Goal: Information Seeking & Learning: Check status

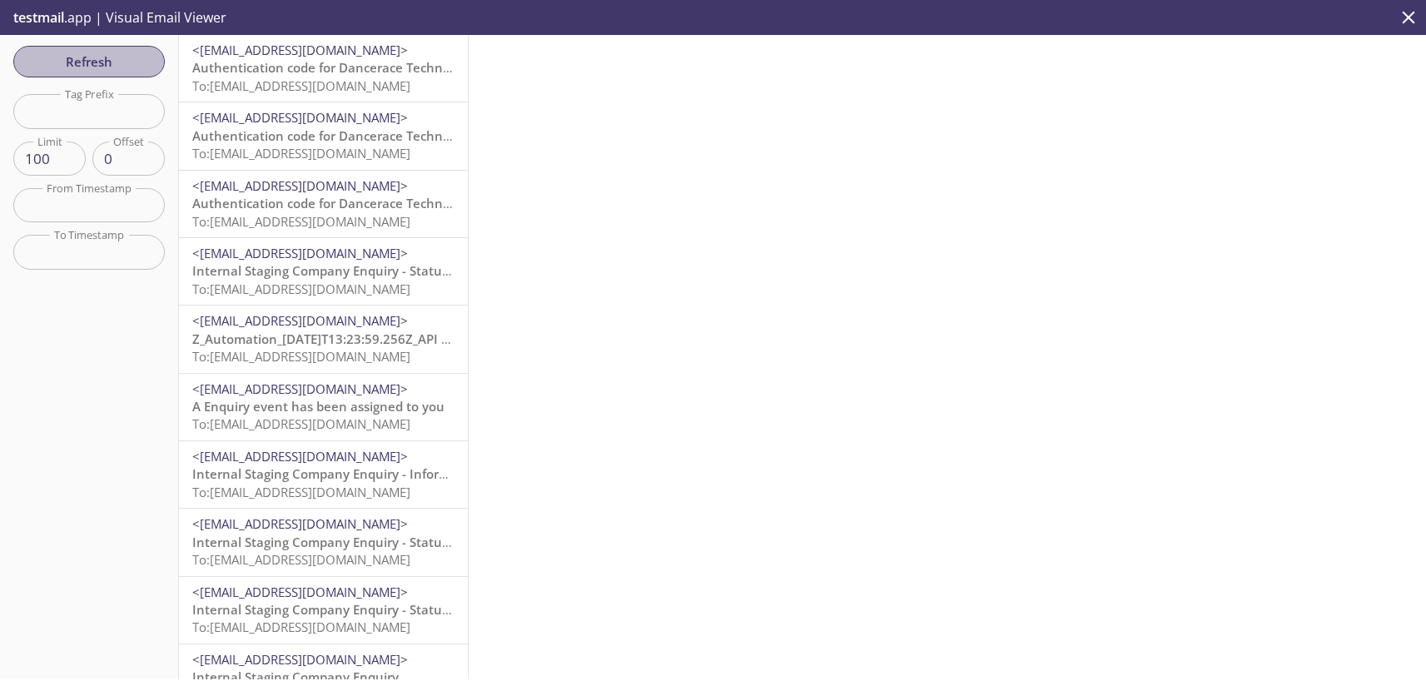
click at [83, 58] on span "Refresh" at bounding box center [89, 62] width 125 height 22
click at [291, 74] on span "Authentication code for Dancerace Technical Tenant" at bounding box center [350, 67] width 317 height 17
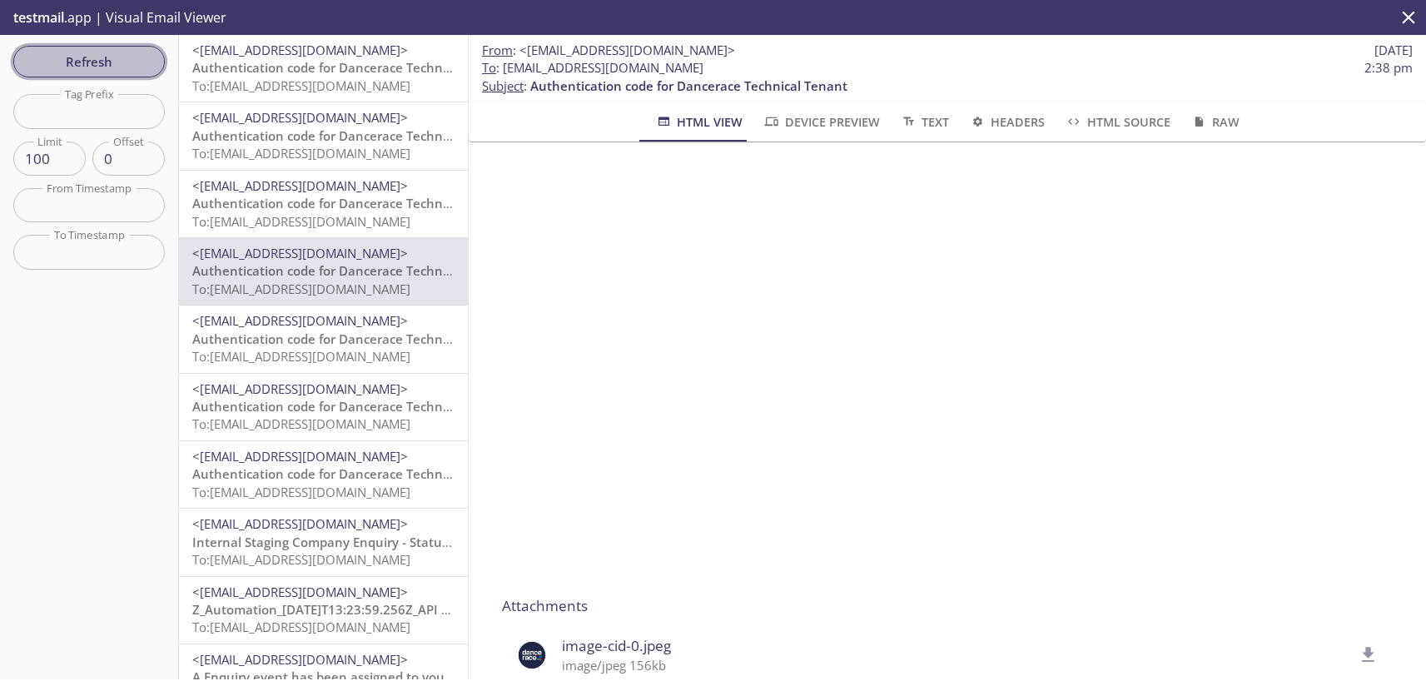
click at [119, 62] on span "Refresh" at bounding box center [89, 62] width 125 height 22
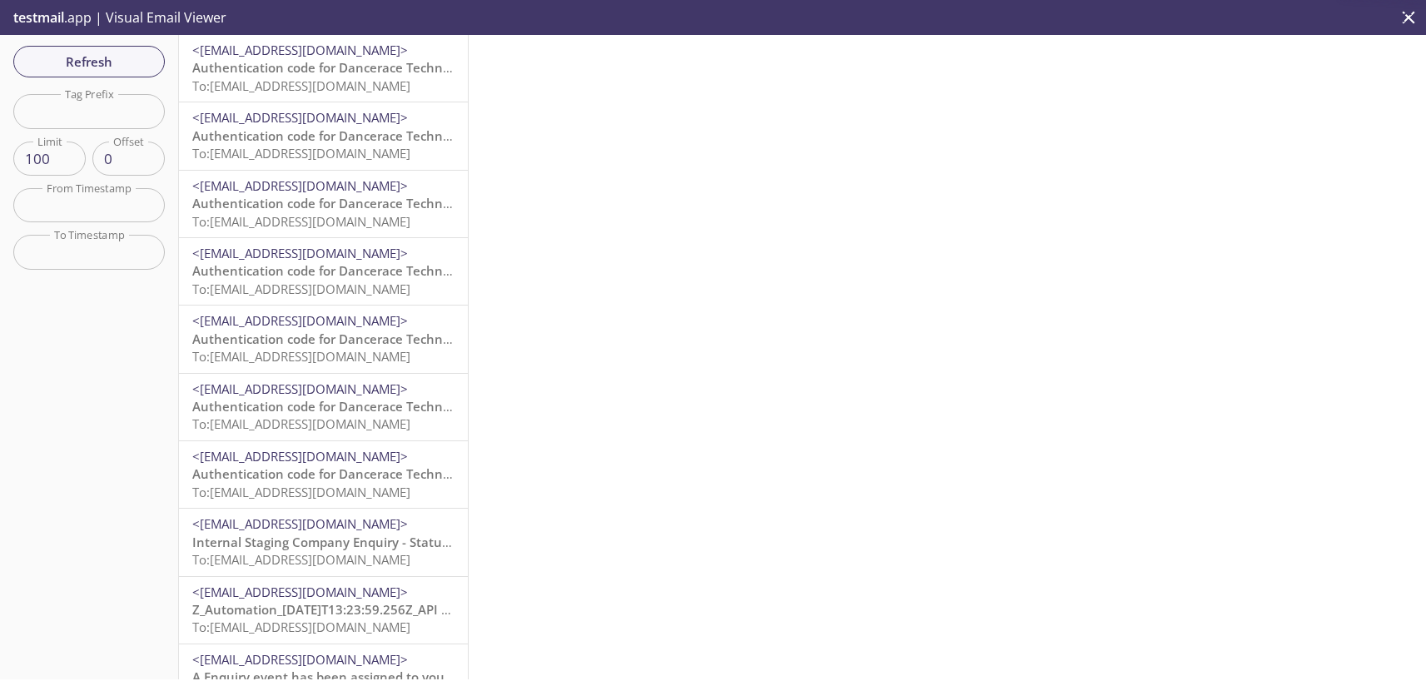
click at [335, 68] on span "Authentication code for Dancerace Technical Tenant" at bounding box center [350, 67] width 317 height 17
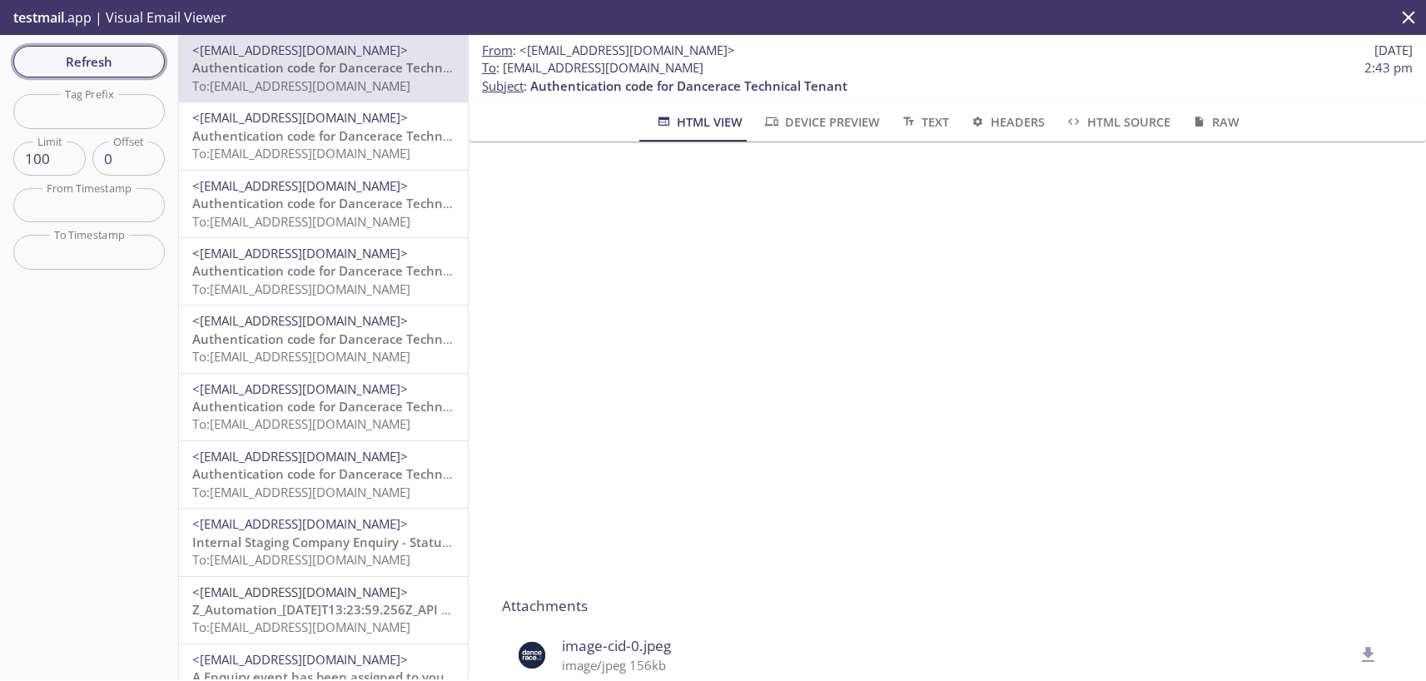
click at [96, 62] on span "Refresh" at bounding box center [89, 62] width 125 height 22
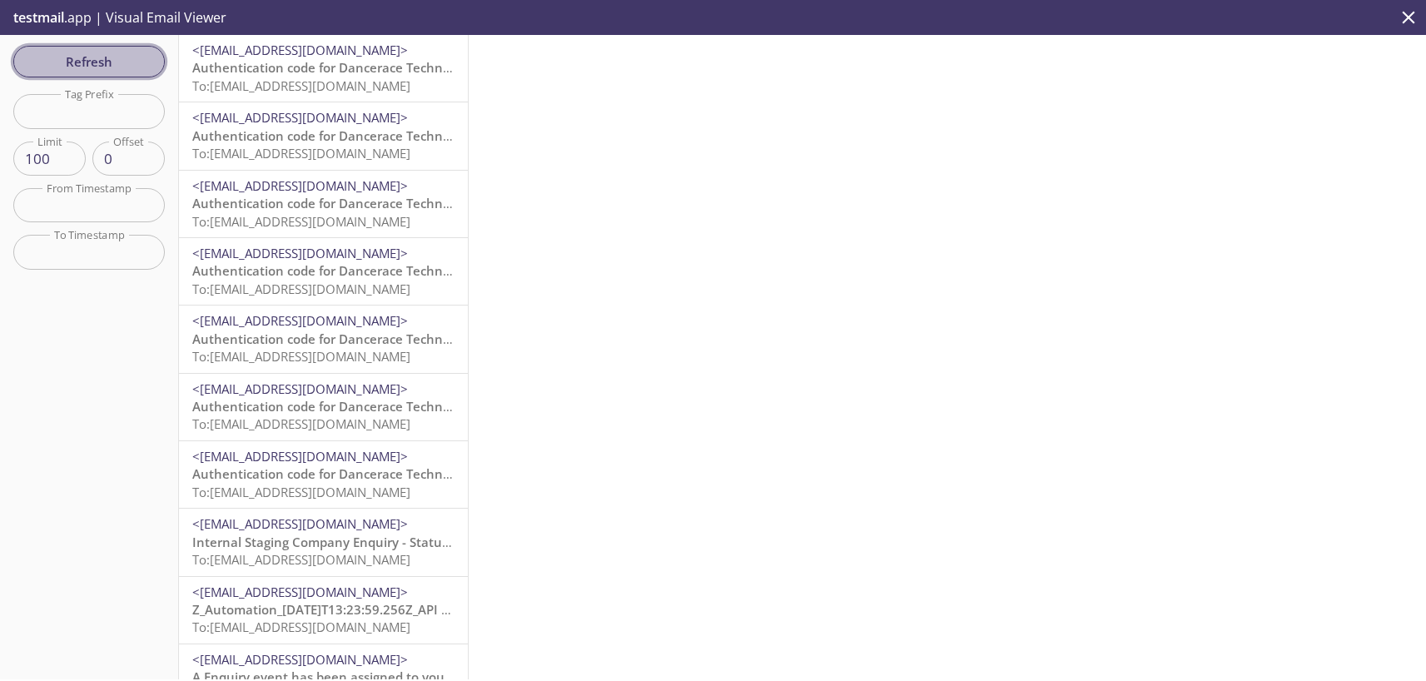
click at [121, 63] on span "Refresh" at bounding box center [89, 62] width 125 height 22
click at [306, 76] on span "Authentication code for Dancerace Technical Tenant" at bounding box center [350, 67] width 317 height 17
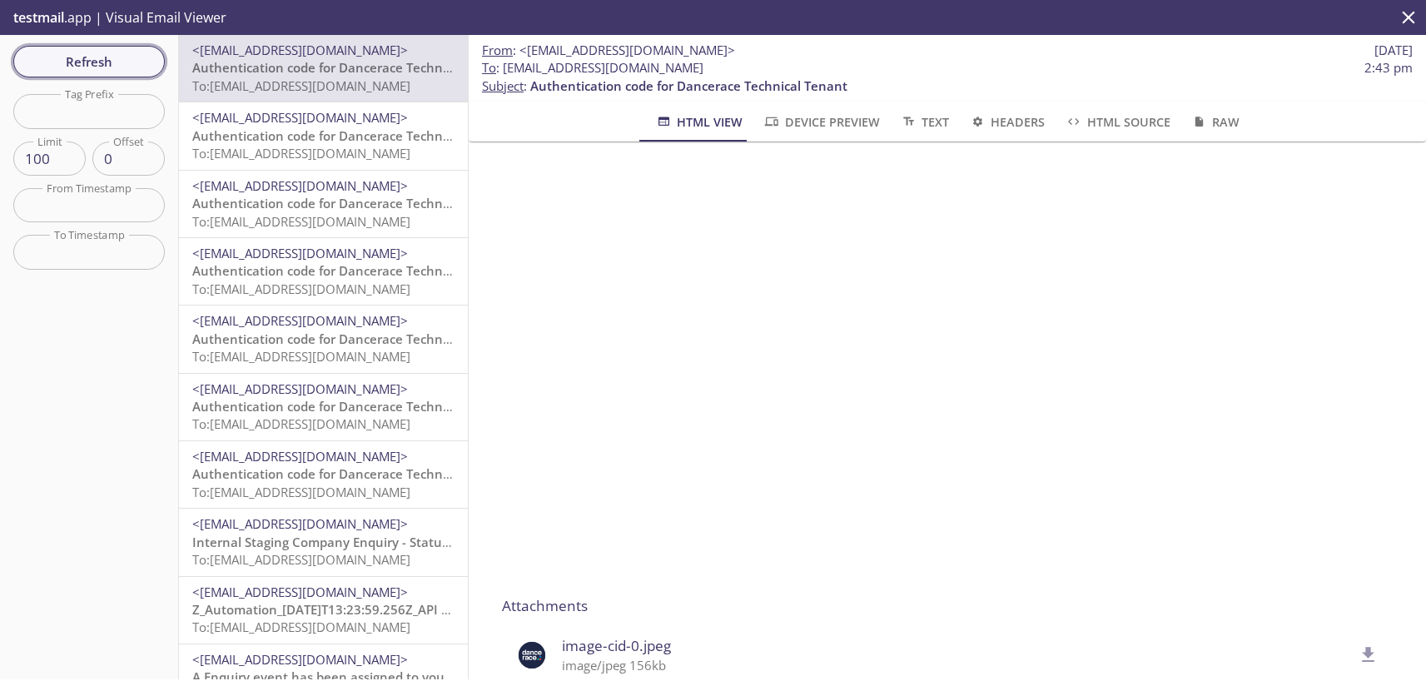
click at [120, 65] on span "Refresh" at bounding box center [89, 62] width 125 height 22
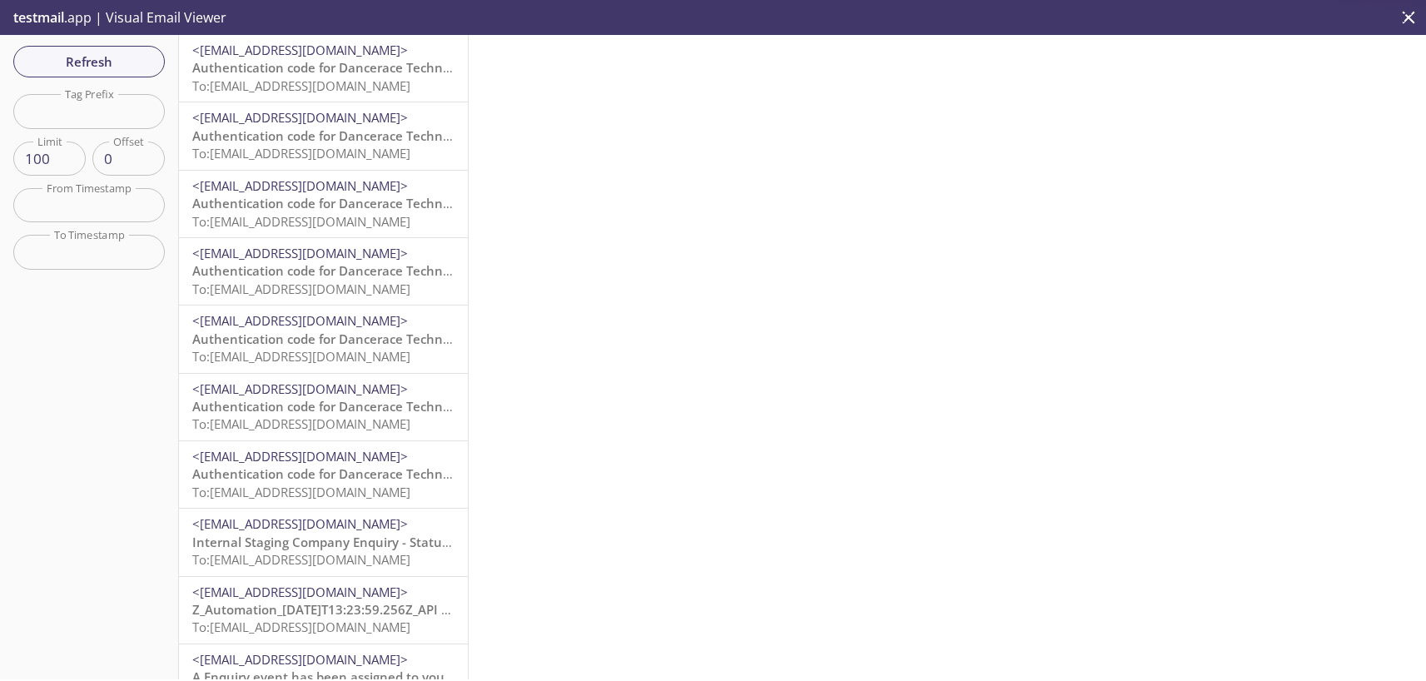
click at [328, 80] on span "To: [EMAIL_ADDRESS][DOMAIN_NAME]" at bounding box center [301, 85] width 218 height 17
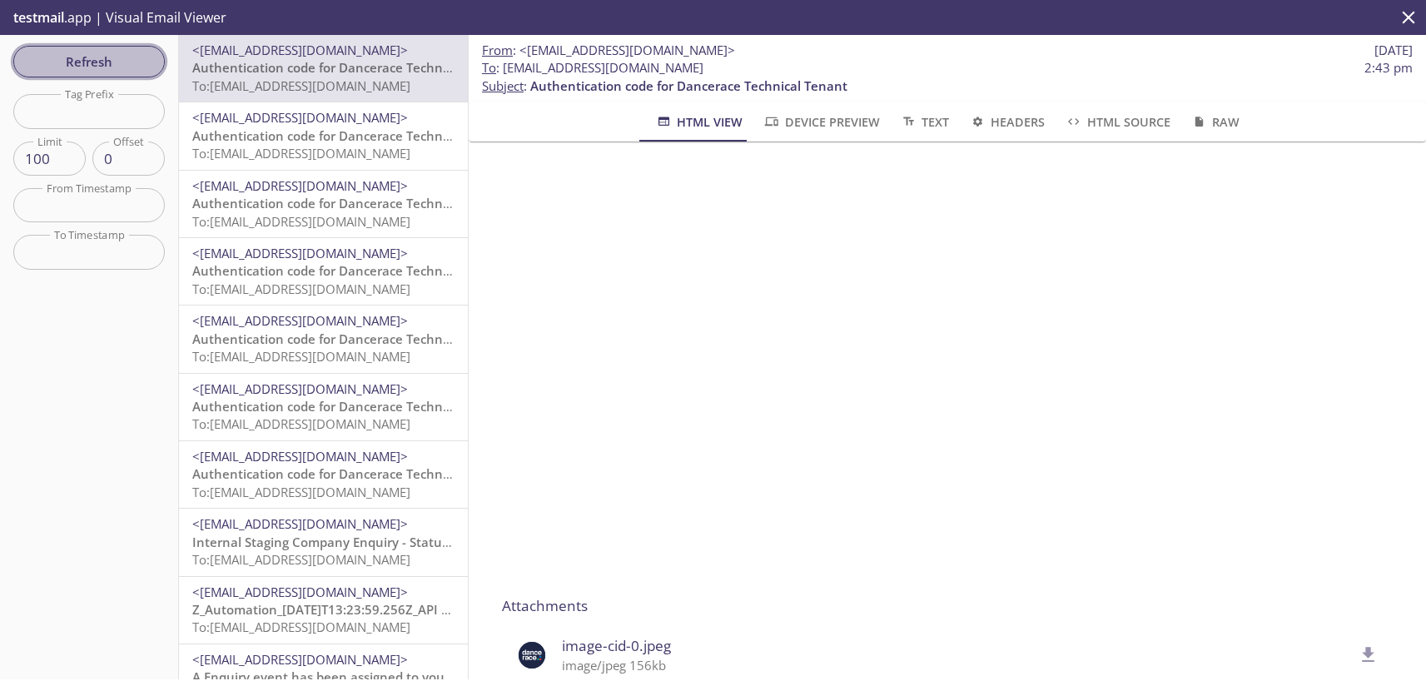
click at [122, 57] on span "Refresh" at bounding box center [89, 62] width 125 height 22
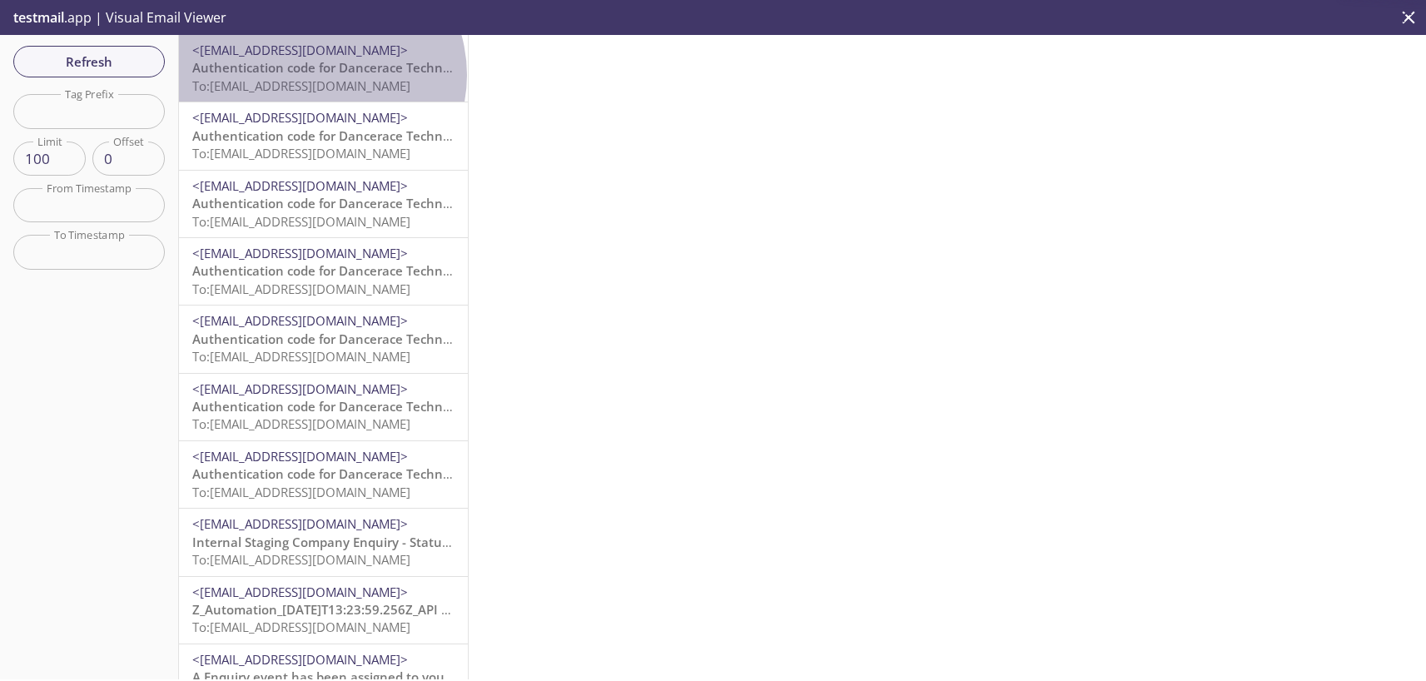
click at [320, 75] on span "Authentication code for Dancerace Technical Tenant" at bounding box center [350, 67] width 317 height 17
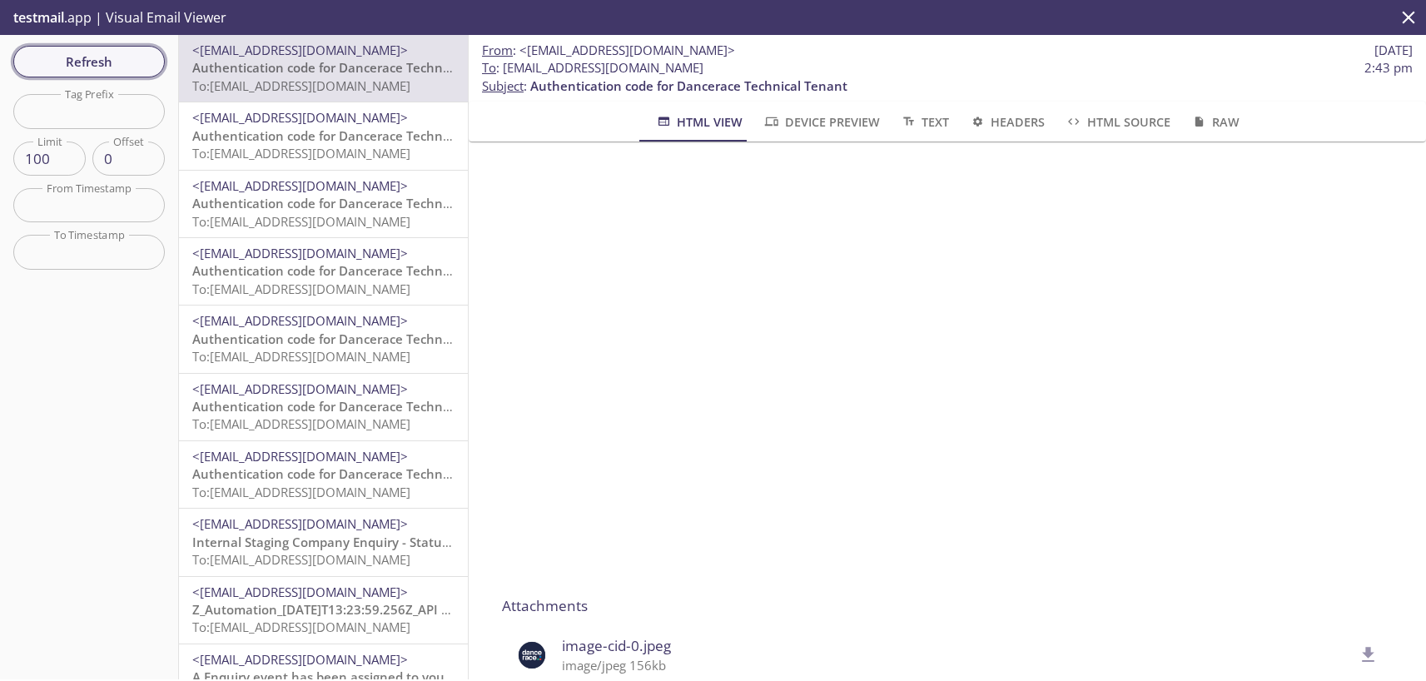
click at [108, 64] on span "Refresh" at bounding box center [89, 62] width 125 height 22
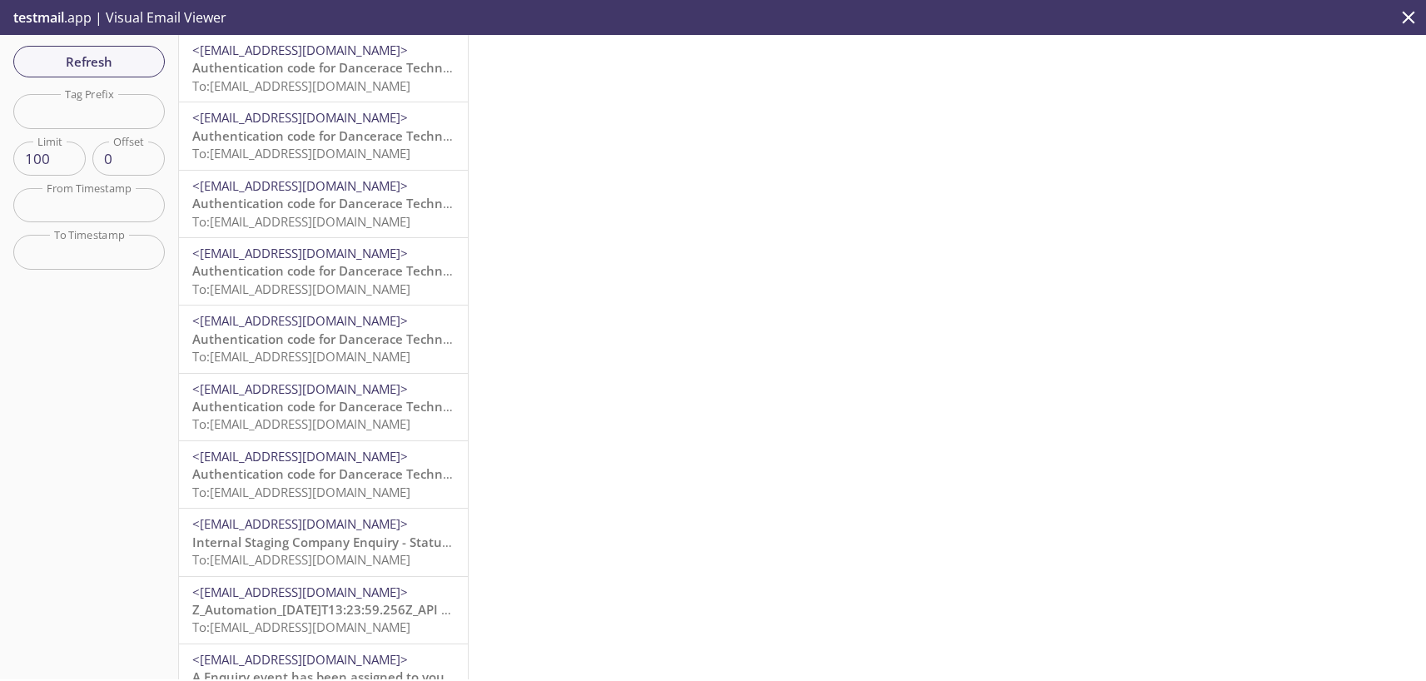
click at [299, 91] on span "To: [EMAIL_ADDRESS][DOMAIN_NAME]" at bounding box center [301, 85] width 218 height 17
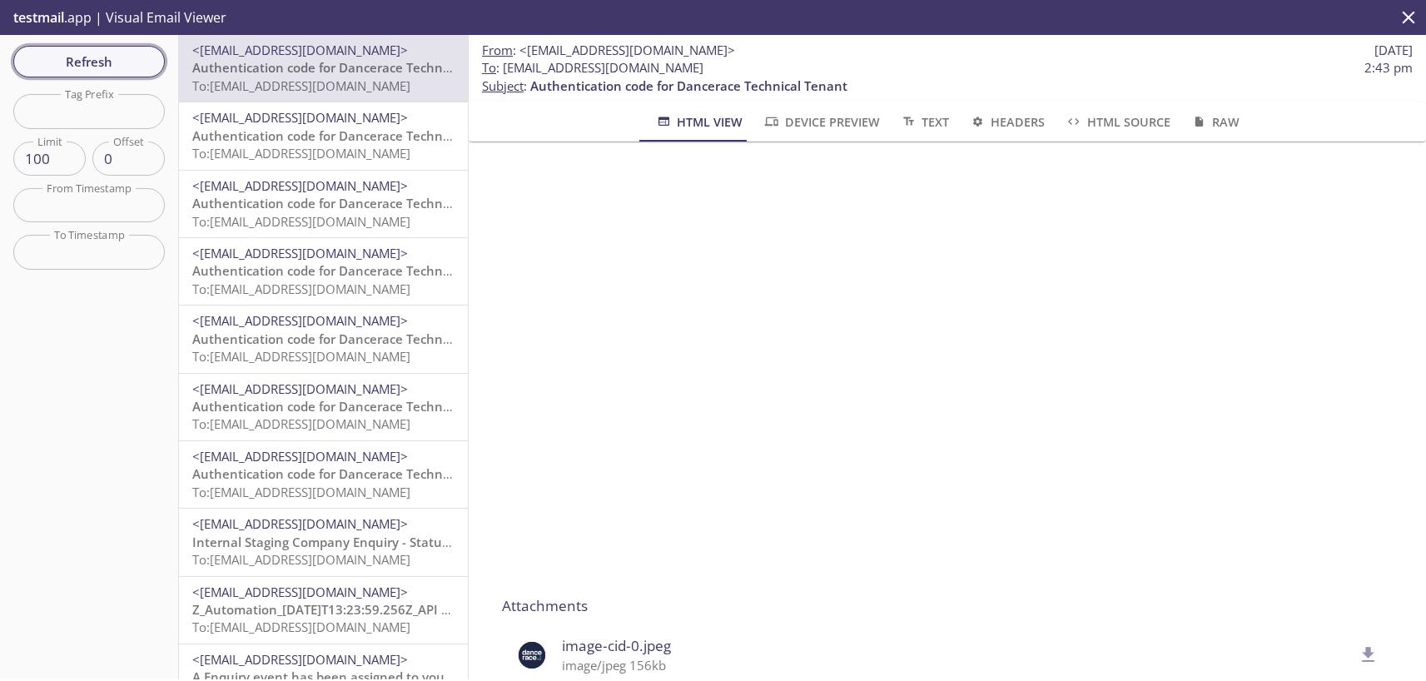
click at [109, 72] on span "Refresh" at bounding box center [89, 62] width 125 height 22
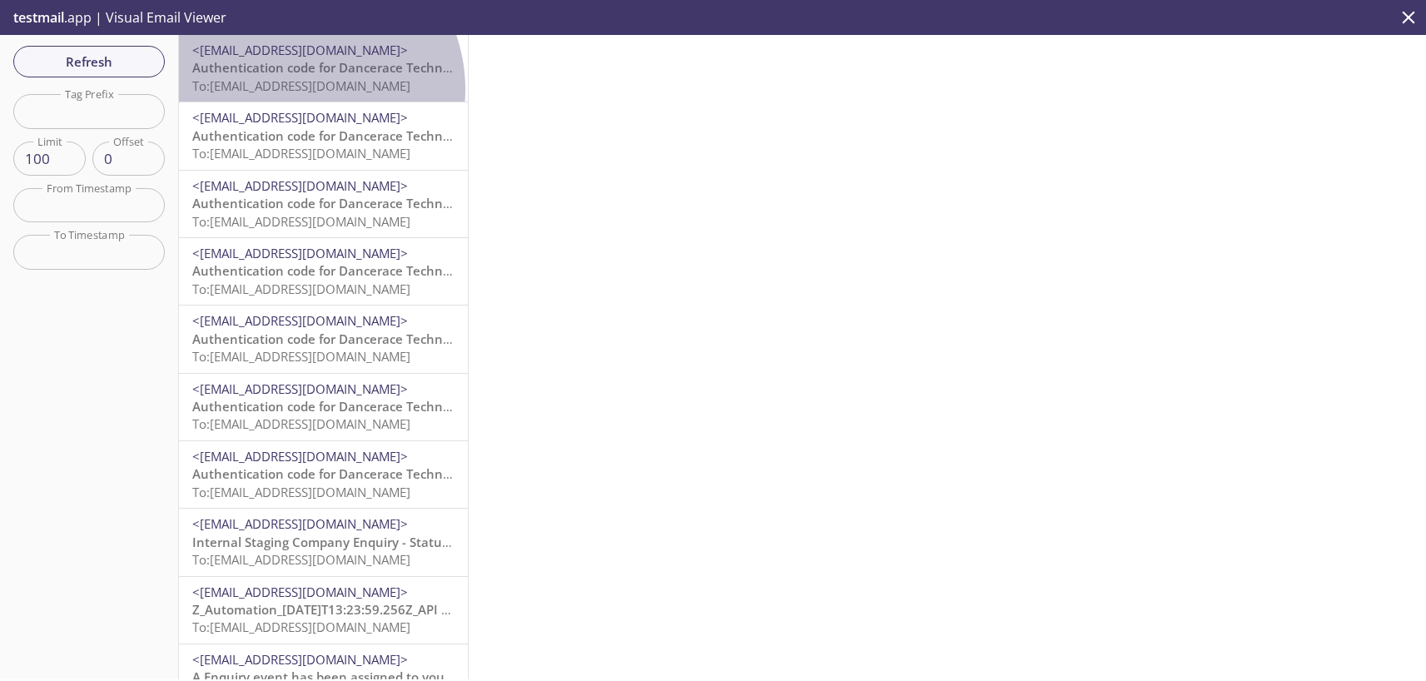
click at [299, 89] on span "To: [EMAIL_ADDRESS][DOMAIN_NAME]" at bounding box center [301, 85] width 218 height 17
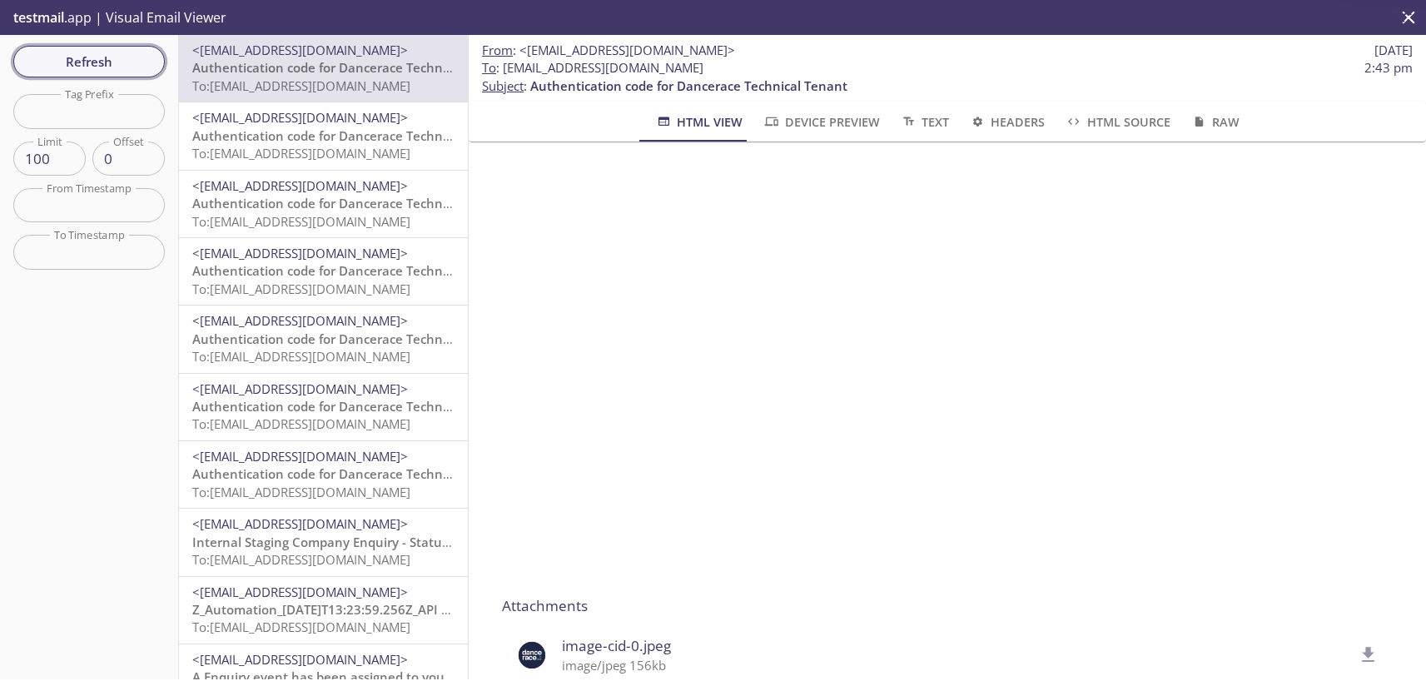
click at [92, 67] on span "Refresh" at bounding box center [89, 62] width 125 height 22
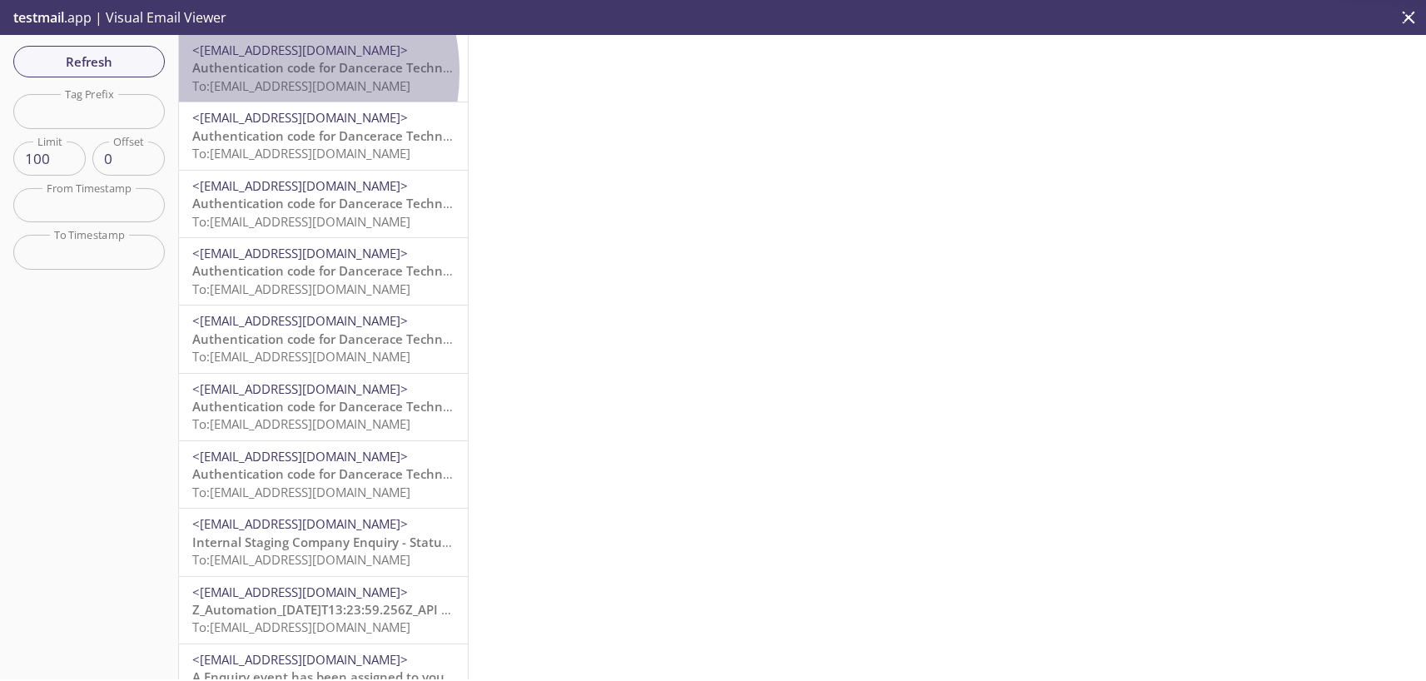
click at [254, 72] on span "Authentication code for Dancerace Technical Tenant" at bounding box center [350, 67] width 317 height 17
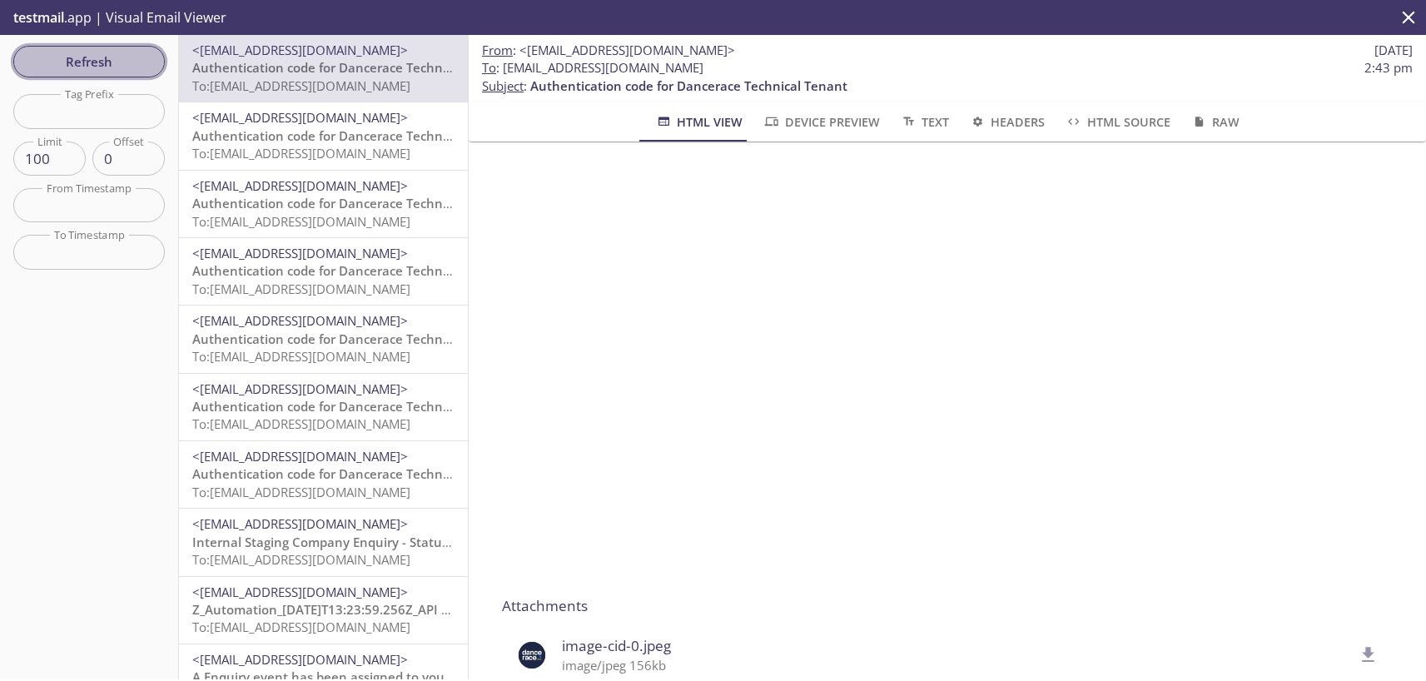
click at [90, 53] on span "Refresh" at bounding box center [89, 62] width 125 height 22
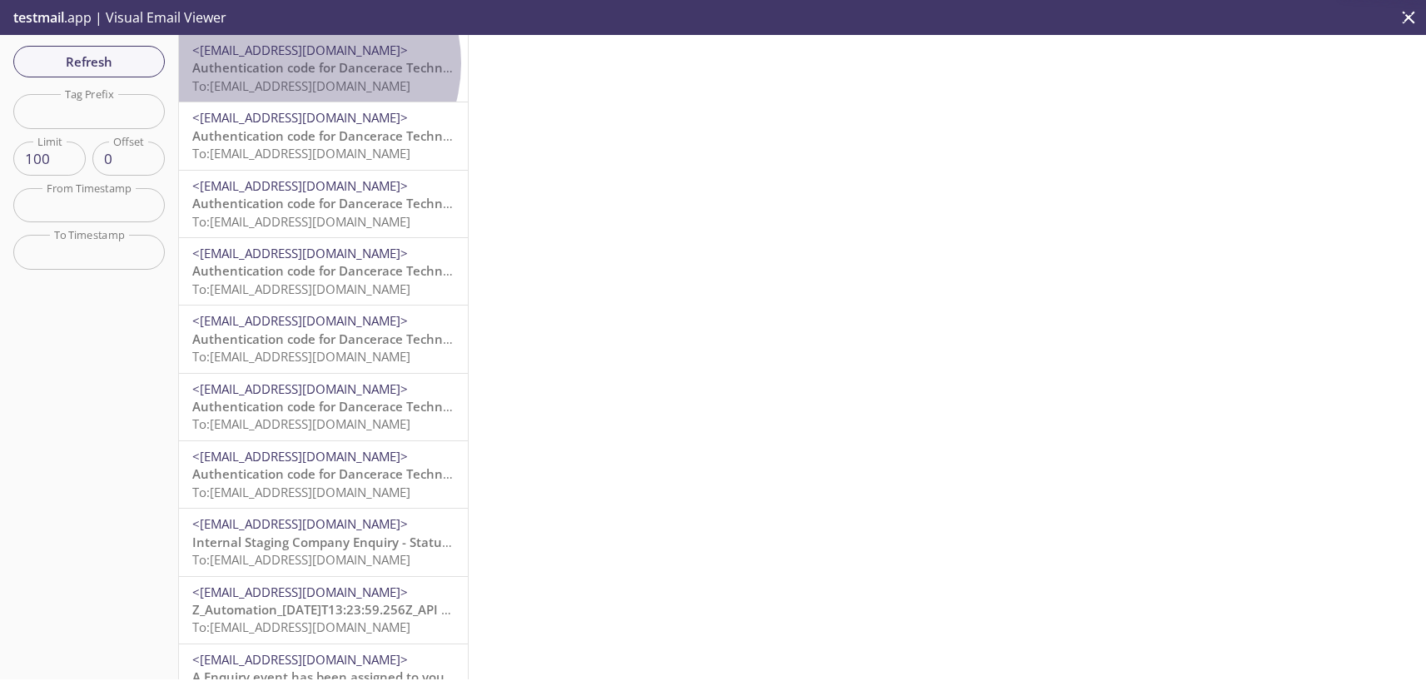
click at [306, 63] on span "Authentication code for Dancerace Technical Tenant" at bounding box center [350, 67] width 317 height 17
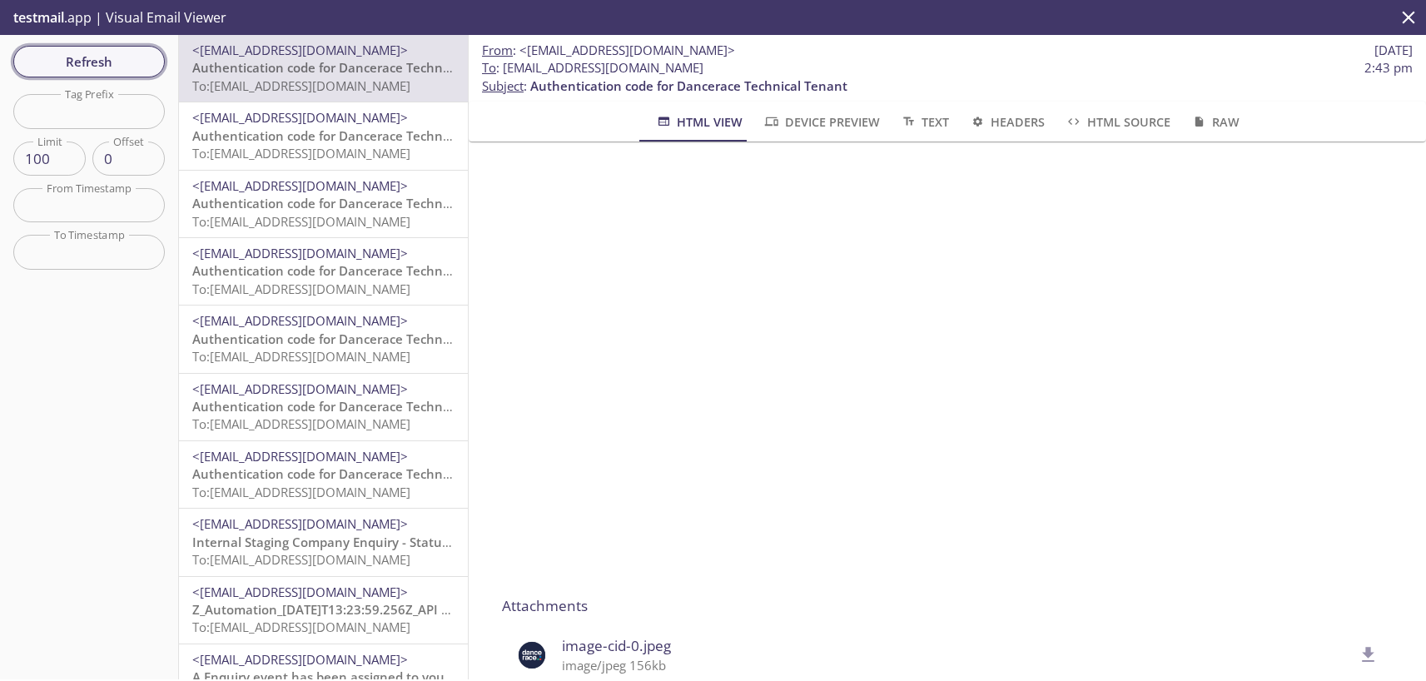
click at [121, 59] on span "Refresh" at bounding box center [89, 62] width 125 height 22
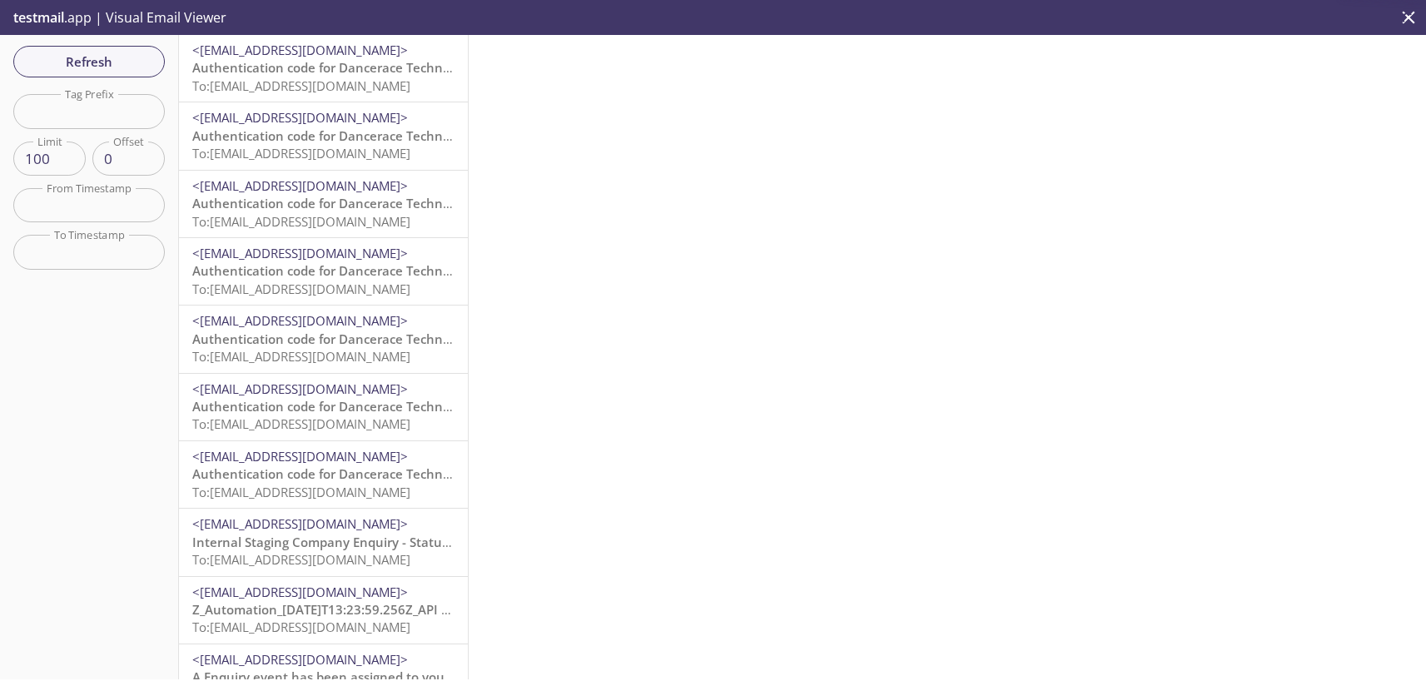
click at [306, 86] on span "To: [EMAIL_ADDRESS][DOMAIN_NAME]" at bounding box center [301, 85] width 218 height 17
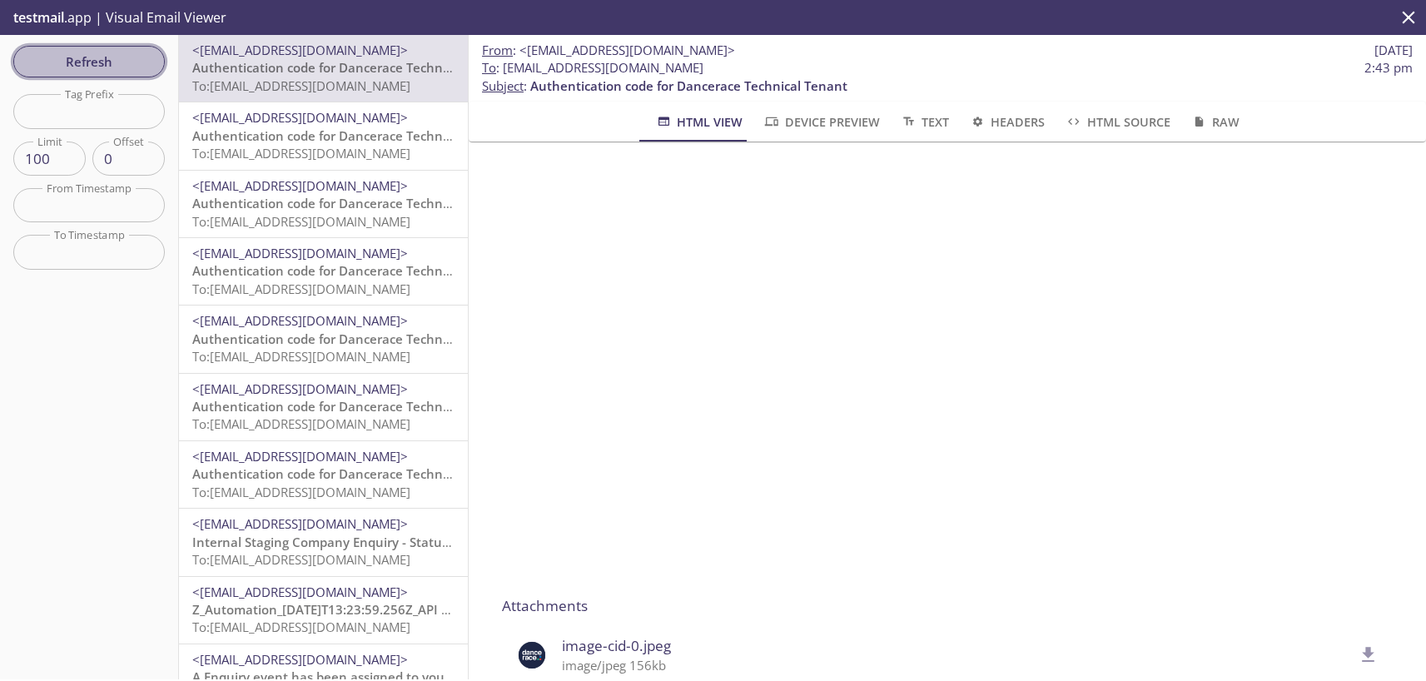
click at [123, 61] on span "Refresh" at bounding box center [89, 62] width 125 height 22
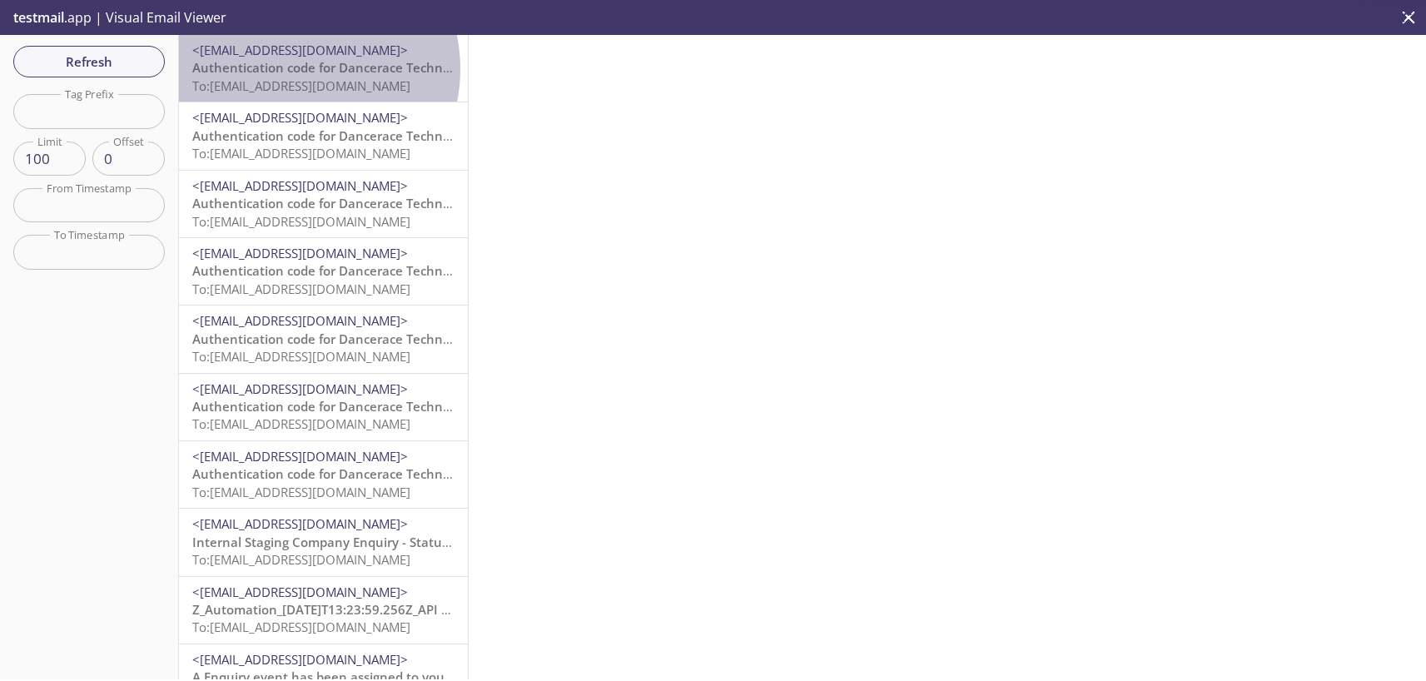
click at [298, 69] on span "Authentication code for Dancerace Technical Tenant" at bounding box center [350, 67] width 317 height 17
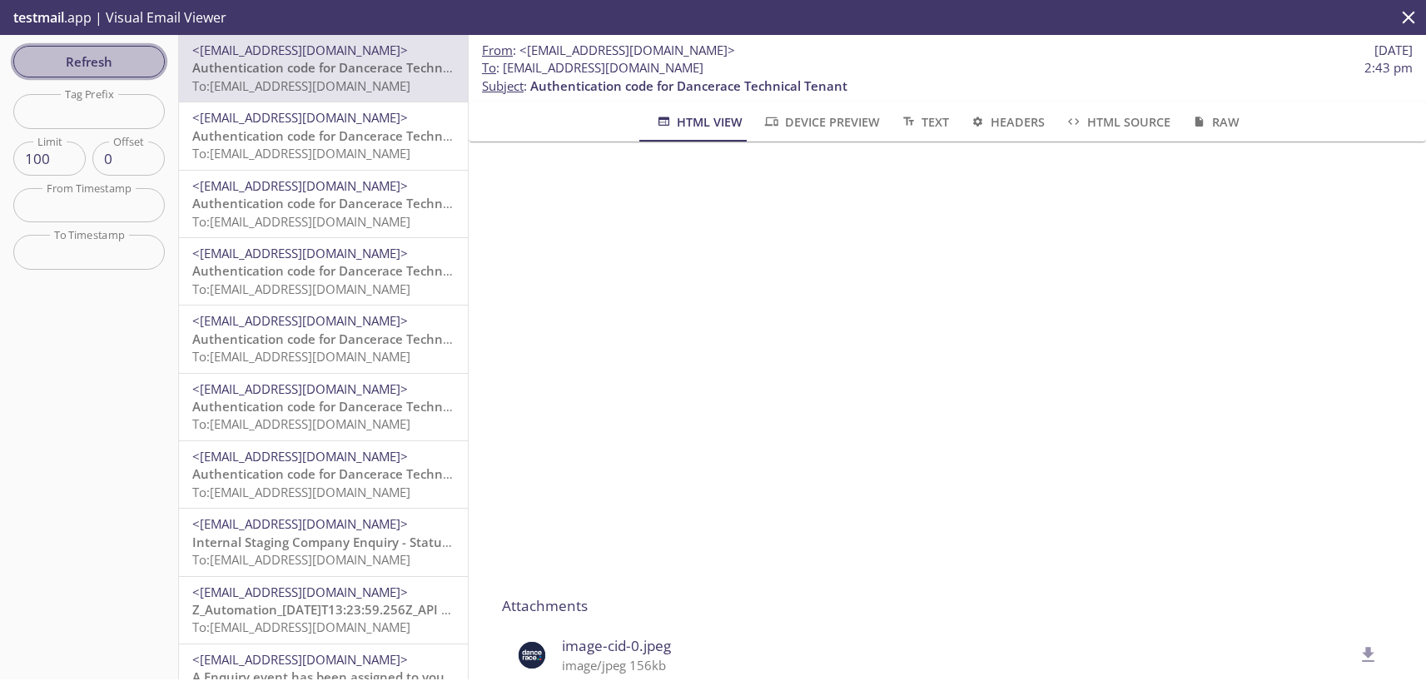
click at [113, 51] on span "Refresh" at bounding box center [89, 62] width 125 height 22
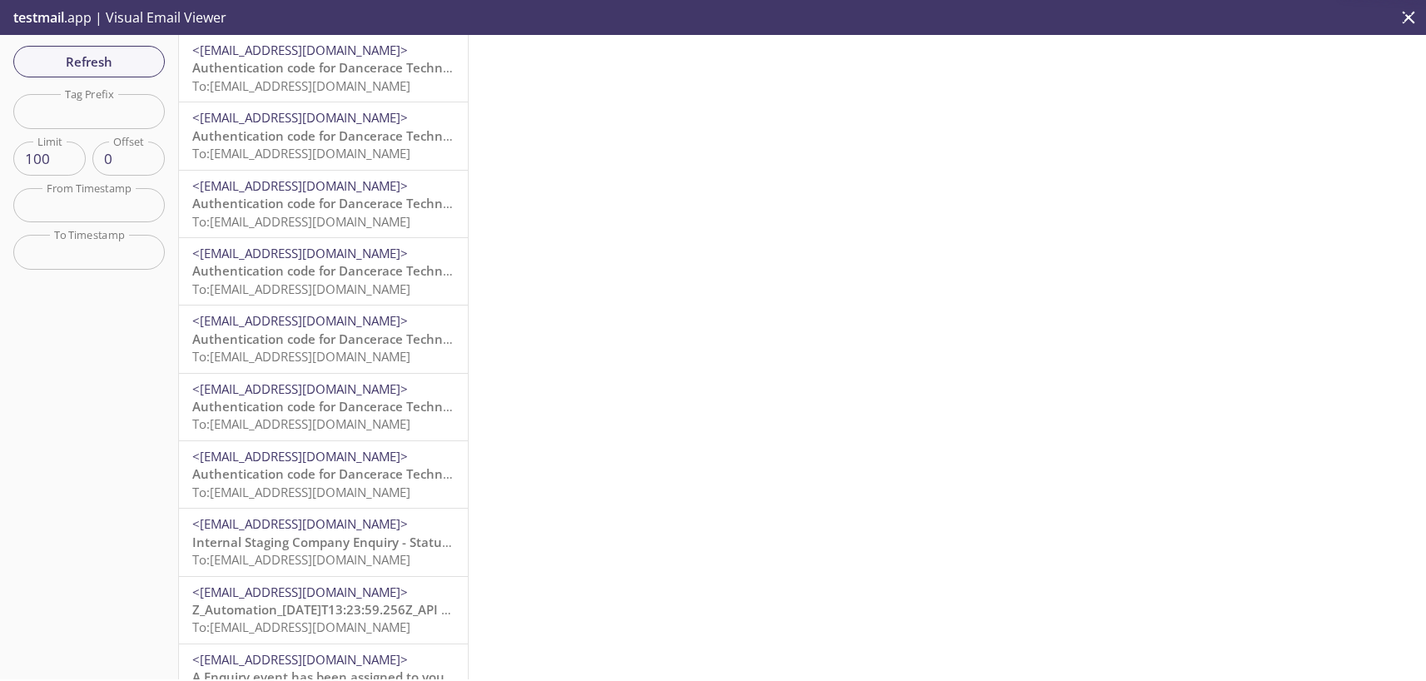
click at [301, 65] on span "Authentication code for Dancerace Technical Tenant" at bounding box center [350, 67] width 317 height 17
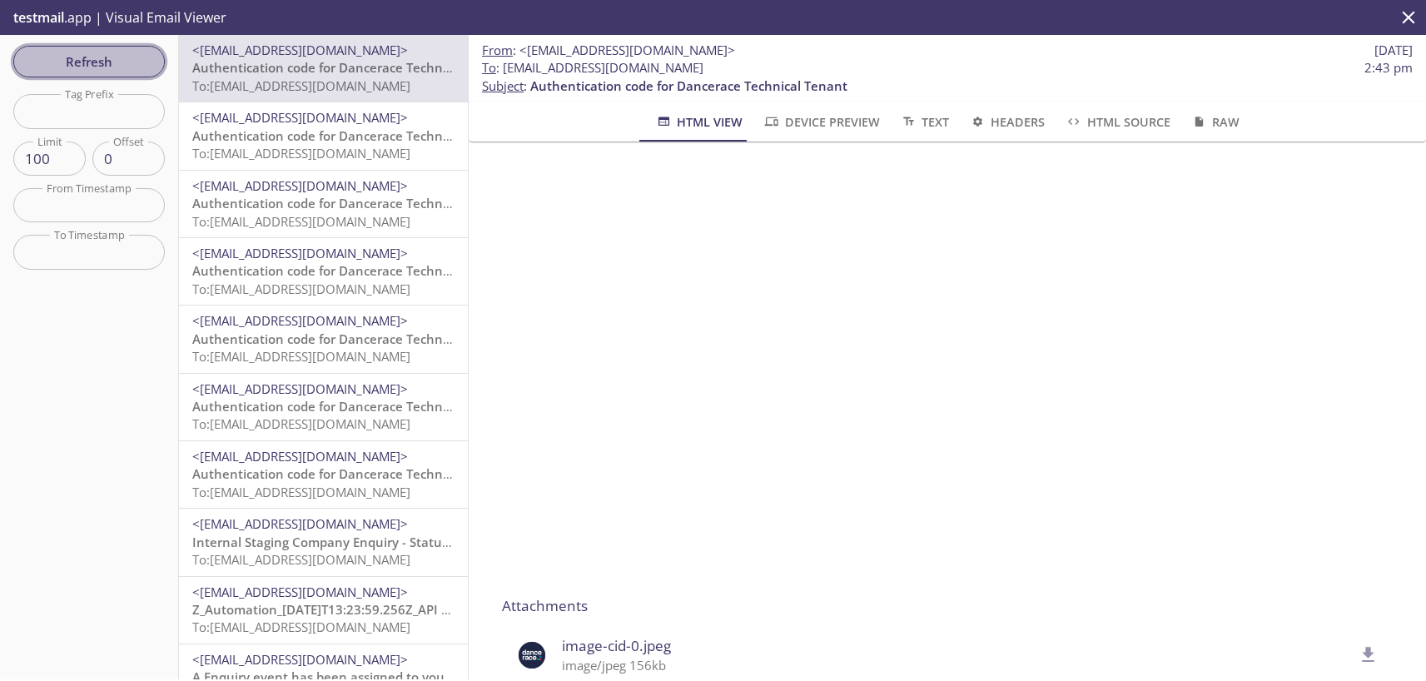
click at [111, 72] on button "Refresh" at bounding box center [89, 62] width 152 height 32
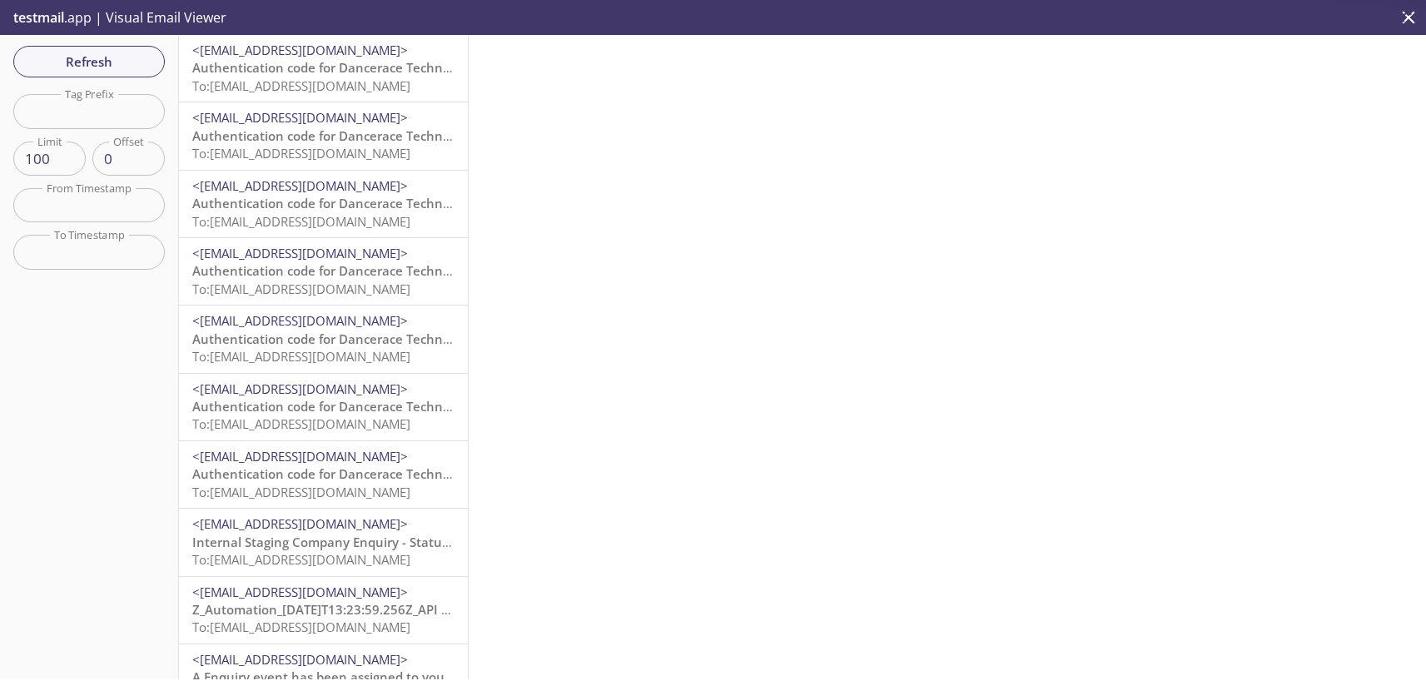
click at [239, 66] on span "Authentication code for Dancerace Technical Tenant" at bounding box center [350, 67] width 317 height 17
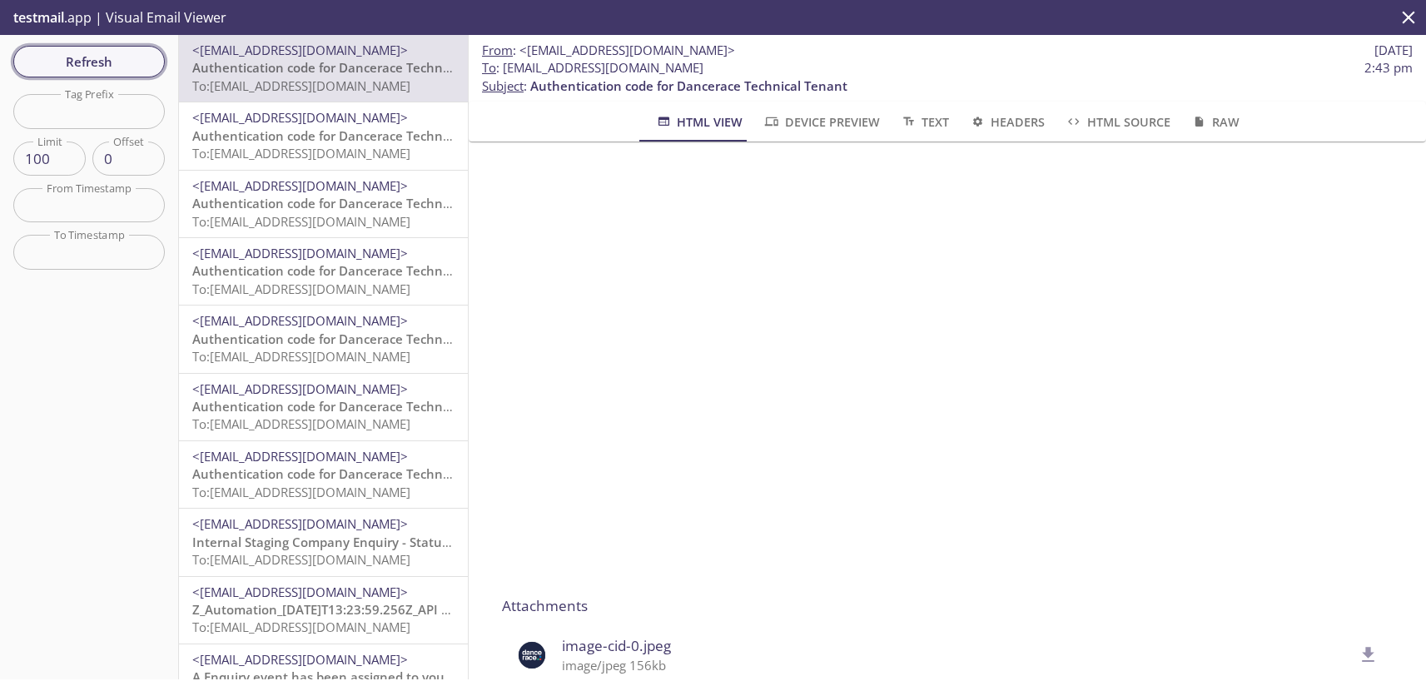
click at [103, 53] on span "Refresh" at bounding box center [89, 62] width 125 height 22
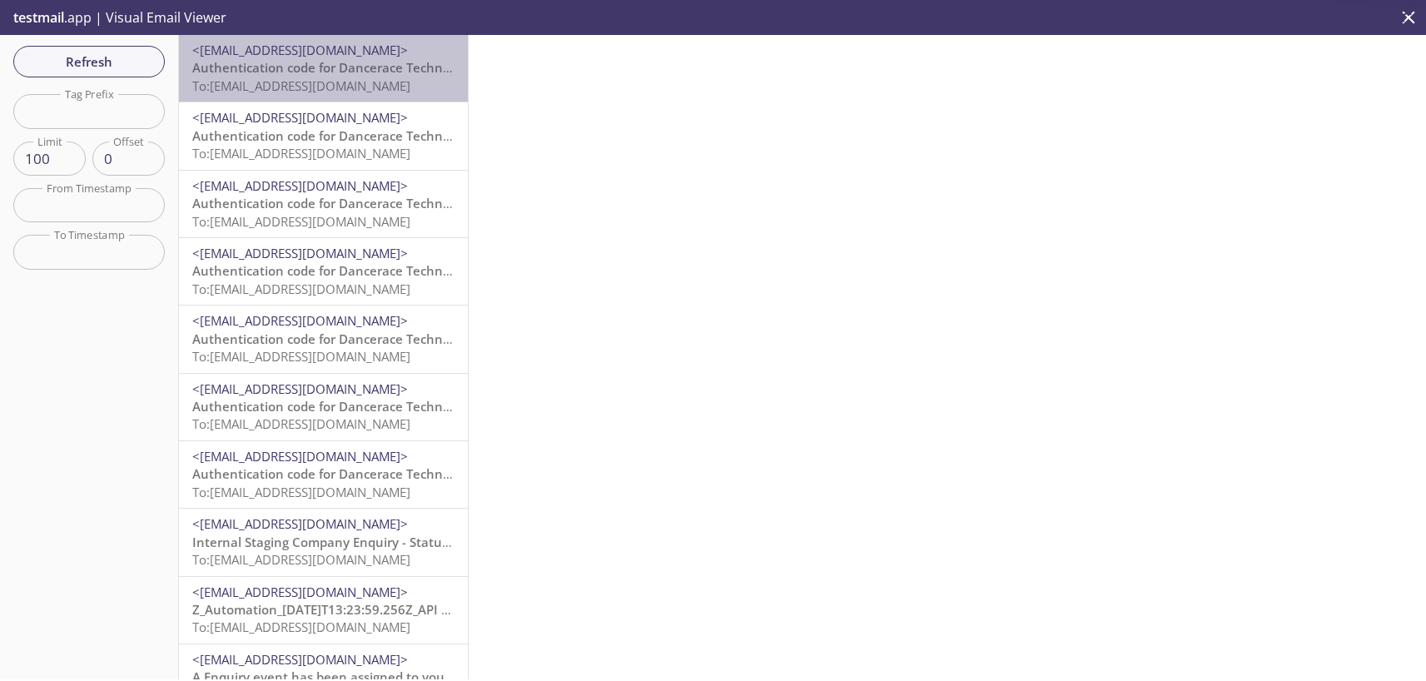
click at [346, 84] on span "To: [EMAIL_ADDRESS][DOMAIN_NAME]" at bounding box center [301, 85] width 218 height 17
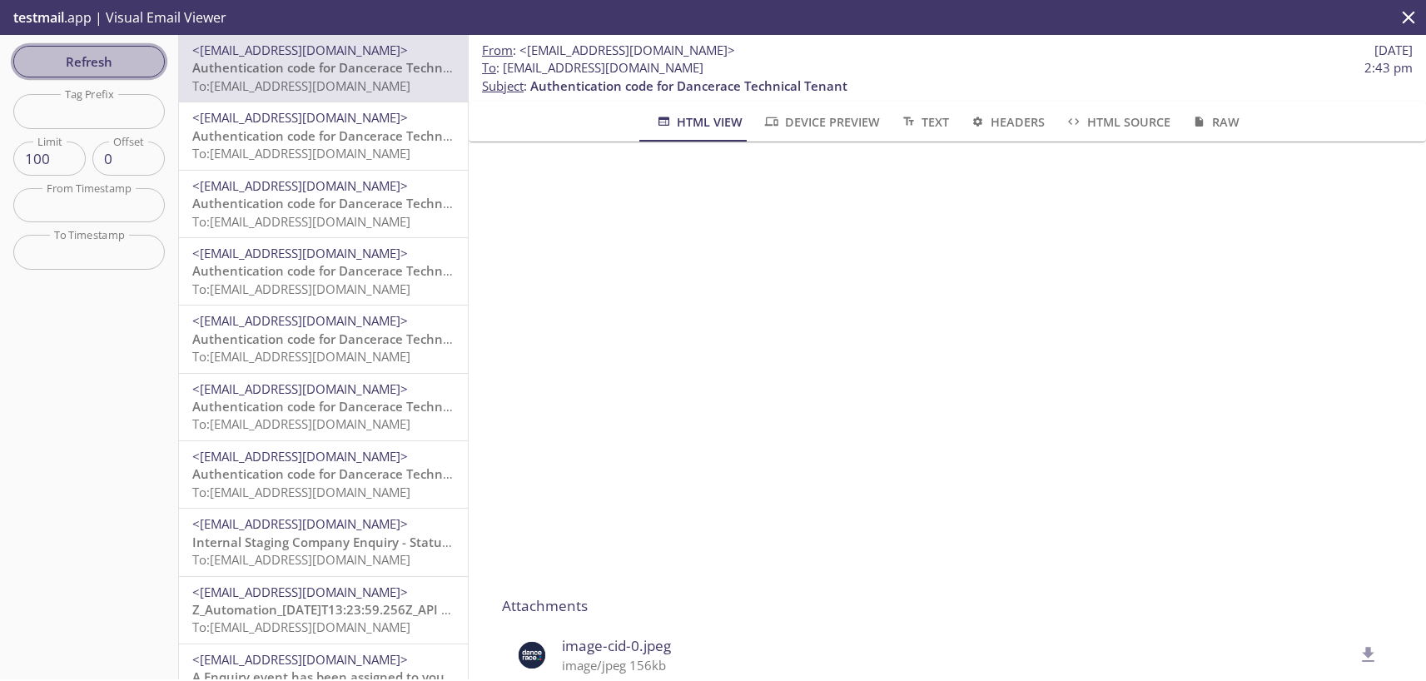
click at [108, 47] on button "Refresh" at bounding box center [89, 62] width 152 height 32
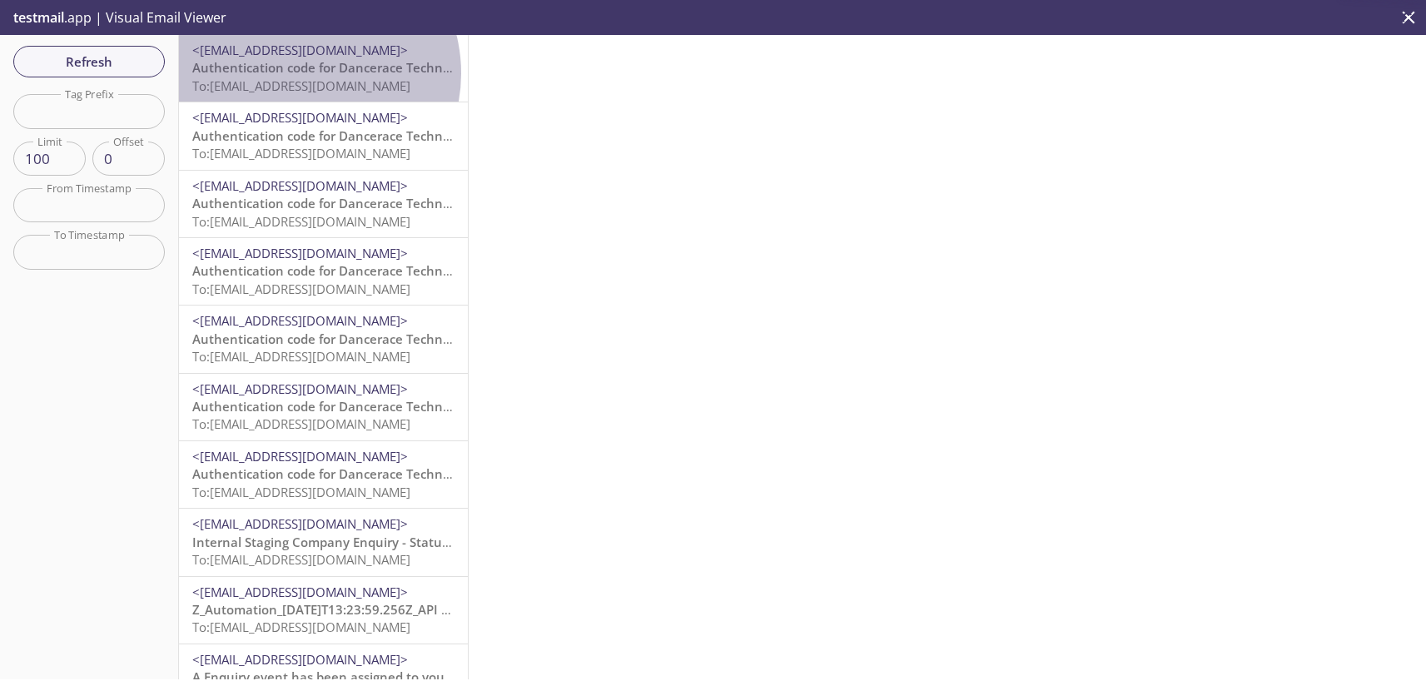
click at [302, 73] on span "Authentication code for Dancerace Technical Tenant" at bounding box center [350, 67] width 317 height 17
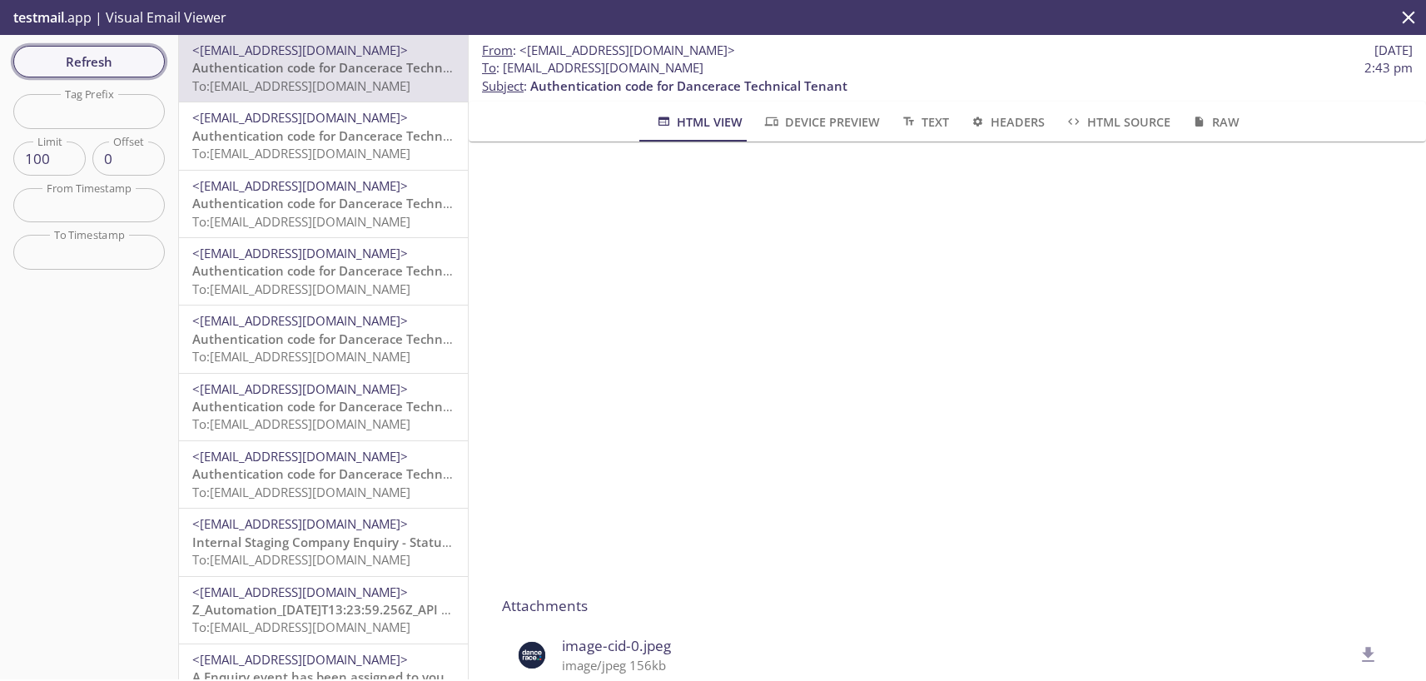
click at [106, 61] on span "Refresh" at bounding box center [89, 62] width 125 height 22
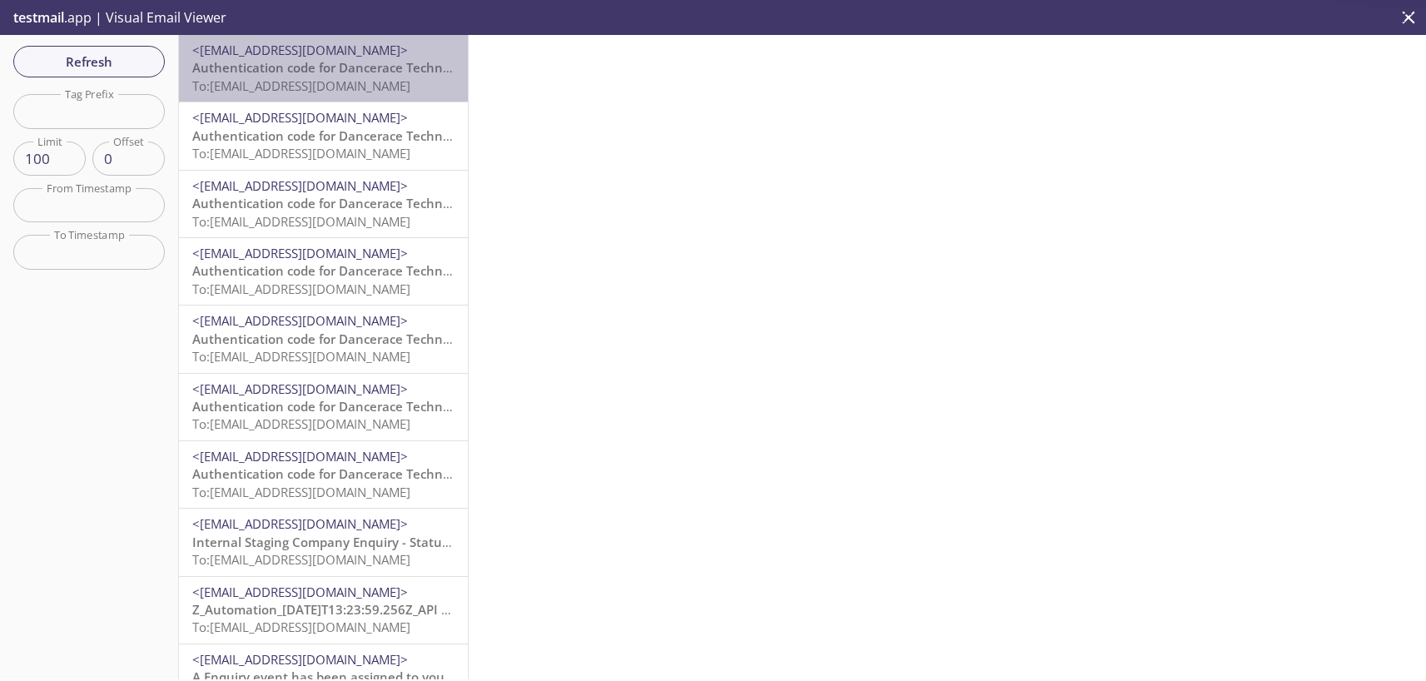
click at [375, 101] on div "<[EMAIL_ADDRESS][DOMAIN_NAME]> Authentication code for Dancerace Technical Tena…" at bounding box center [323, 68] width 289 height 67
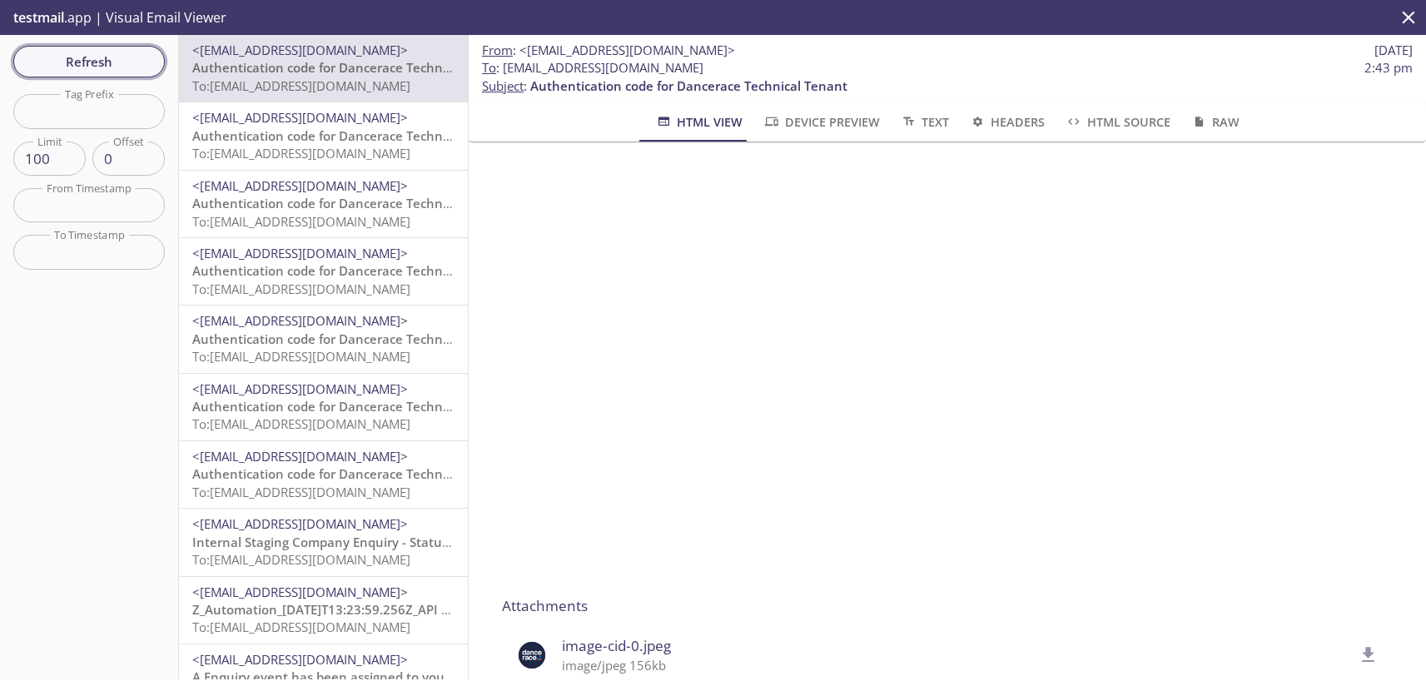
click at [105, 61] on span "Refresh" at bounding box center [89, 62] width 125 height 22
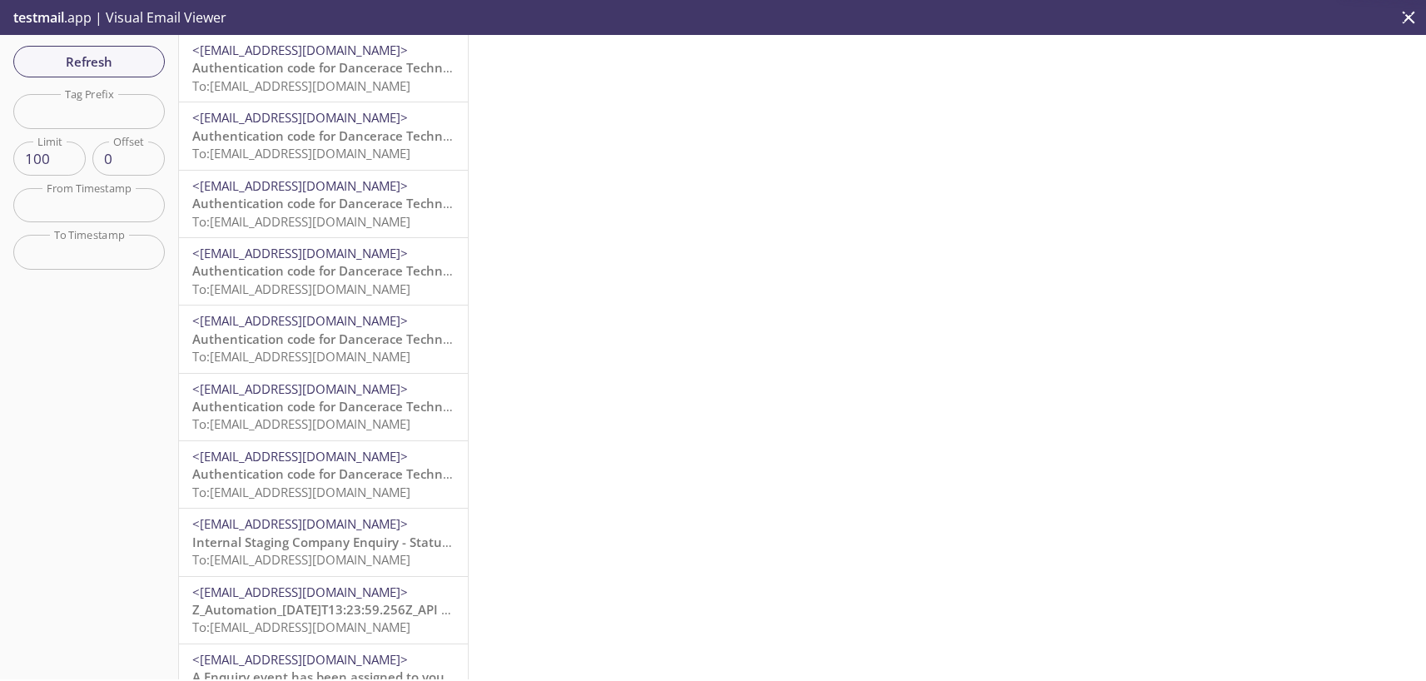
click at [305, 78] on span "To: [EMAIL_ADDRESS][DOMAIN_NAME]" at bounding box center [301, 85] width 218 height 17
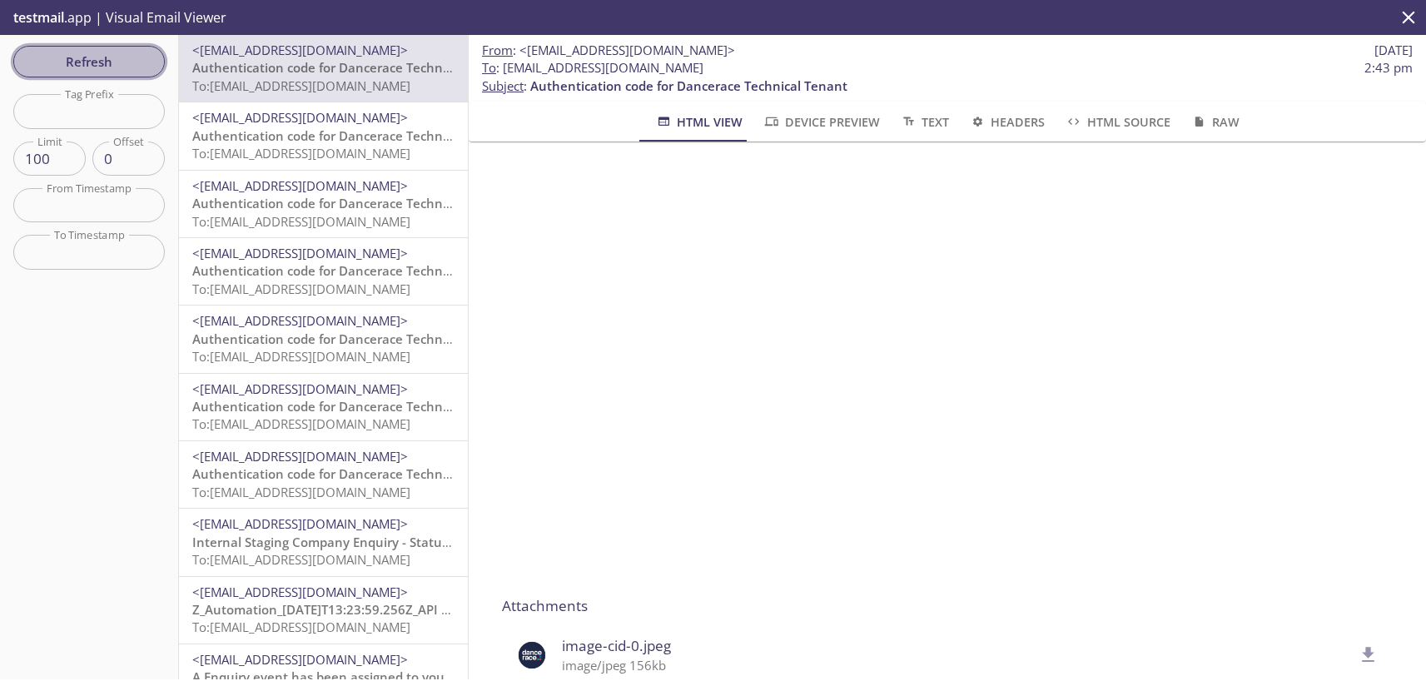
click at [116, 62] on span "Refresh" at bounding box center [89, 62] width 125 height 22
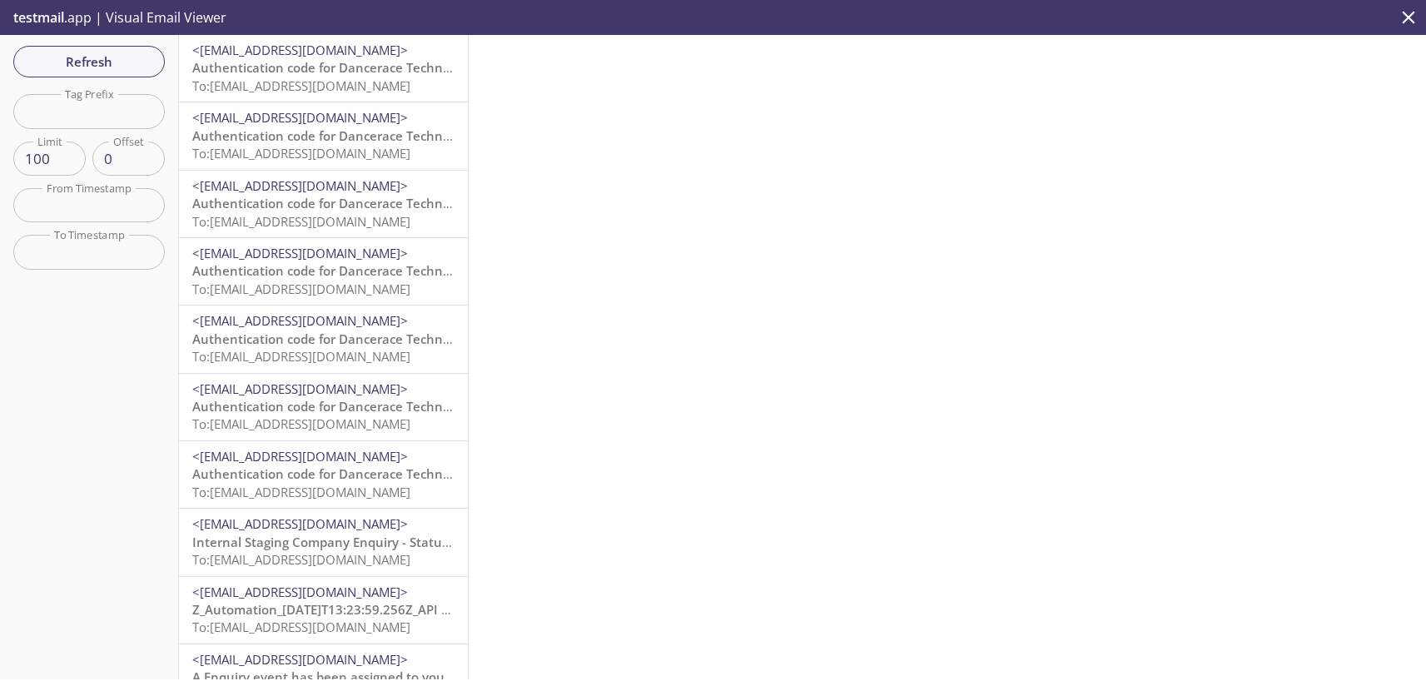
click at [301, 94] on p "Authentication code for Dancerace Technical Tenant To: [EMAIL_ADDRESS][DOMAIN_N…" at bounding box center [323, 77] width 262 height 36
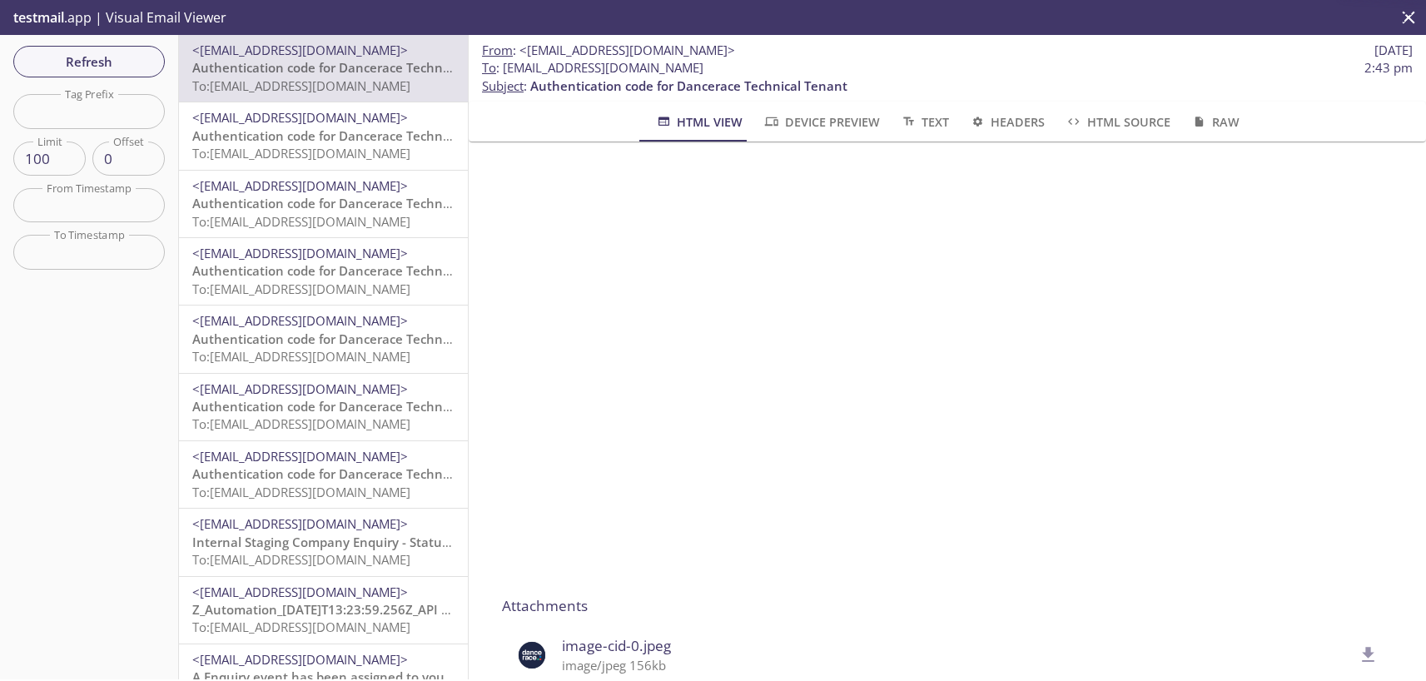
click at [86, 62] on span "Refresh" at bounding box center [89, 62] width 125 height 22
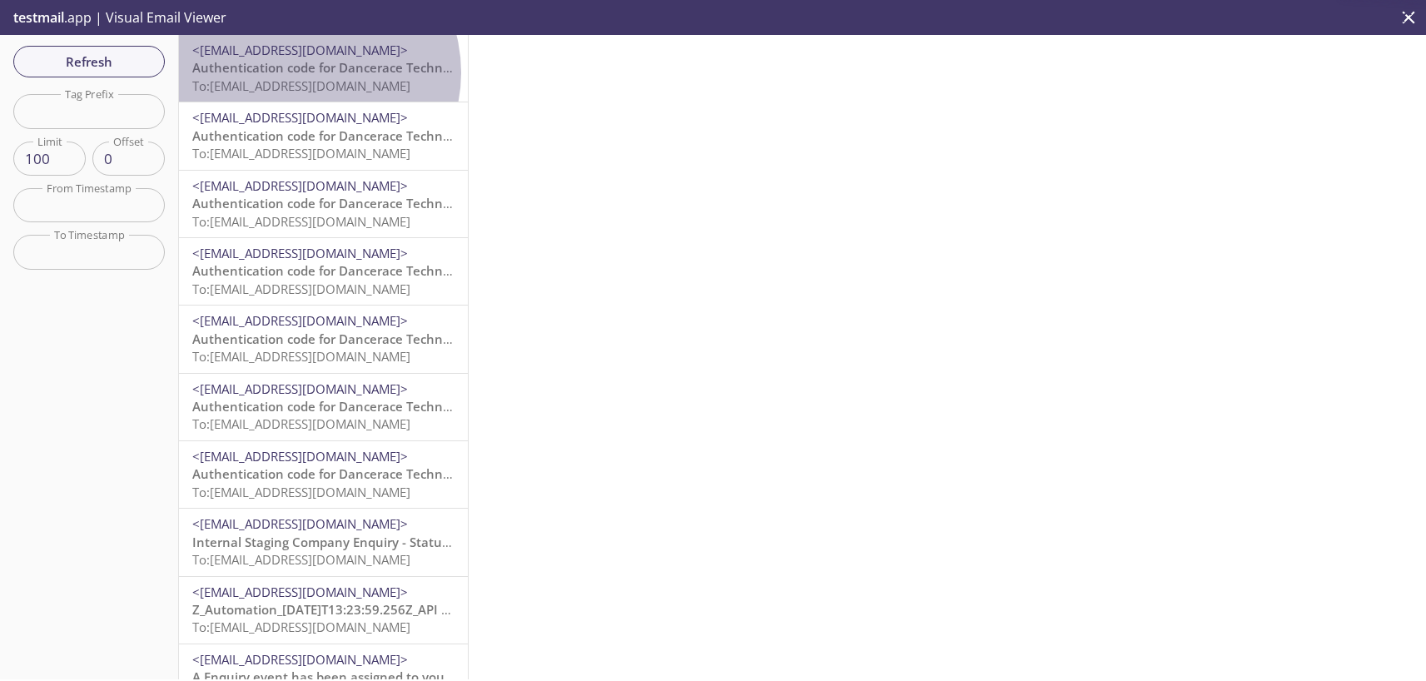
drag, startPoint x: 173, startPoint y: 60, endPoint x: 309, endPoint y: 72, distance: 136.3
click at [309, 72] on span "Authentication code for Dancerace Technical Tenant" at bounding box center [350, 67] width 317 height 17
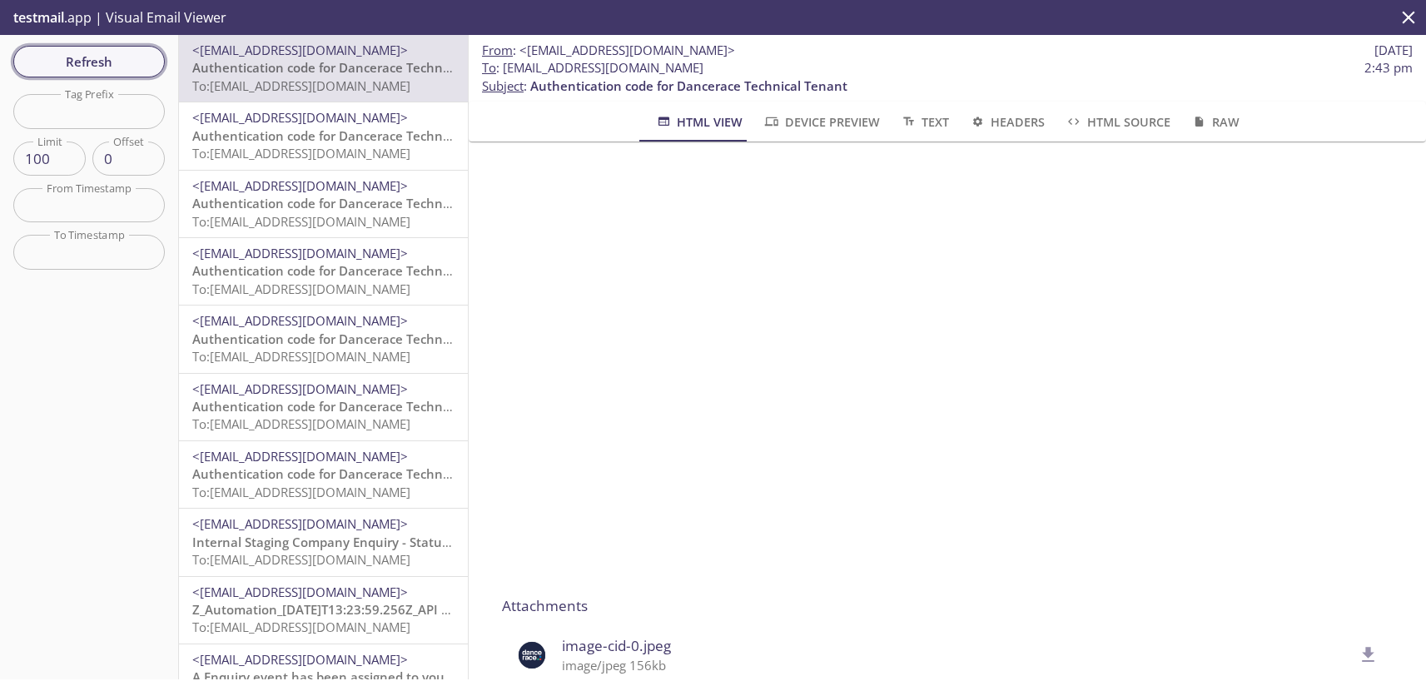
click at [105, 60] on span "Refresh" at bounding box center [89, 62] width 125 height 22
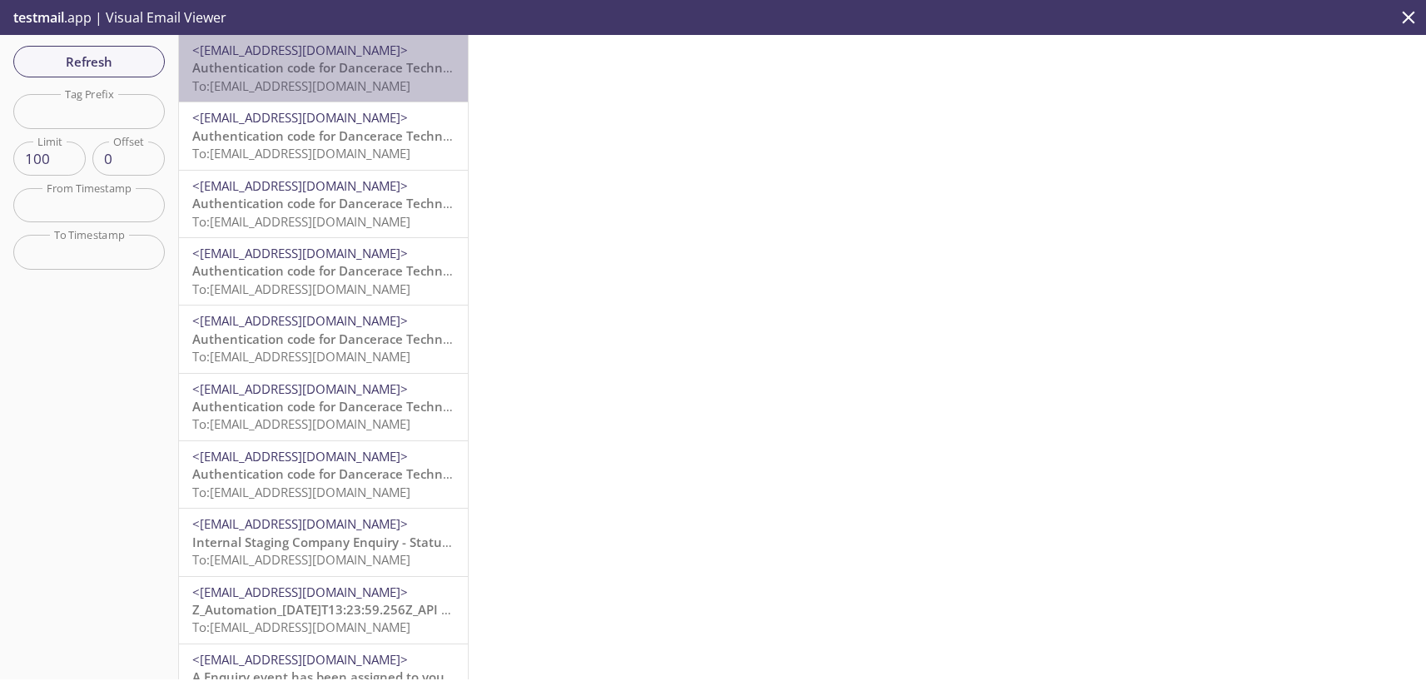
click at [358, 92] on span "To: [EMAIL_ADDRESS][DOMAIN_NAME]" at bounding box center [301, 85] width 218 height 17
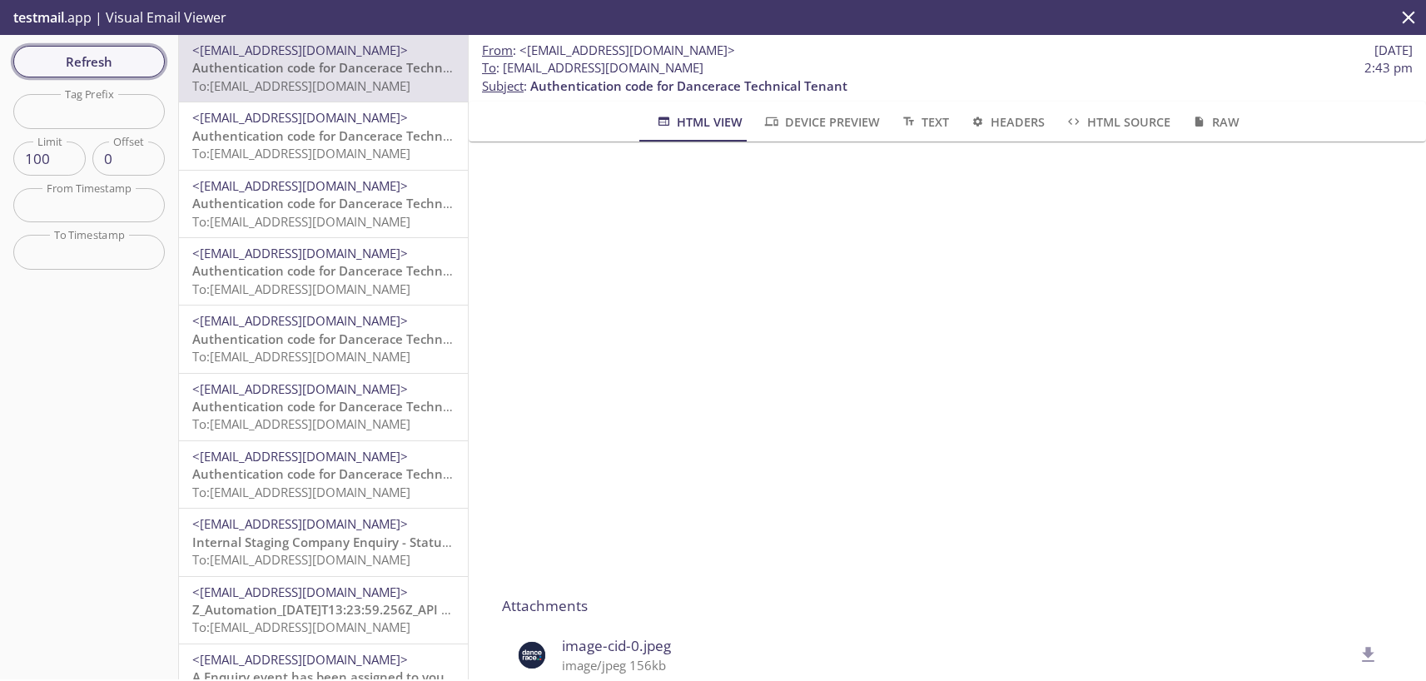
click at [120, 57] on span "Refresh" at bounding box center [89, 62] width 125 height 22
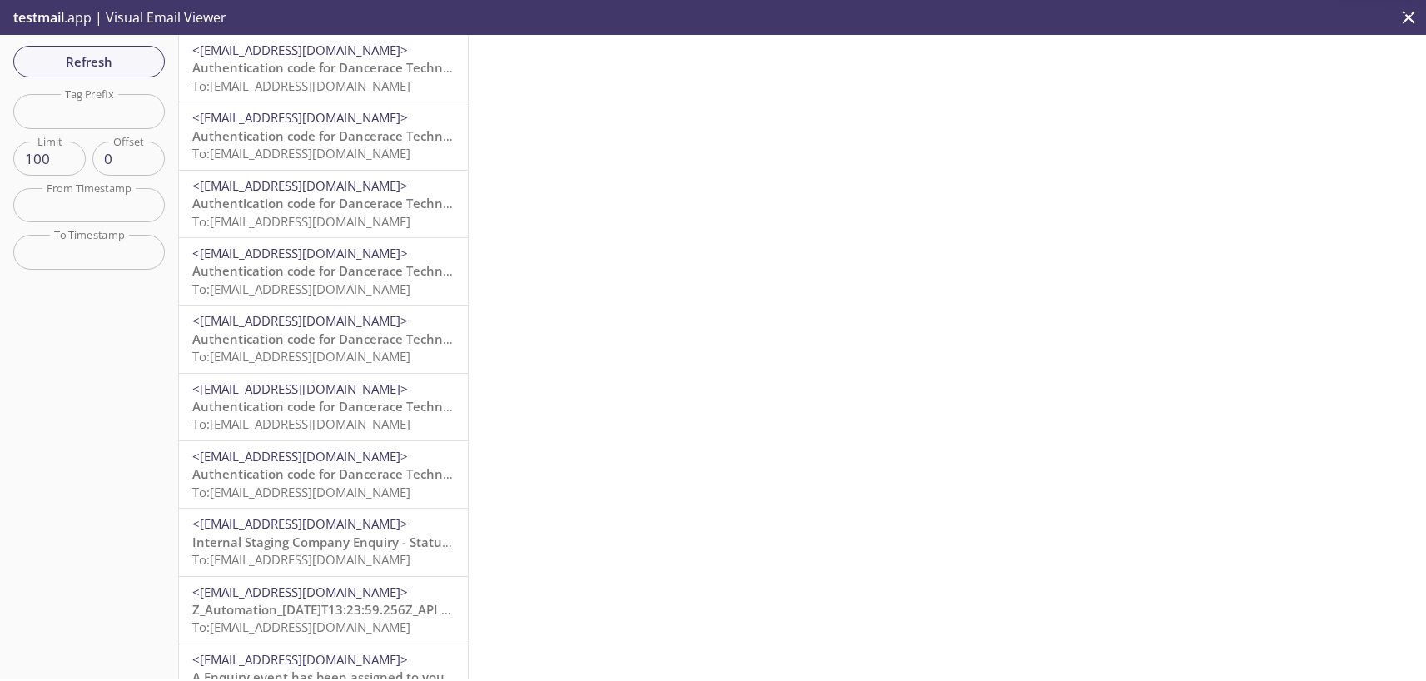
click at [291, 67] on span "Authentication code for Dancerace Technical Tenant" at bounding box center [350, 67] width 317 height 17
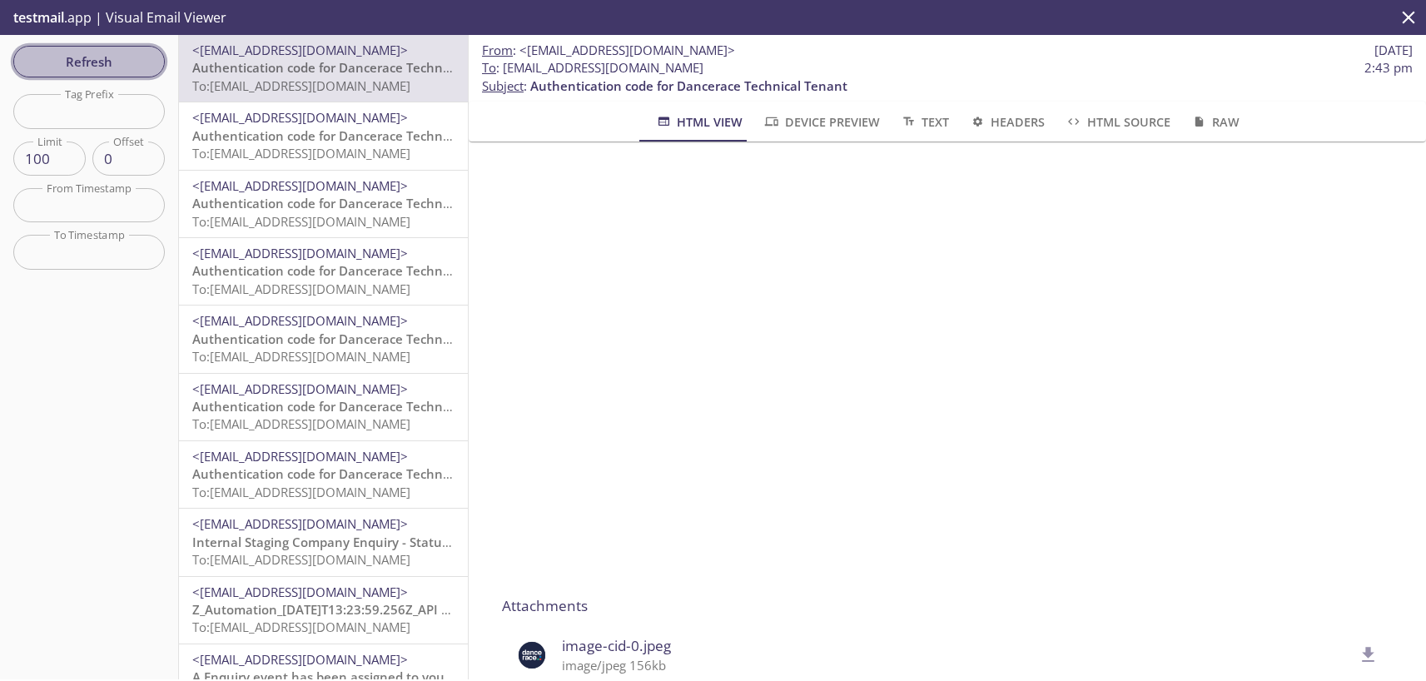
click at [111, 60] on span "Refresh" at bounding box center [89, 62] width 125 height 22
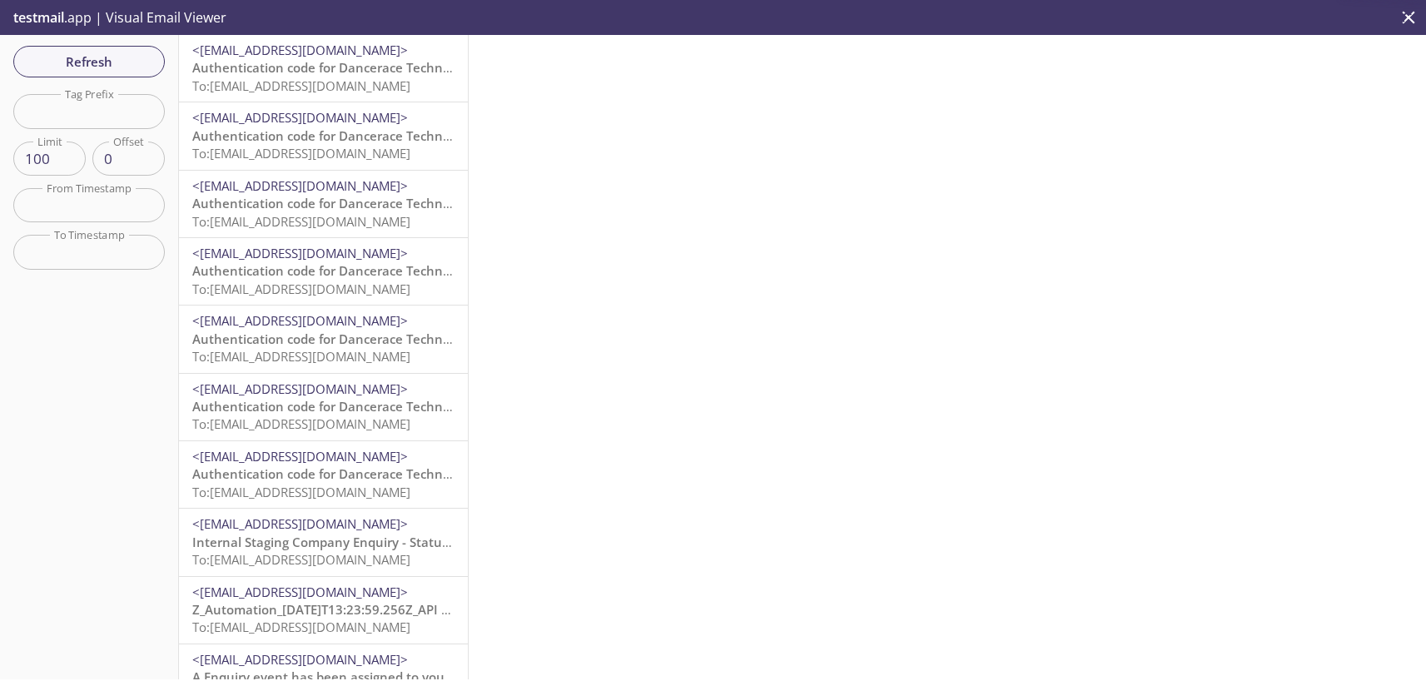
click at [274, 71] on span "Authentication code for Dancerace Technical Tenant" at bounding box center [350, 67] width 317 height 17
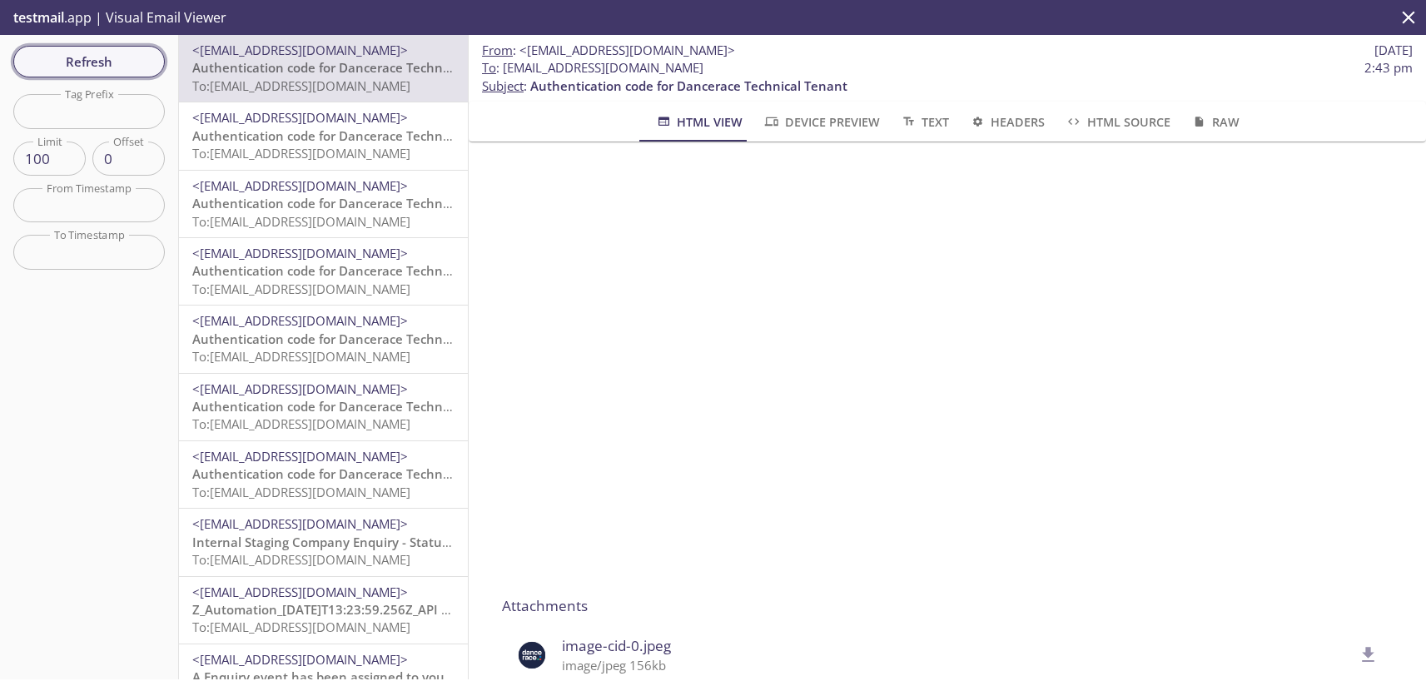
click at [93, 64] on span "Refresh" at bounding box center [89, 62] width 125 height 22
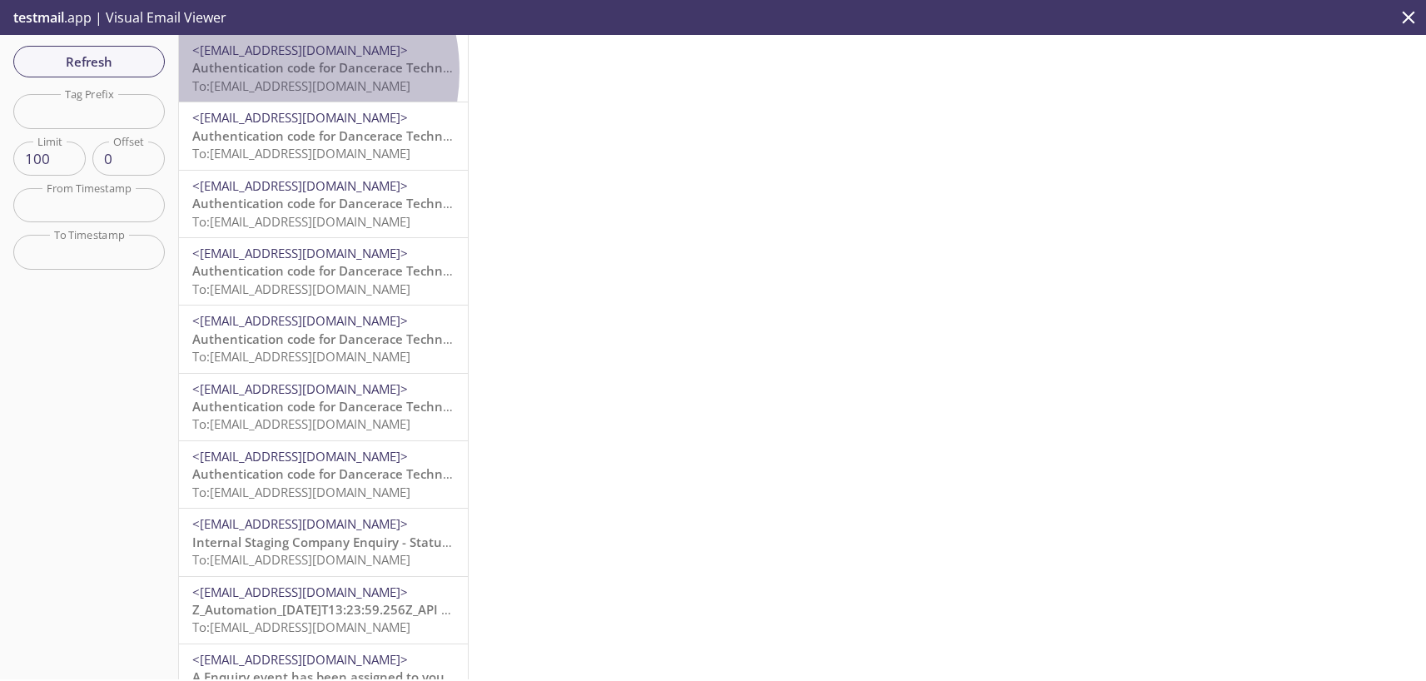
click at [267, 72] on span "Authentication code for Dancerace Technical Tenant" at bounding box center [350, 67] width 317 height 17
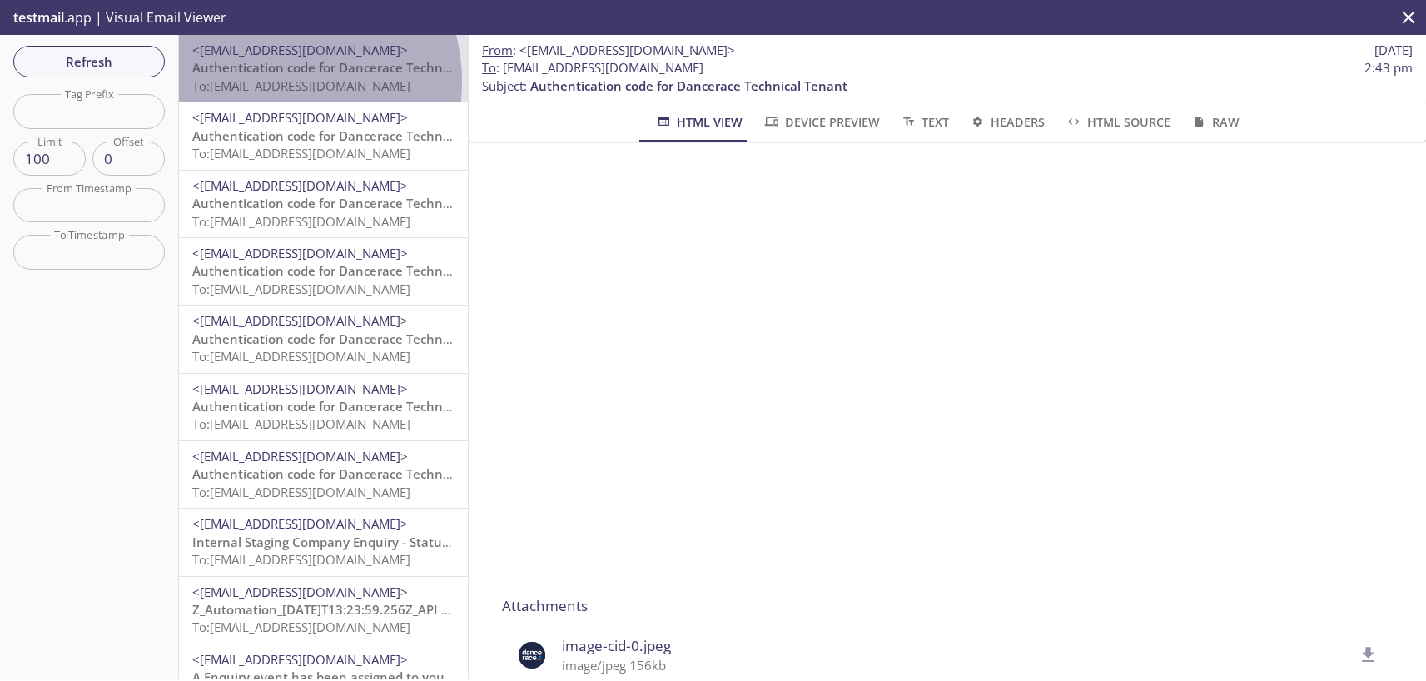
click at [272, 82] on span "To: [EMAIL_ADDRESS][DOMAIN_NAME]" at bounding box center [301, 85] width 218 height 17
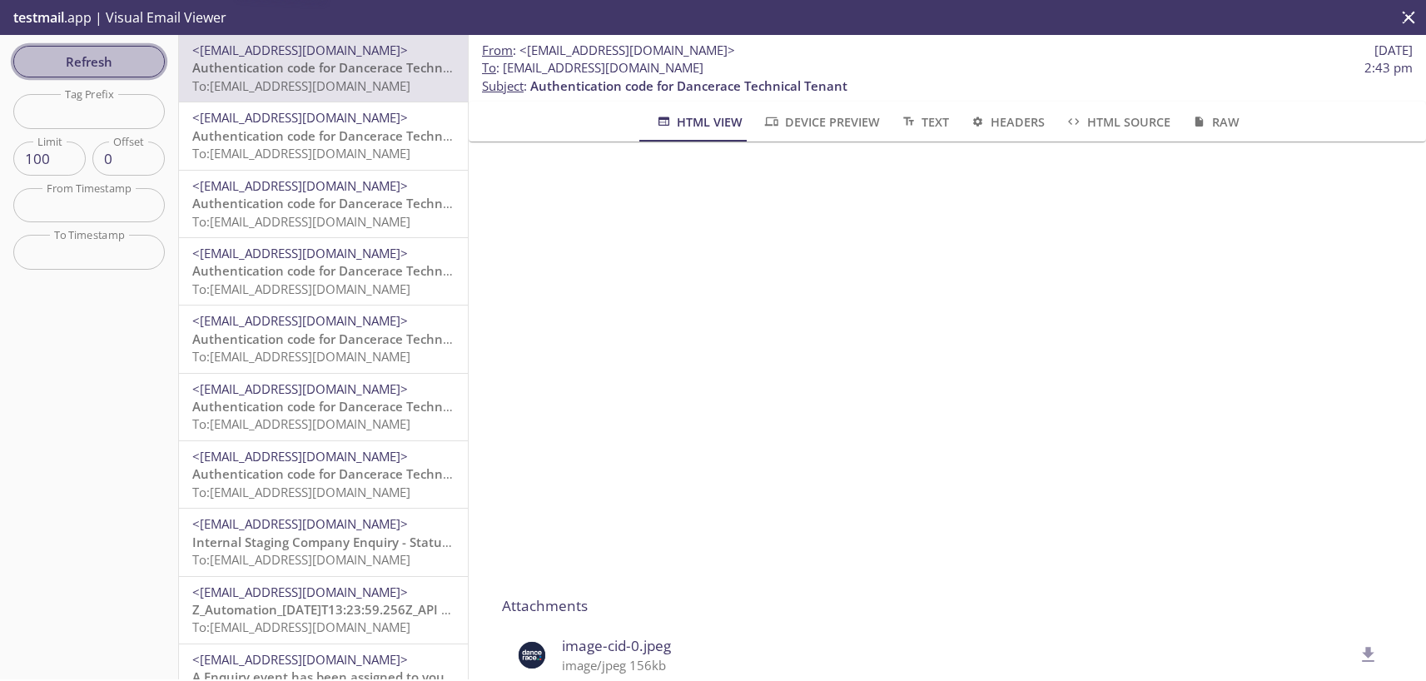
click at [108, 62] on span "Refresh" at bounding box center [89, 62] width 125 height 22
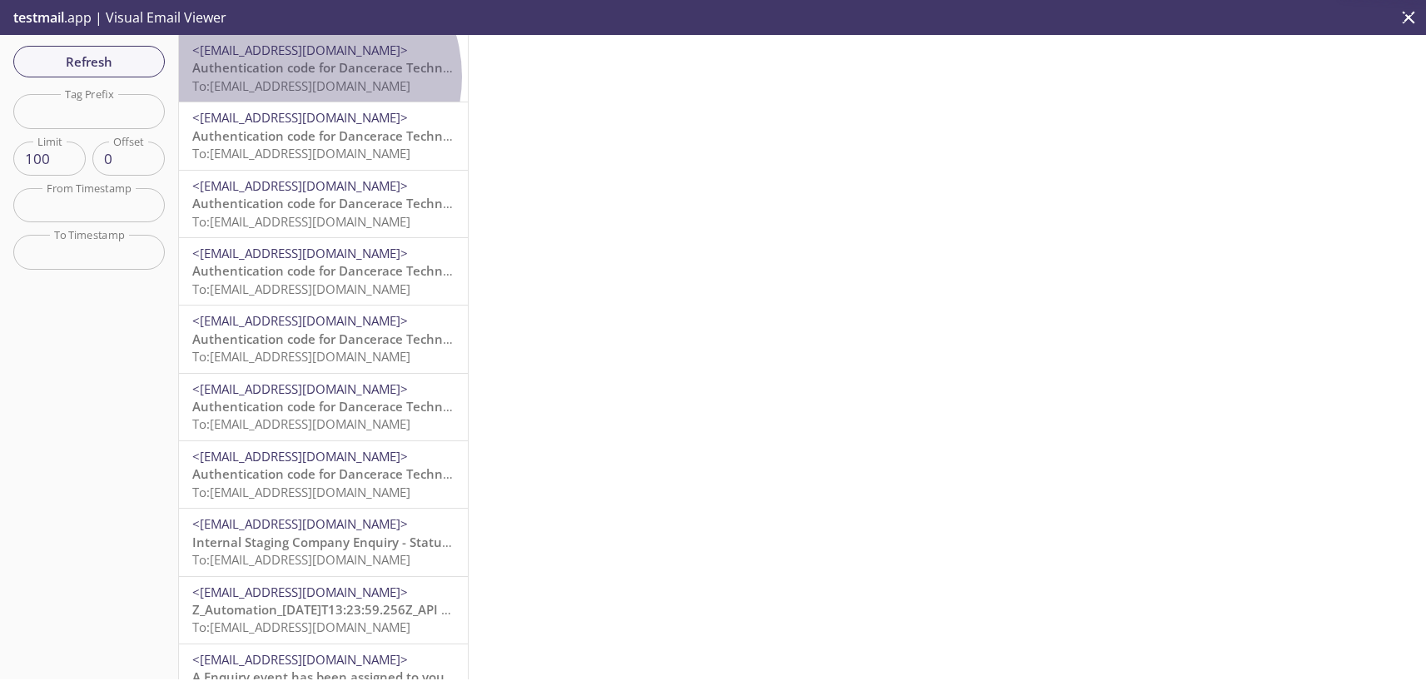
click at [310, 77] on span "To: [EMAIL_ADDRESS][DOMAIN_NAME]" at bounding box center [301, 85] width 218 height 17
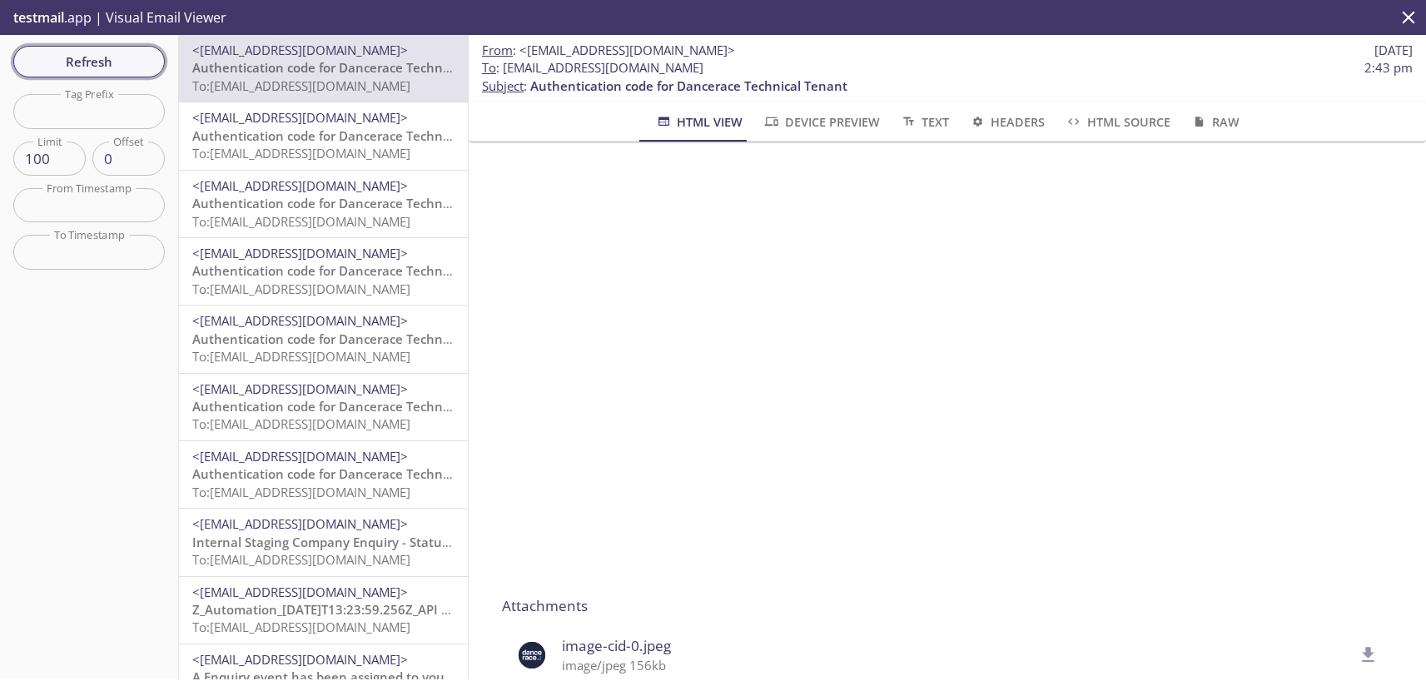
click at [92, 60] on span "Refresh" at bounding box center [89, 62] width 125 height 22
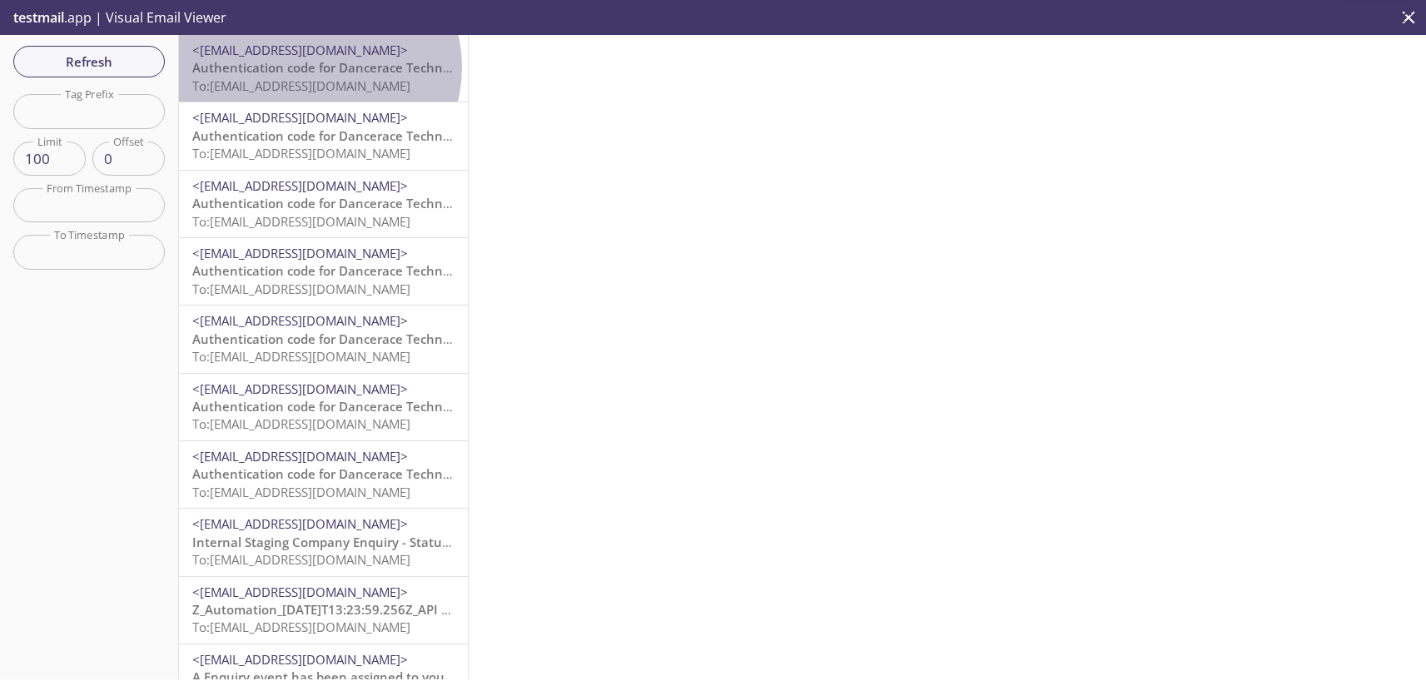
click at [318, 67] on span "Authentication code for Dancerace Technical Tenant" at bounding box center [350, 67] width 317 height 17
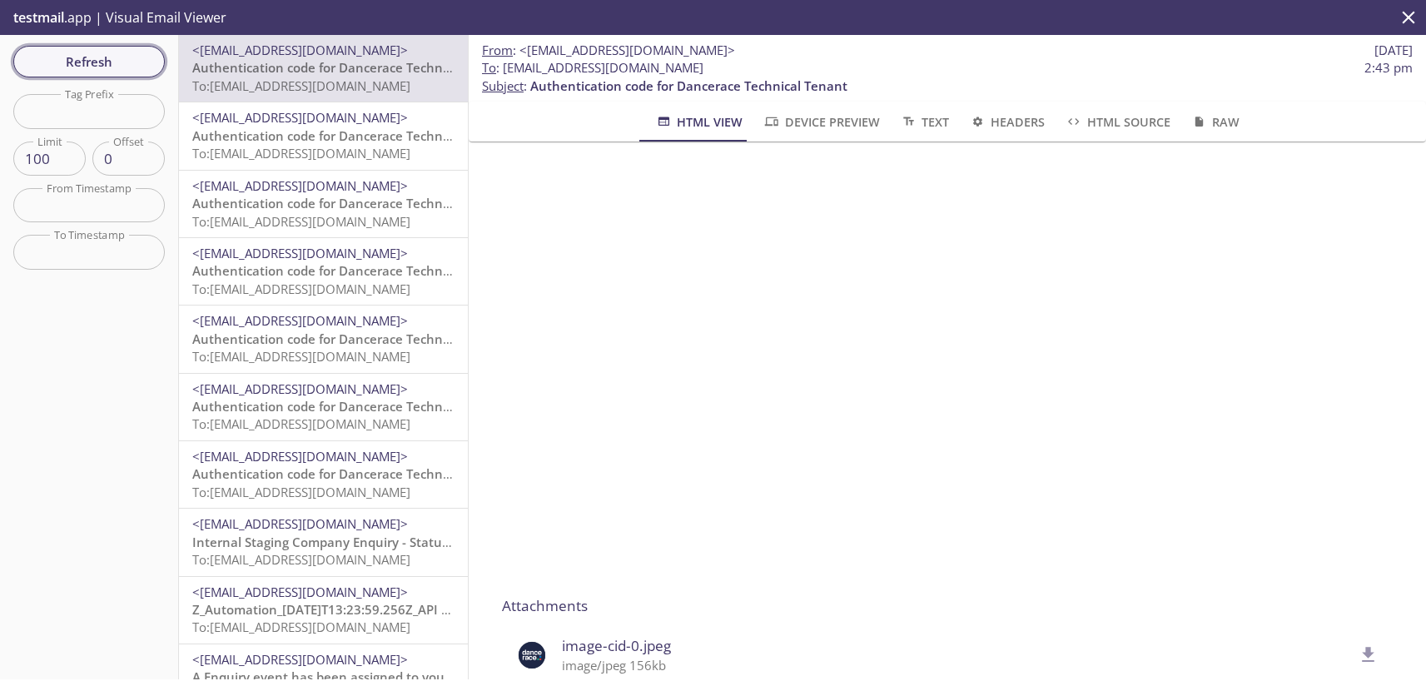
click at [101, 60] on span "Refresh" at bounding box center [89, 62] width 125 height 22
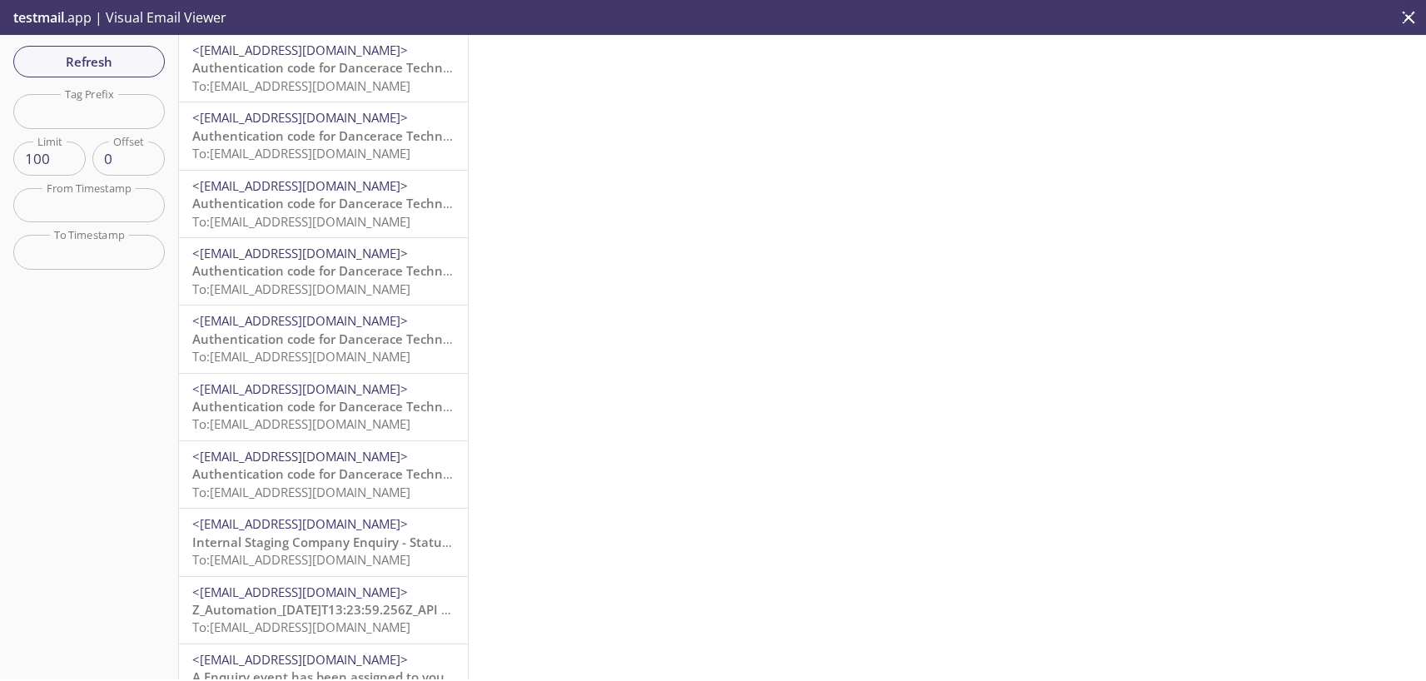
click at [278, 89] on span "To: [EMAIL_ADDRESS][DOMAIN_NAME]" at bounding box center [301, 85] width 218 height 17
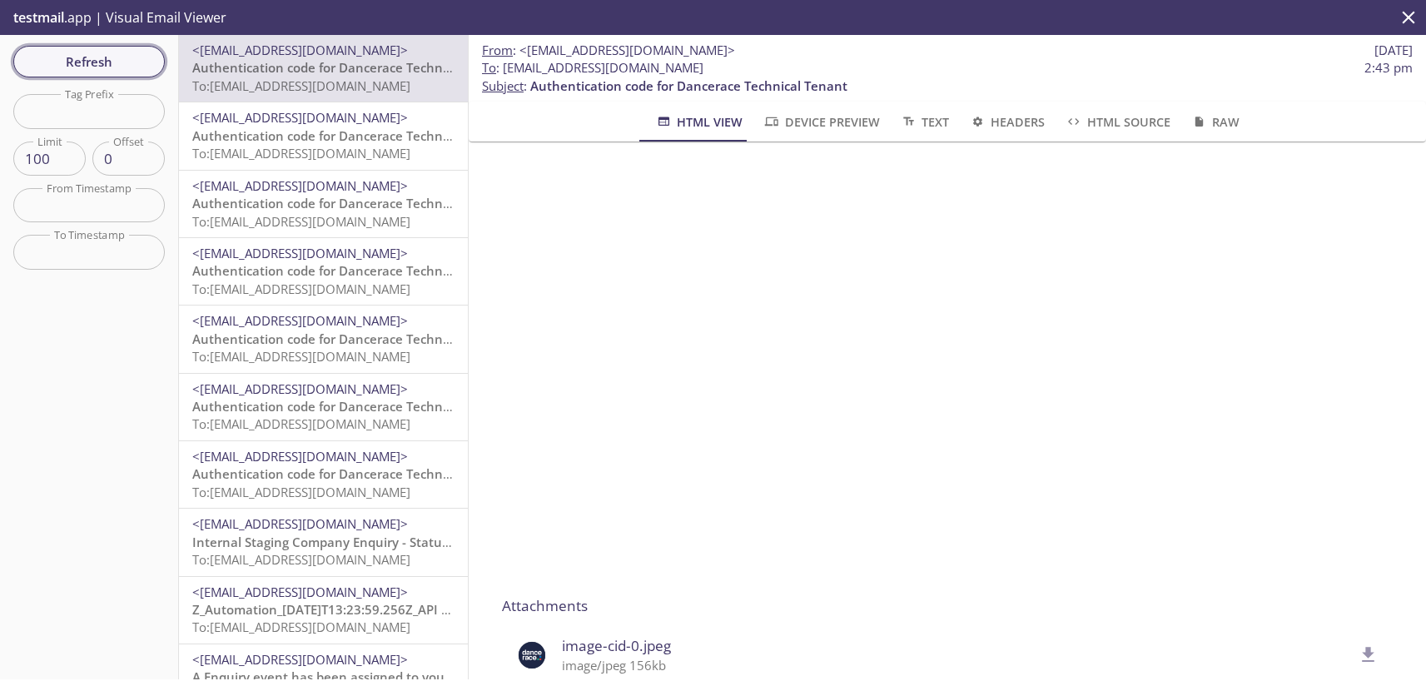
click at [120, 48] on button "Refresh" at bounding box center [89, 62] width 152 height 32
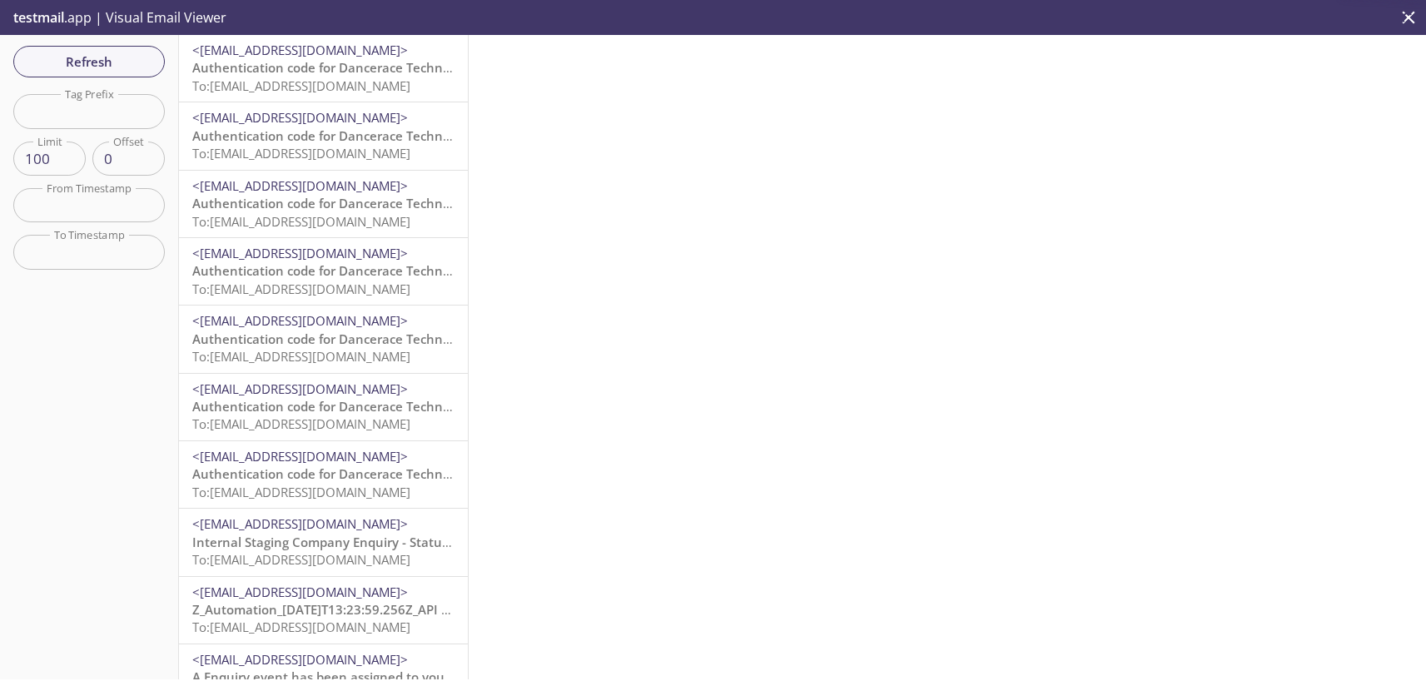
click at [296, 75] on span "Authentication code for Dancerace Technical Tenant" at bounding box center [350, 67] width 317 height 17
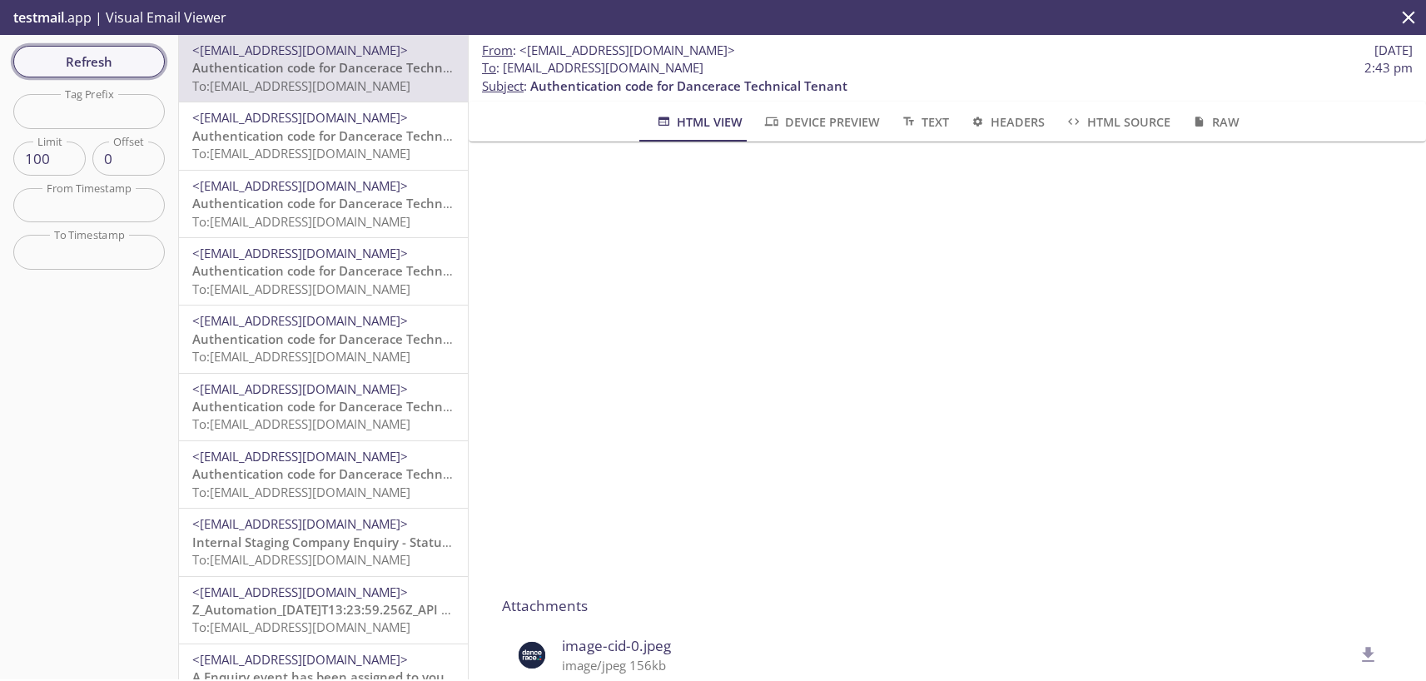
click at [114, 70] on span "Refresh" at bounding box center [89, 62] width 125 height 22
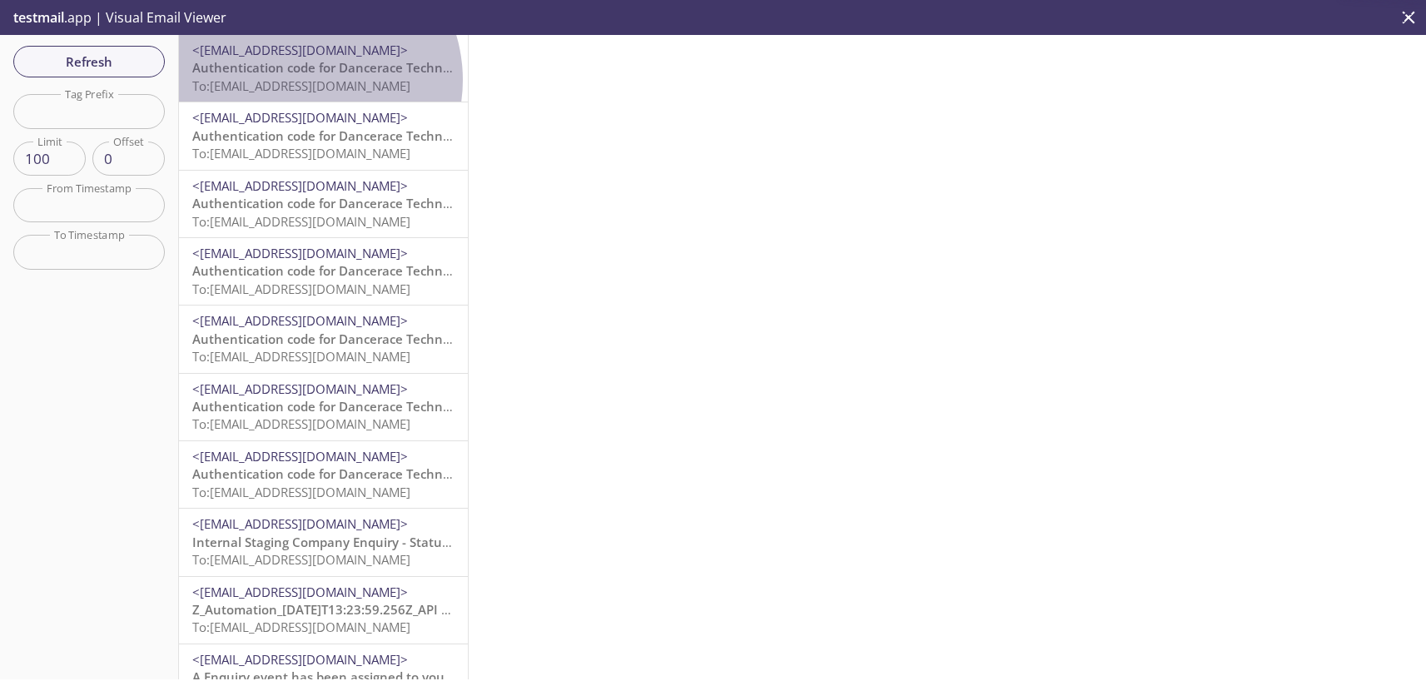
click at [306, 80] on span "To: [EMAIL_ADDRESS][DOMAIN_NAME]" at bounding box center [301, 85] width 218 height 17
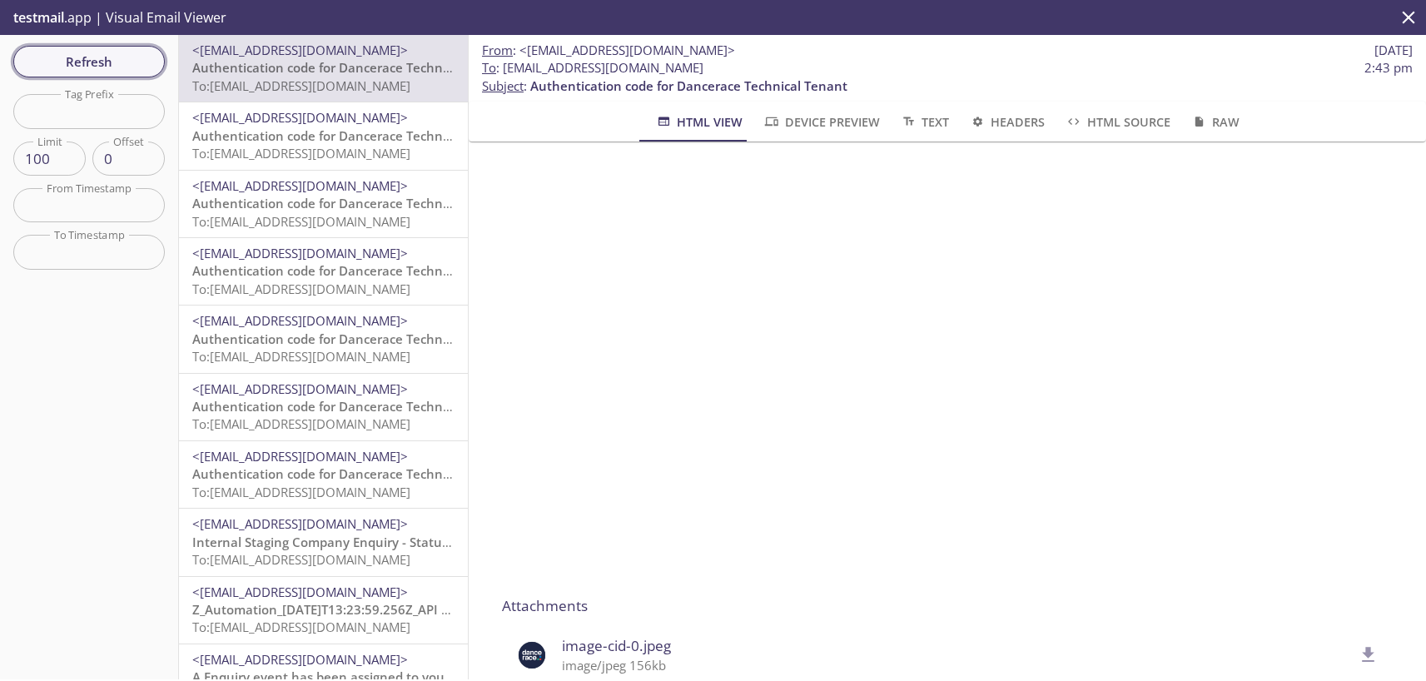
click at [86, 51] on span "Refresh" at bounding box center [89, 62] width 125 height 22
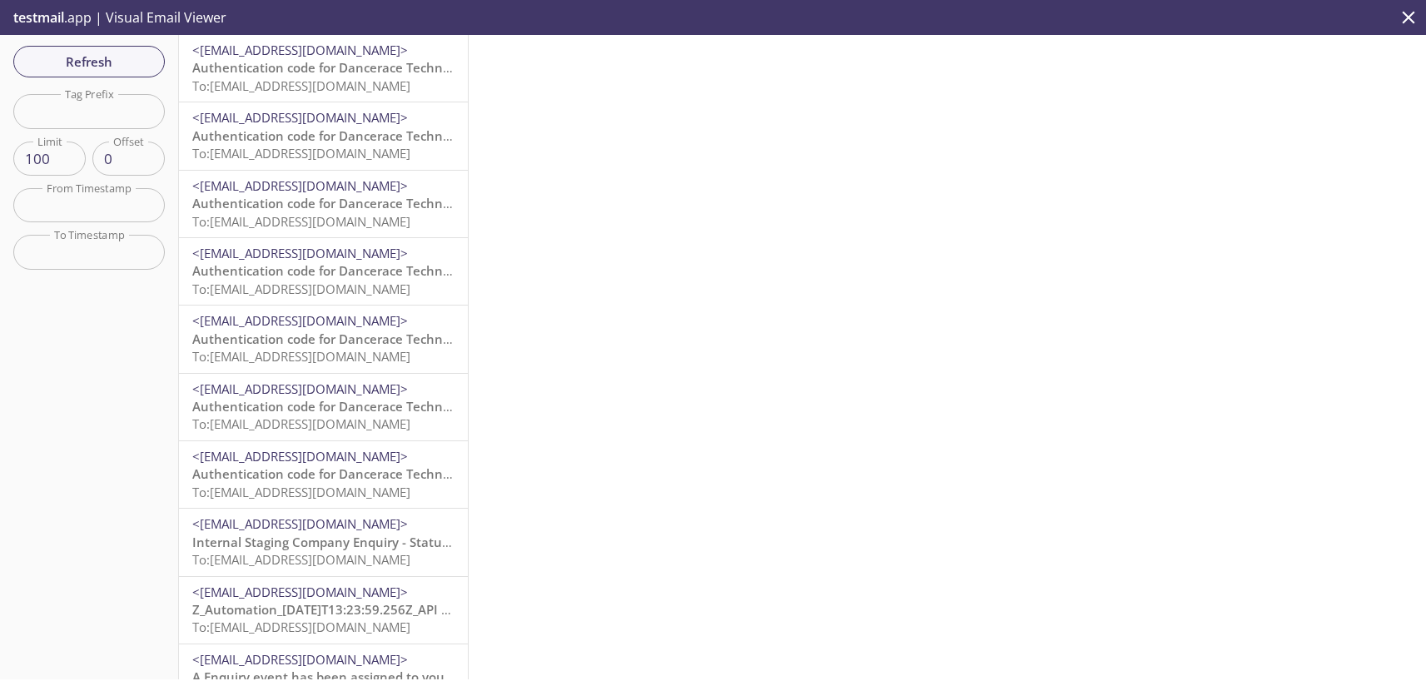
click at [322, 80] on span "To: [EMAIL_ADDRESS][DOMAIN_NAME]" at bounding box center [301, 85] width 218 height 17
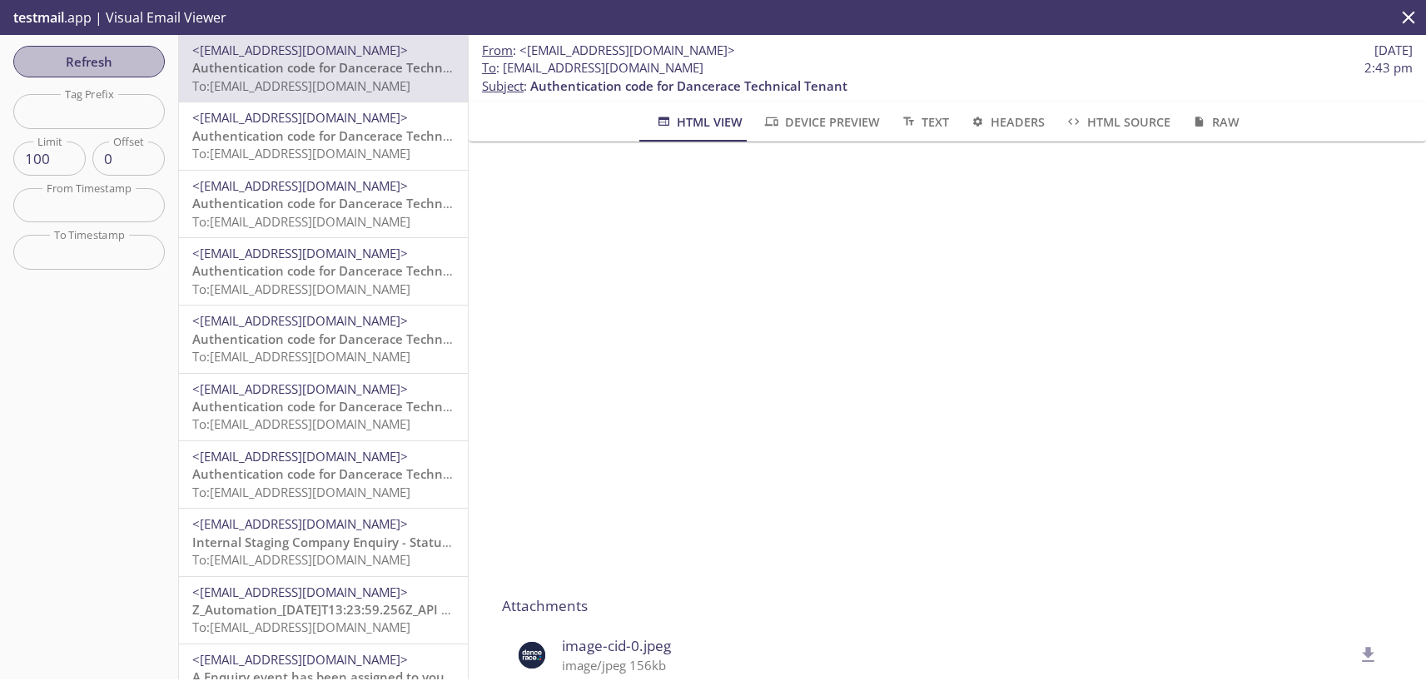
click at [118, 65] on span "Refresh" at bounding box center [89, 62] width 125 height 22
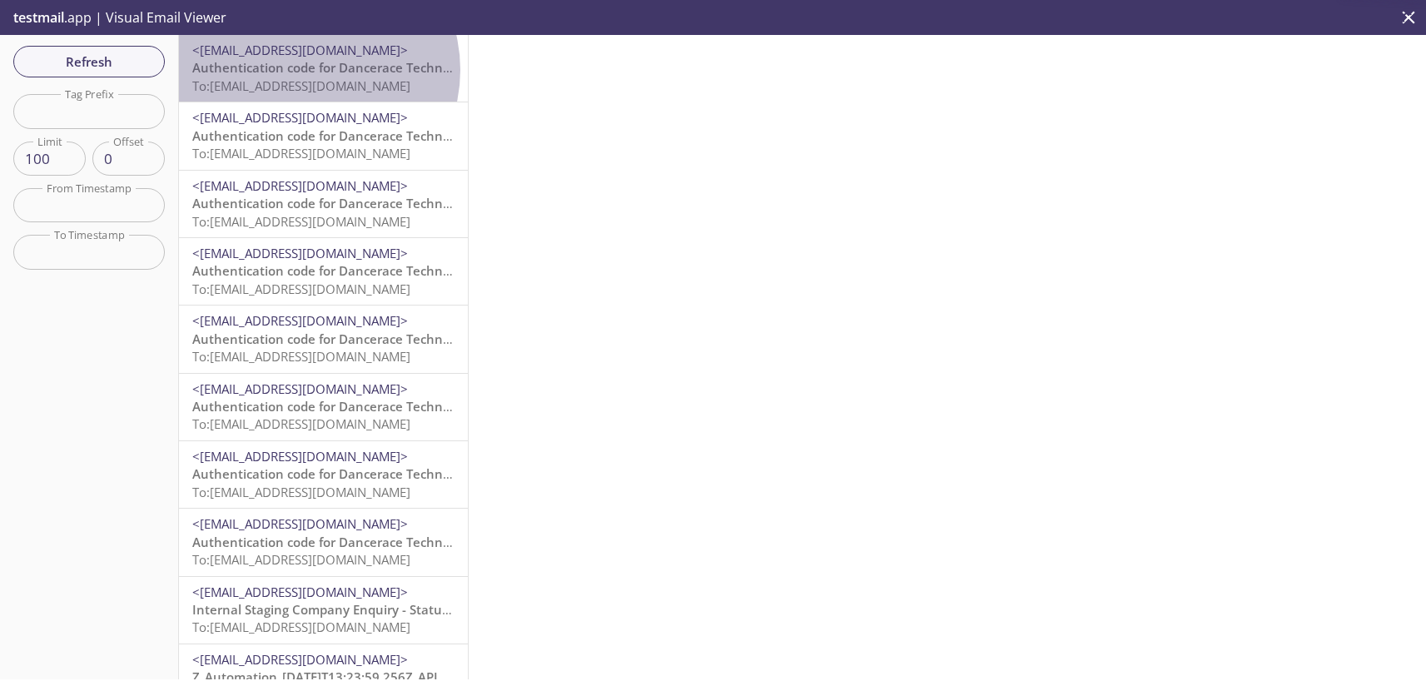
click at [306, 70] on span "Authentication code for Dancerace Technical Tenant" at bounding box center [350, 67] width 317 height 17
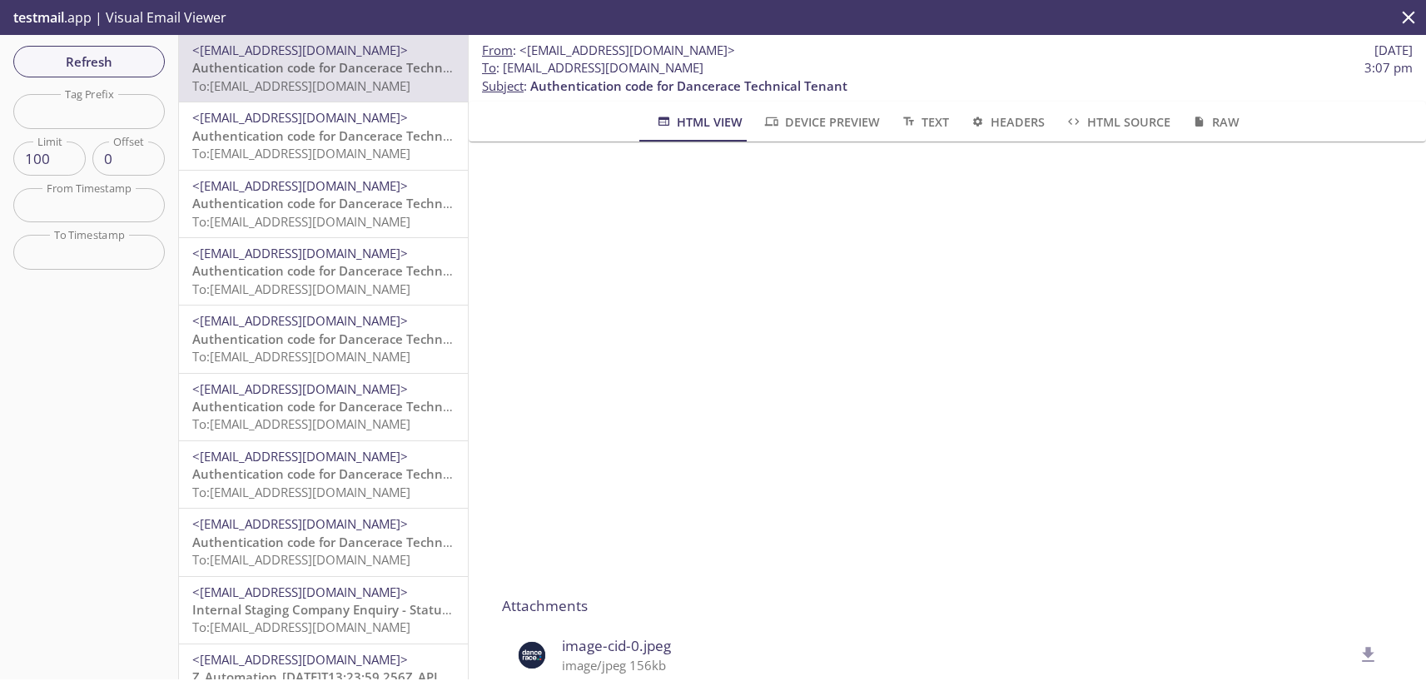
click at [126, 57] on span "Refresh" at bounding box center [89, 62] width 125 height 22
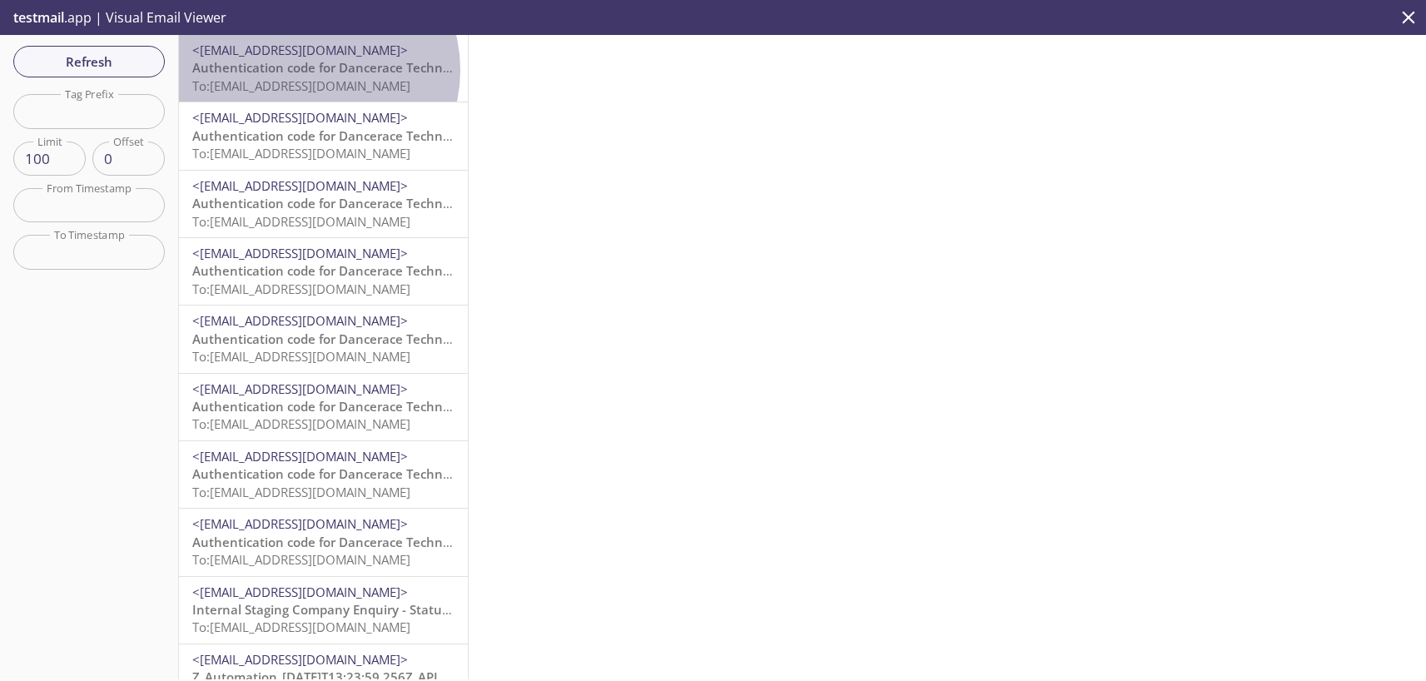
click at [311, 69] on span "Authentication code for Dancerace Technical Tenant" at bounding box center [350, 67] width 317 height 17
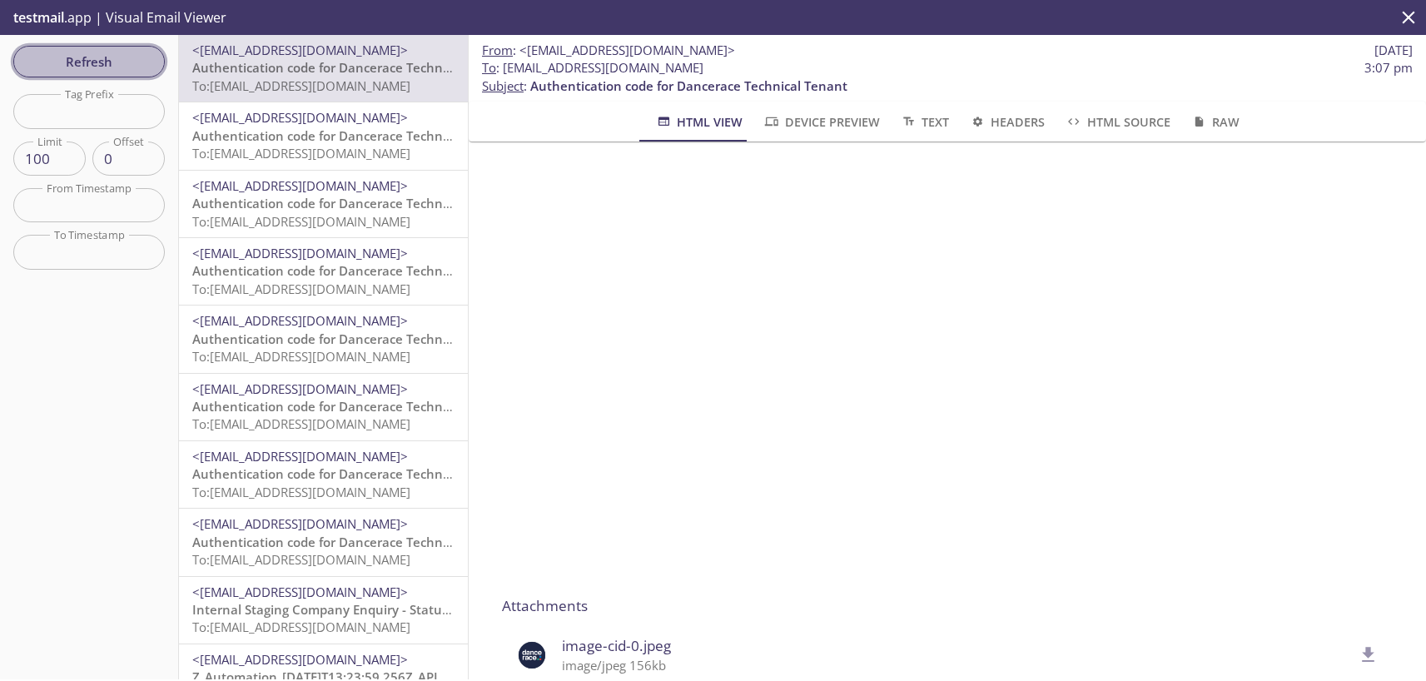
click at [114, 62] on span "Refresh" at bounding box center [89, 62] width 125 height 22
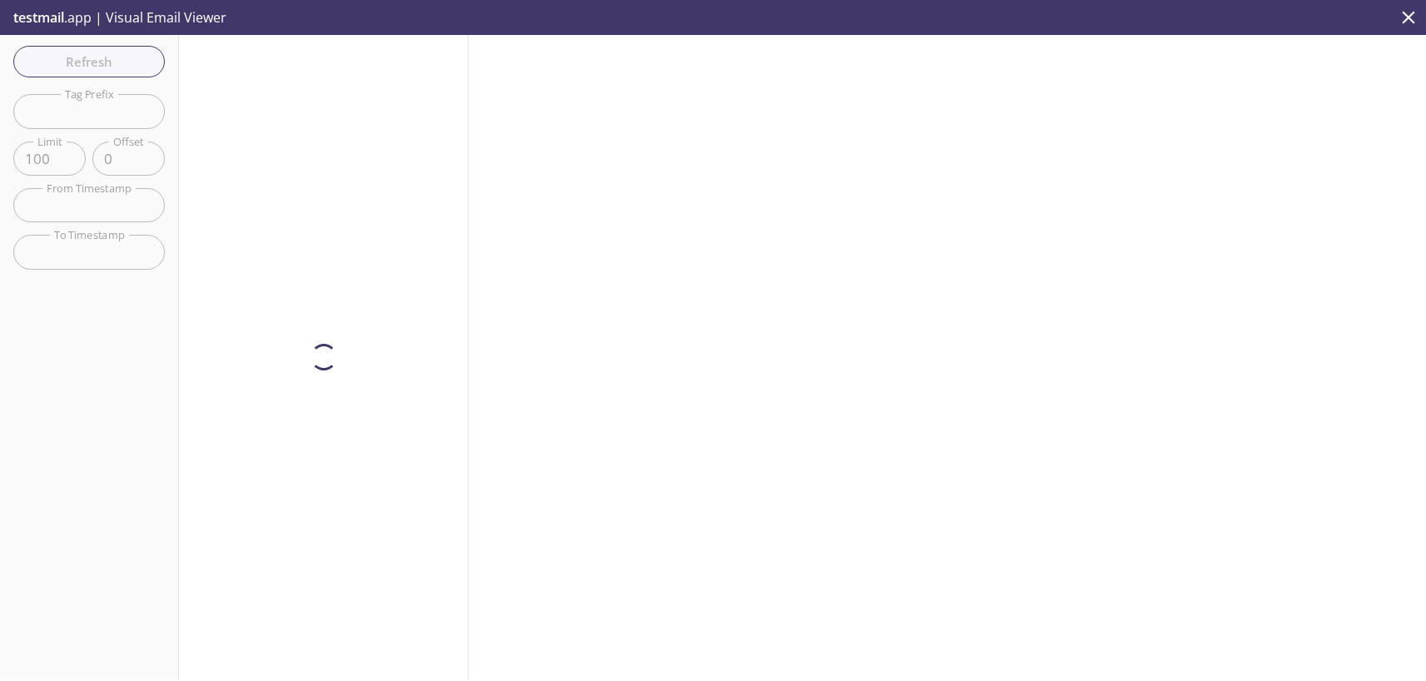
click at [43, 18] on span "testmail" at bounding box center [38, 17] width 51 height 18
click at [46, 20] on span "testmail" at bounding box center [38, 17] width 51 height 18
click at [46, 21] on span "testmail" at bounding box center [38, 17] width 51 height 18
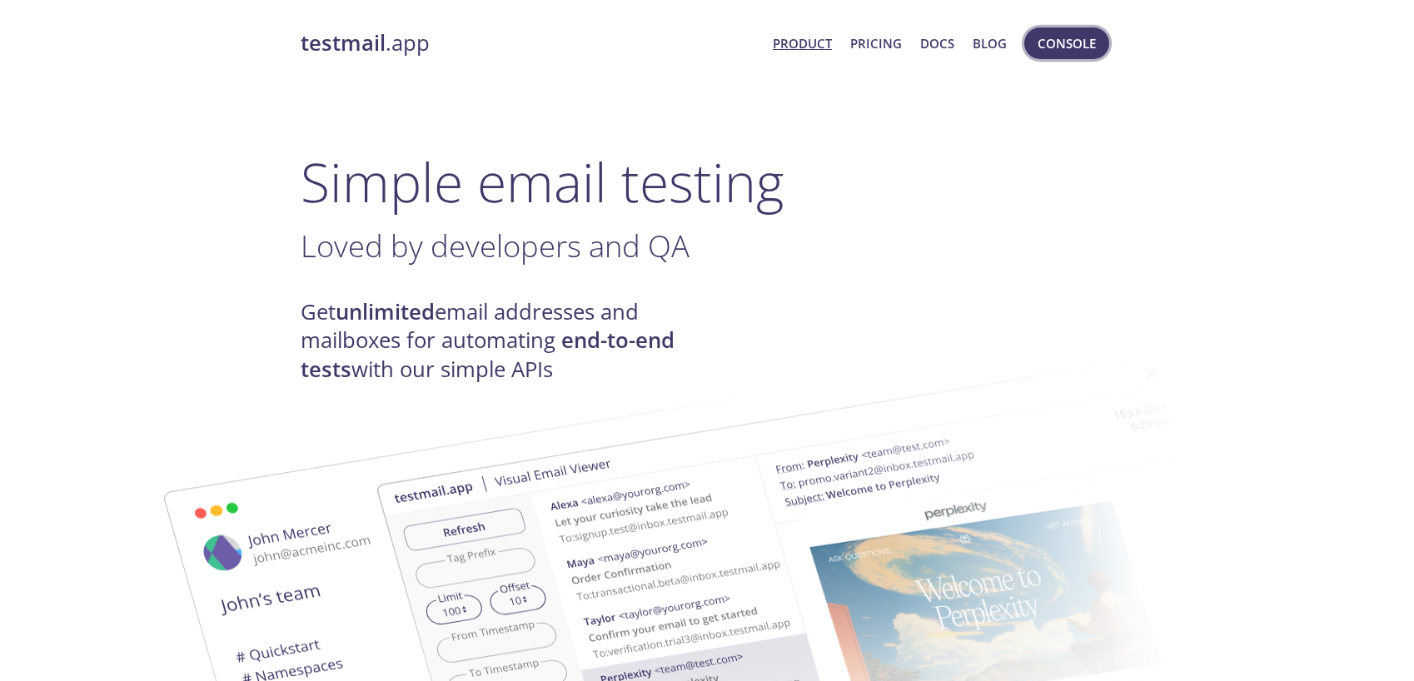
click at [1077, 49] on span "Console" at bounding box center [1066, 43] width 58 height 22
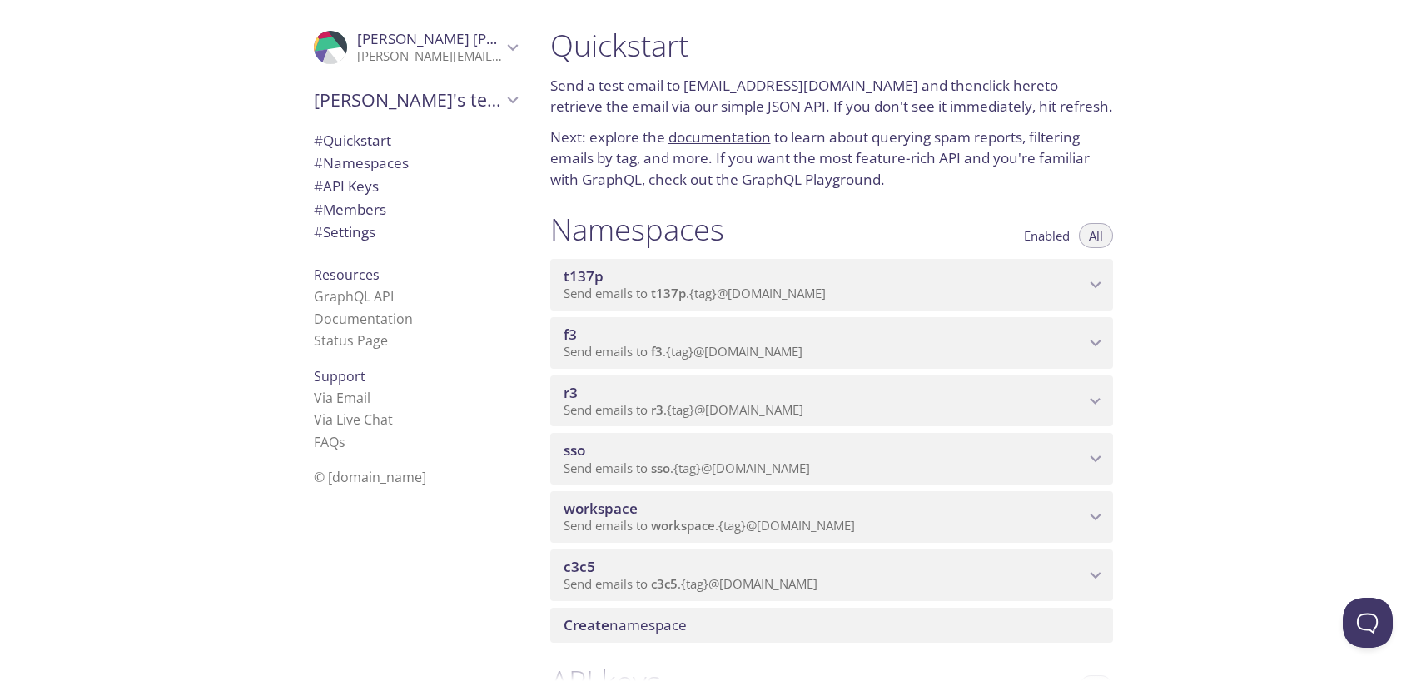
click at [619, 483] on div "sso Send emails to sso . {tag} @[DOMAIN_NAME]" at bounding box center [831, 459] width 563 height 52
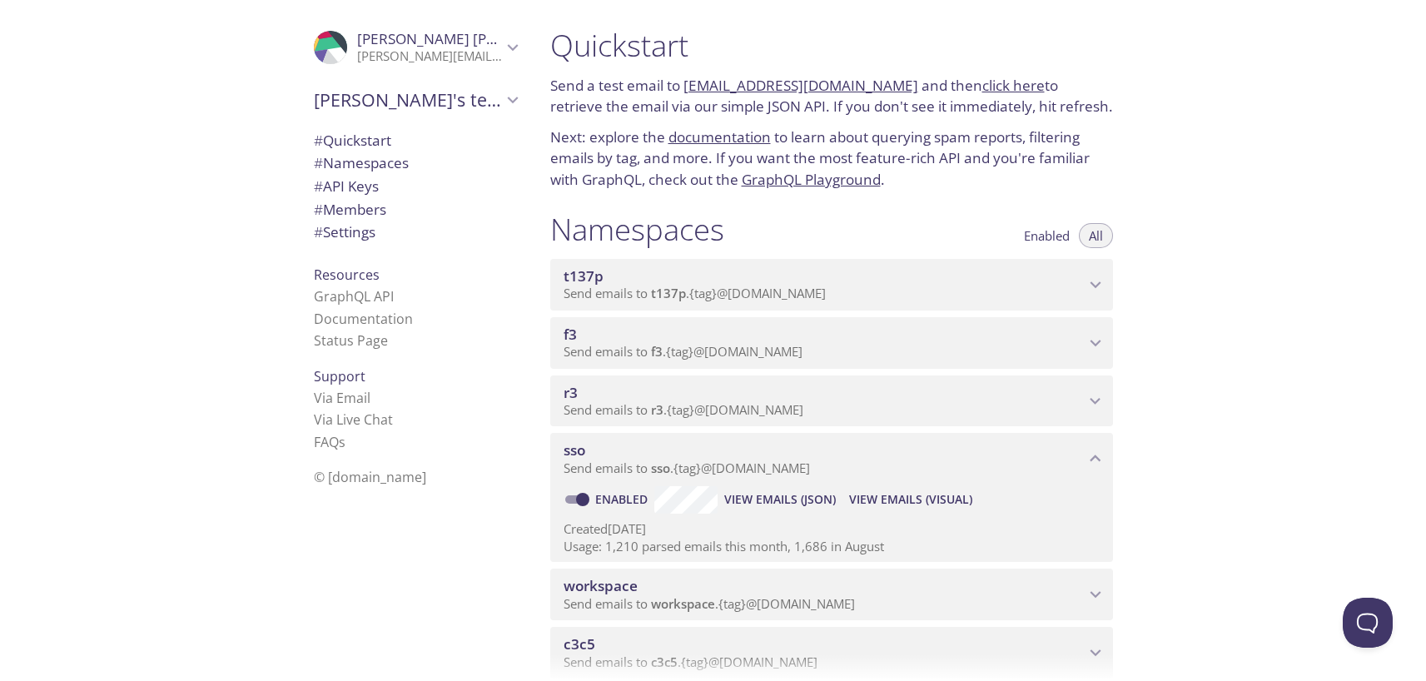
click at [669, 463] on span "sso" at bounding box center [660, 468] width 19 height 17
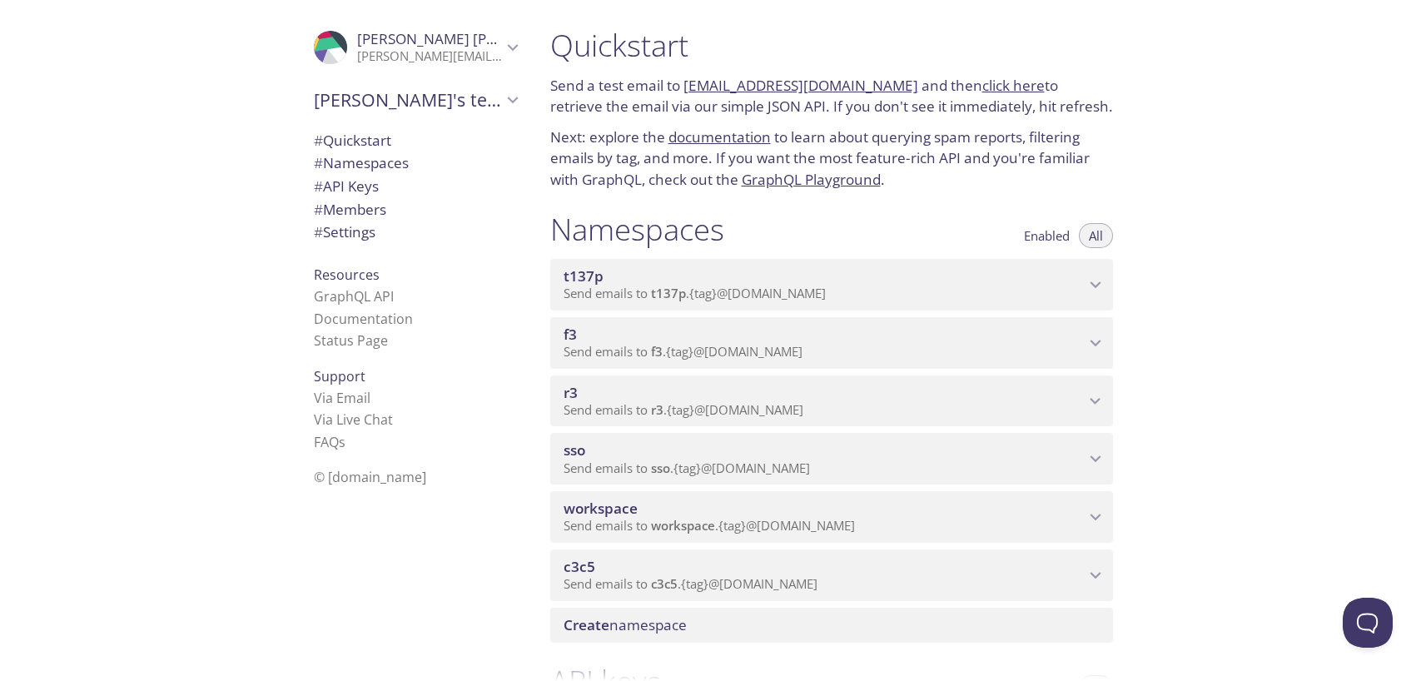
click at [902, 447] on span "sso" at bounding box center [824, 450] width 521 height 18
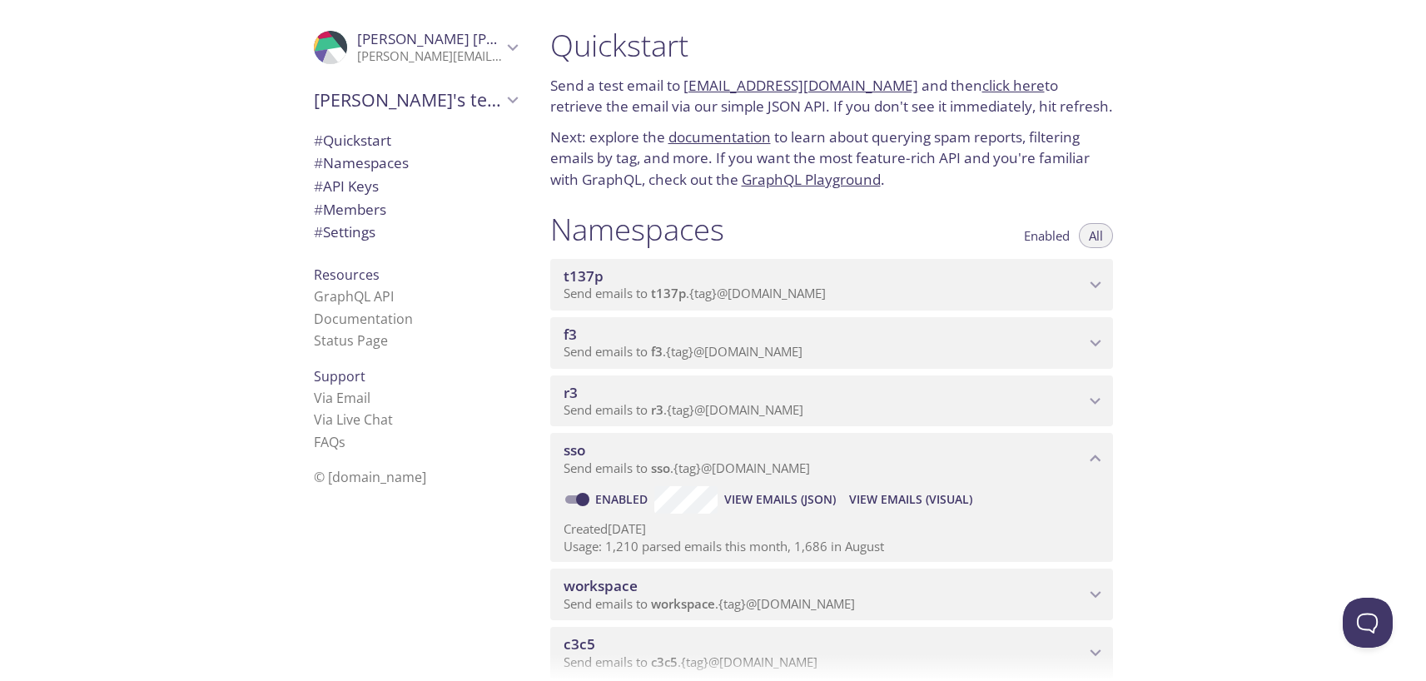
click at [916, 498] on span "View Emails (Visual)" at bounding box center [910, 500] width 123 height 20
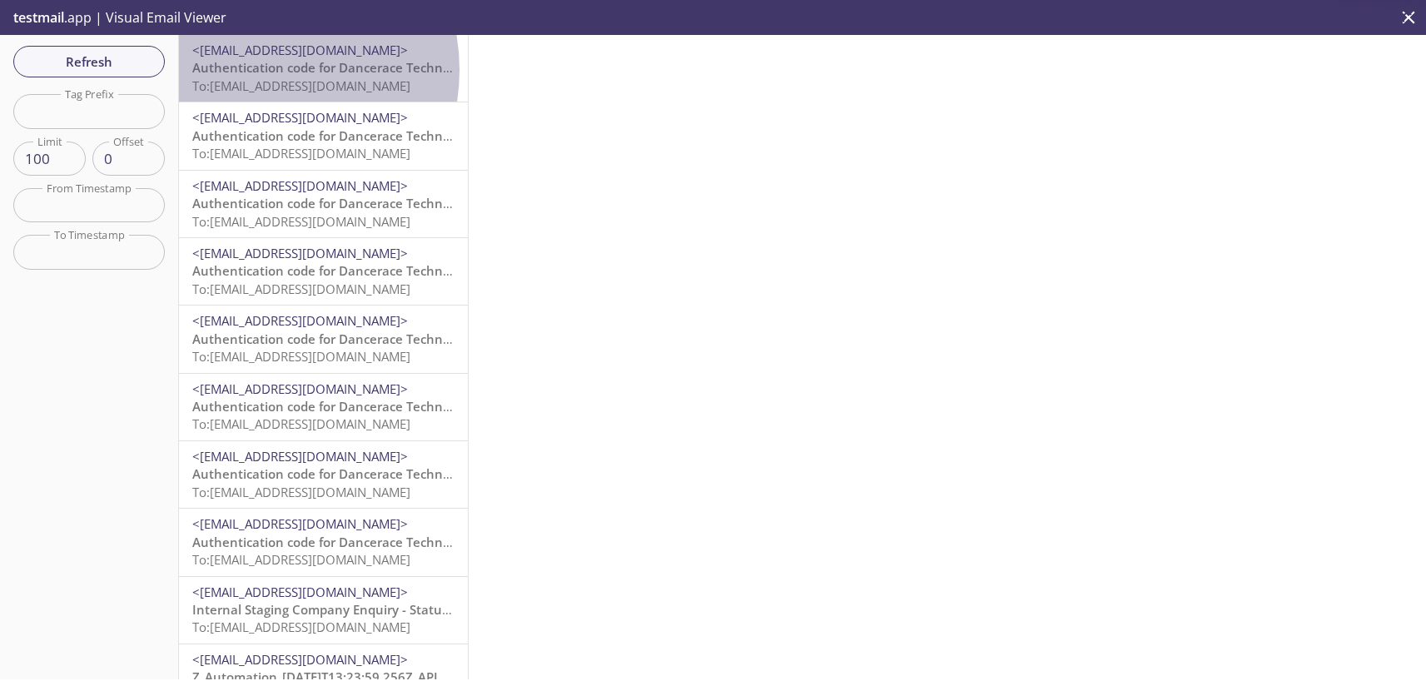
click at [252, 70] on span "Authentication code for Dancerace Technical Tenant" at bounding box center [350, 67] width 317 height 17
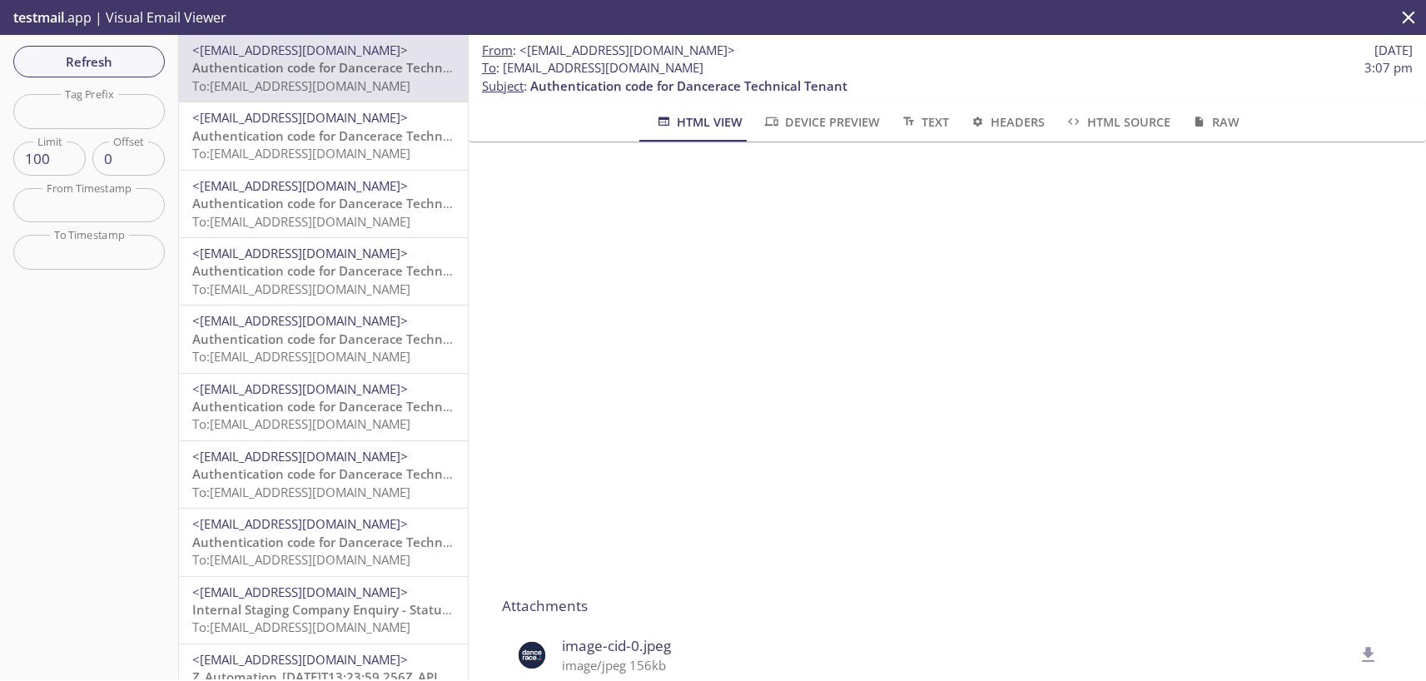
click at [84, 62] on span "Refresh" at bounding box center [89, 62] width 125 height 22
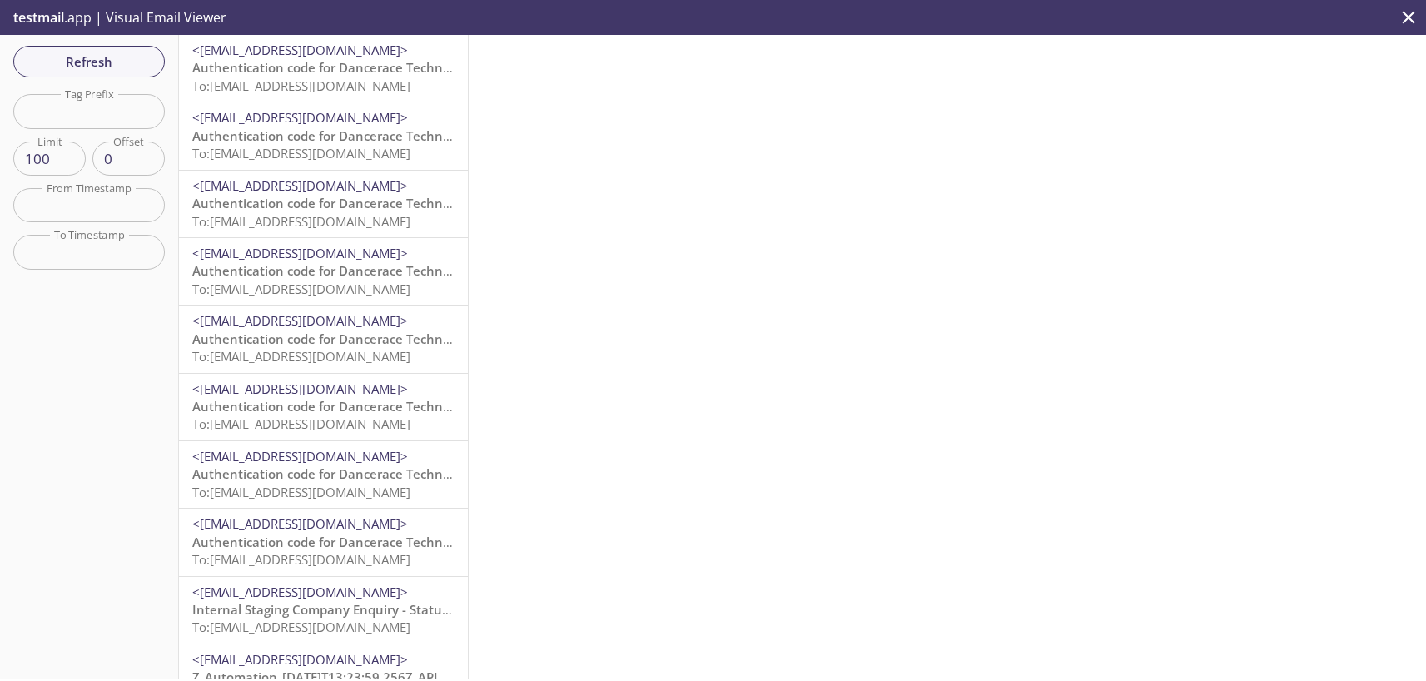
click at [269, 88] on span "To: [EMAIL_ADDRESS][DOMAIN_NAME]" at bounding box center [301, 85] width 218 height 17
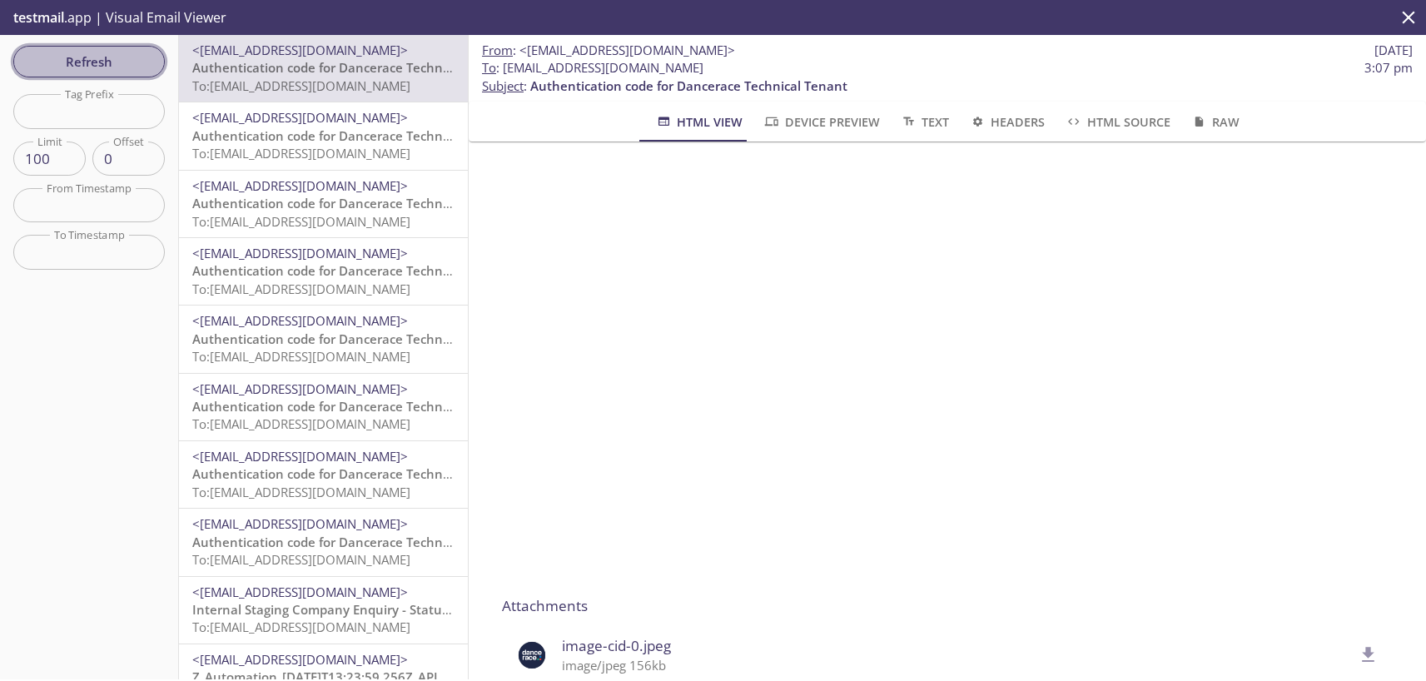
click at [122, 58] on span "Refresh" at bounding box center [89, 62] width 125 height 22
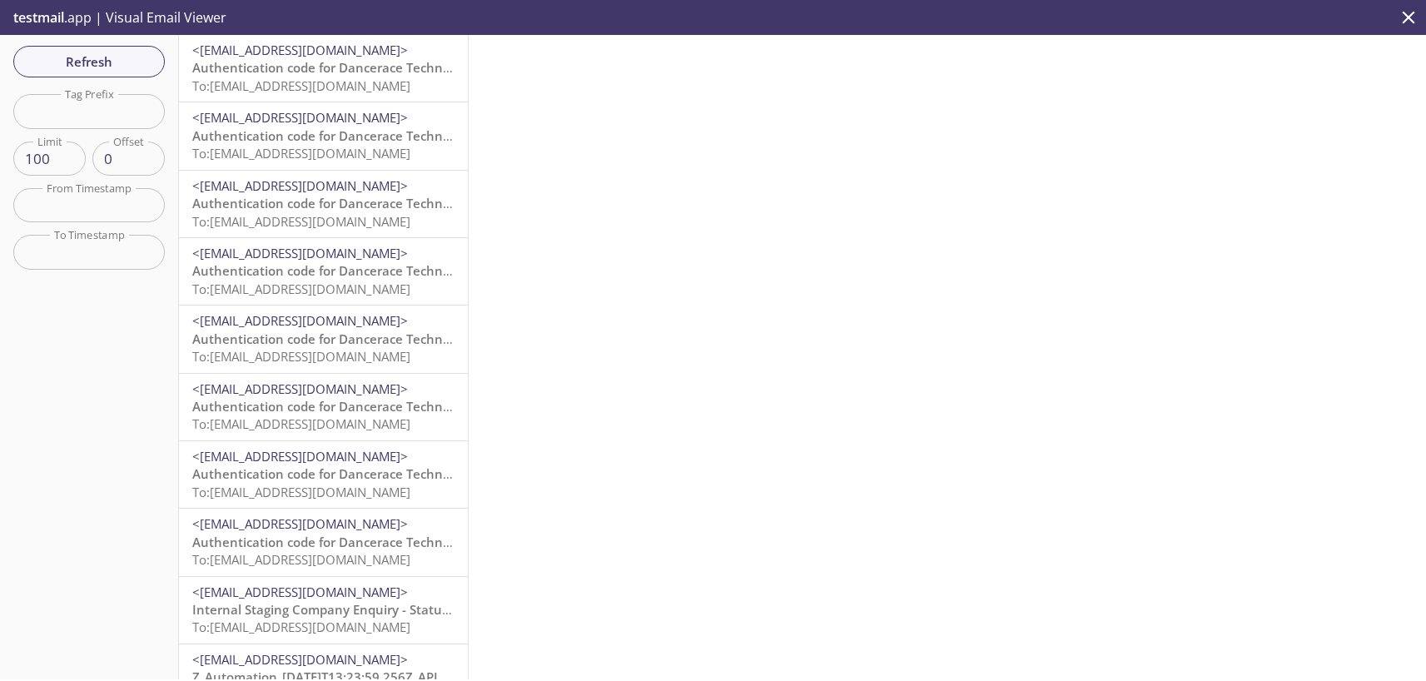
click at [337, 77] on span "To: [EMAIL_ADDRESS][DOMAIN_NAME]" at bounding box center [301, 85] width 218 height 17
